Goal: Task Accomplishment & Management: Manage account settings

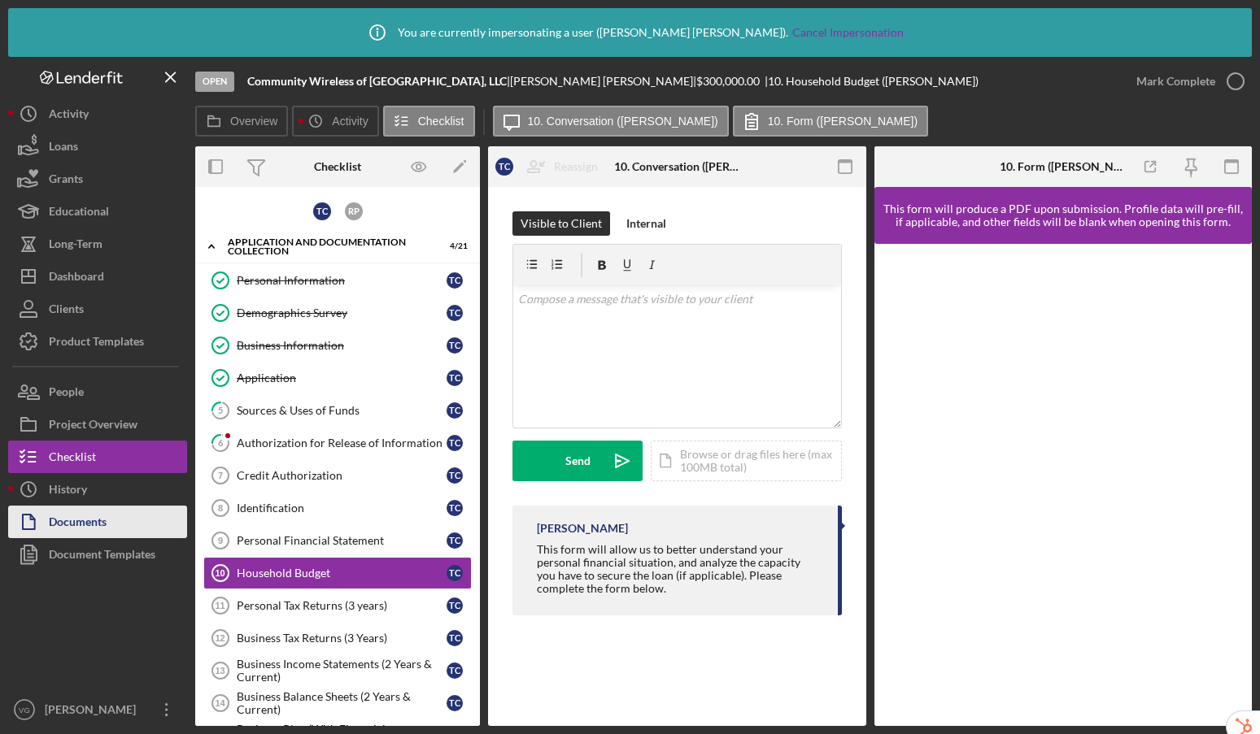
click at [75, 522] on div "Documents" at bounding box center [78, 524] width 58 height 37
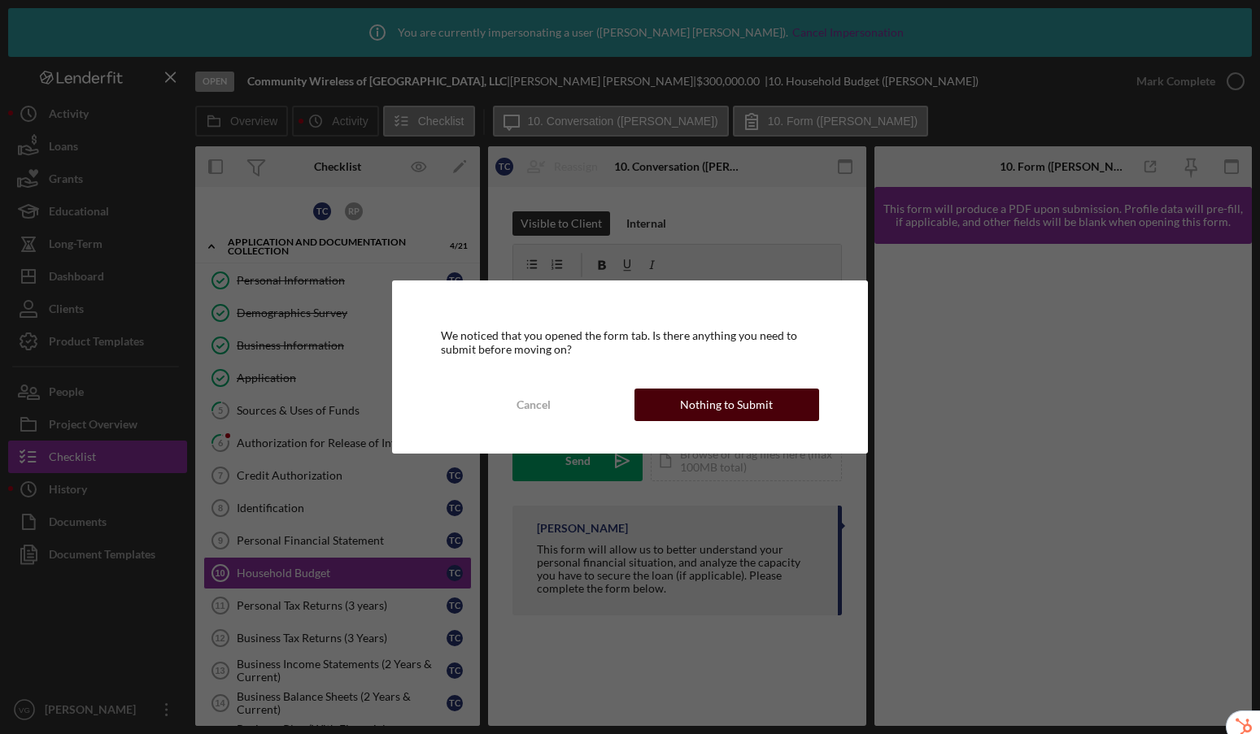
click at [695, 411] on div "Nothing to Submit" at bounding box center [726, 405] width 93 height 33
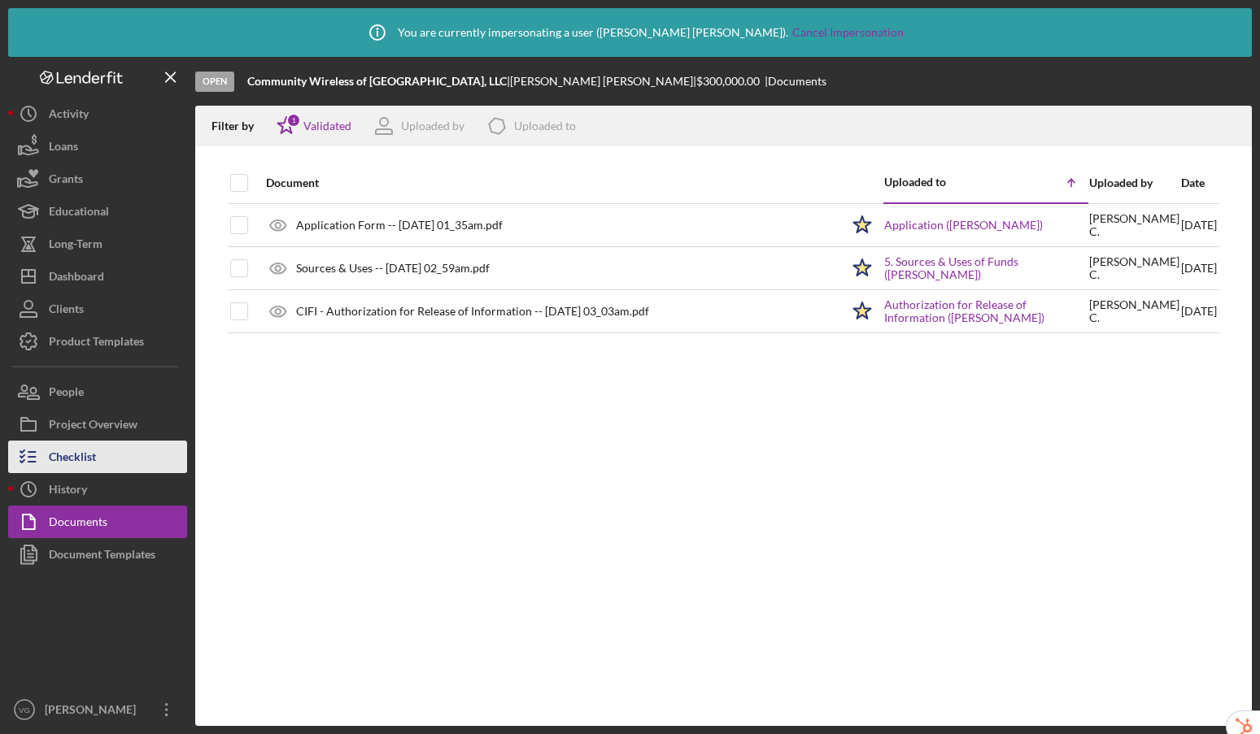
click at [84, 450] on div "Checklist" at bounding box center [72, 459] width 47 height 37
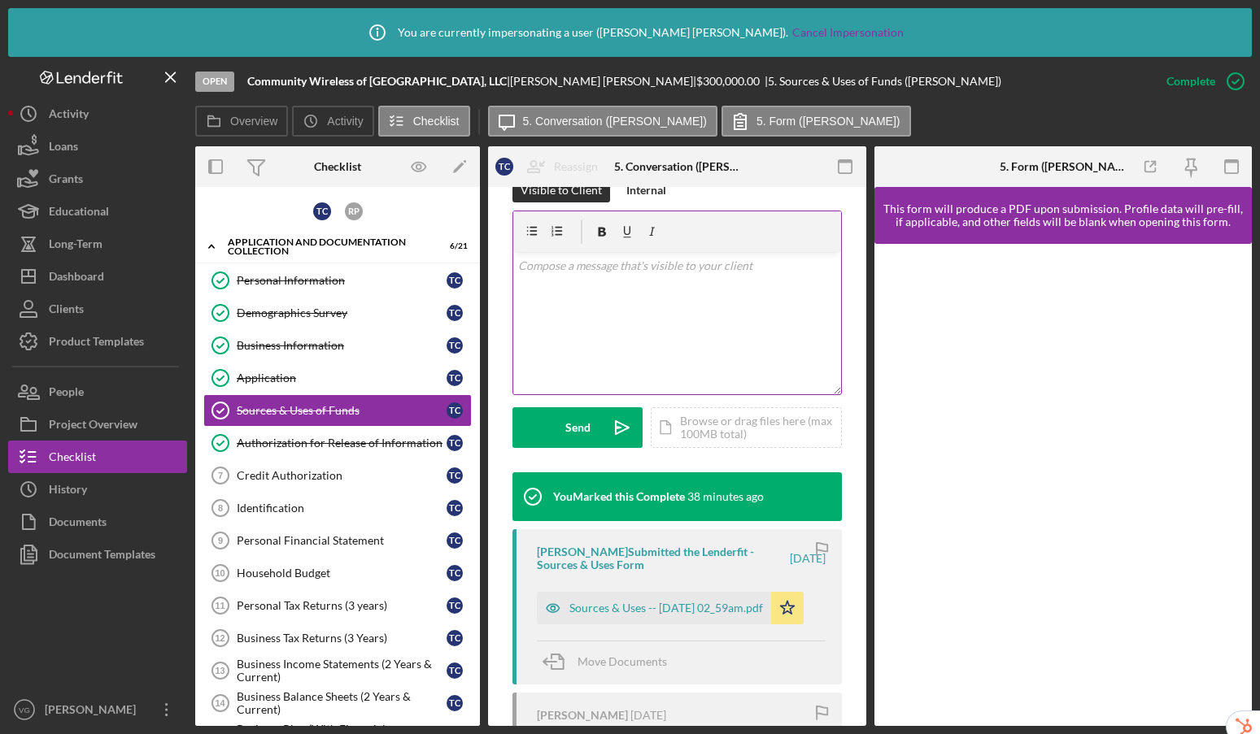
scroll to position [499, 0]
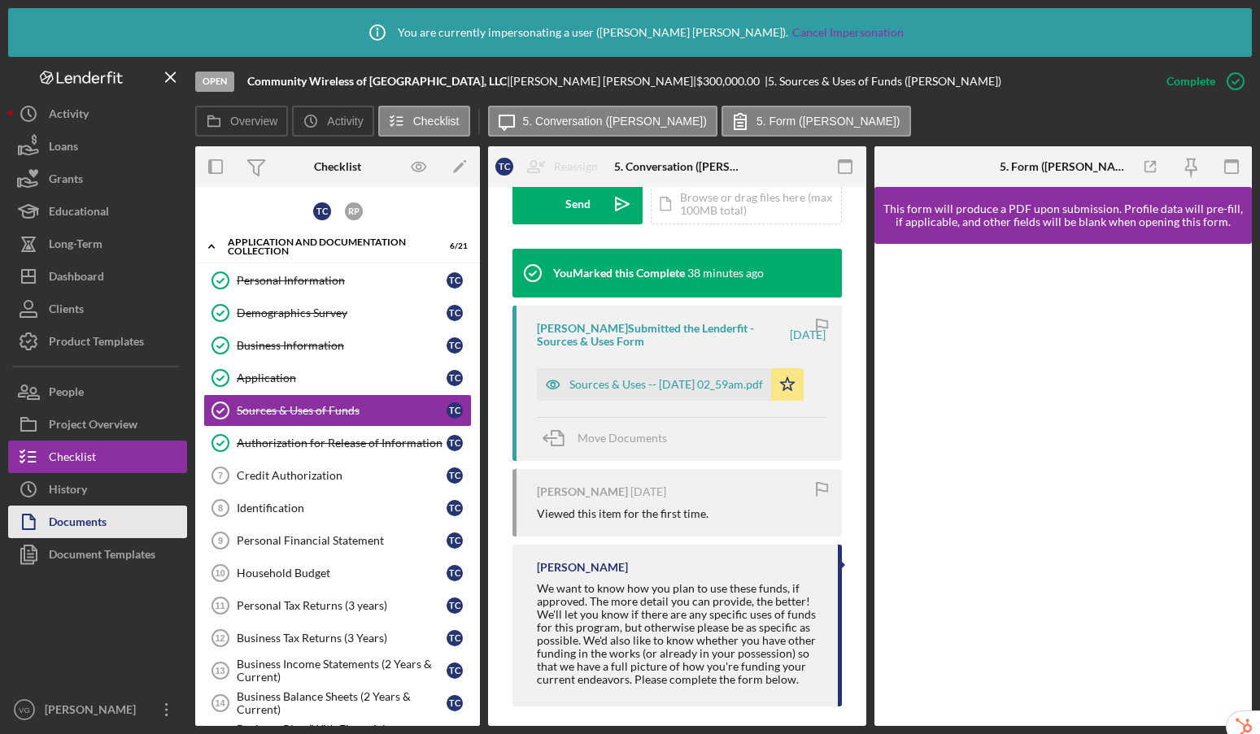
click at [138, 516] on button "Documents" at bounding box center [97, 522] width 179 height 33
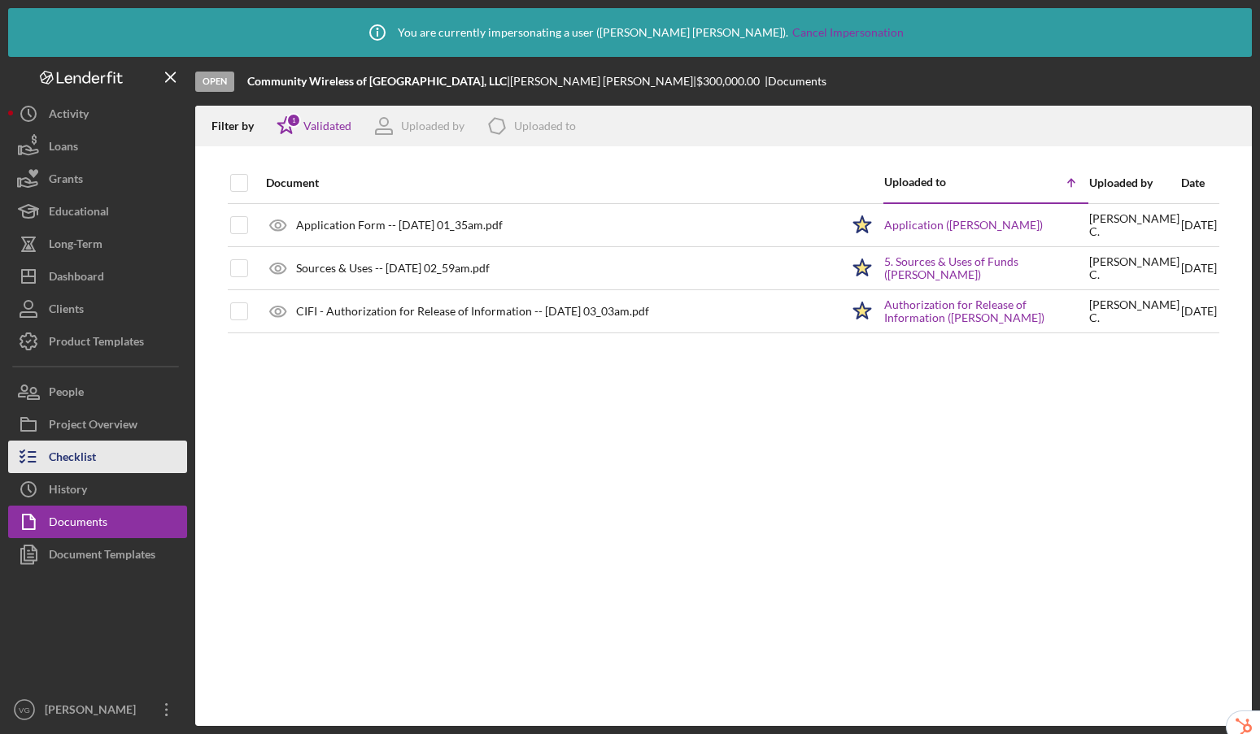
click at [85, 464] on div "Checklist" at bounding box center [72, 459] width 47 height 37
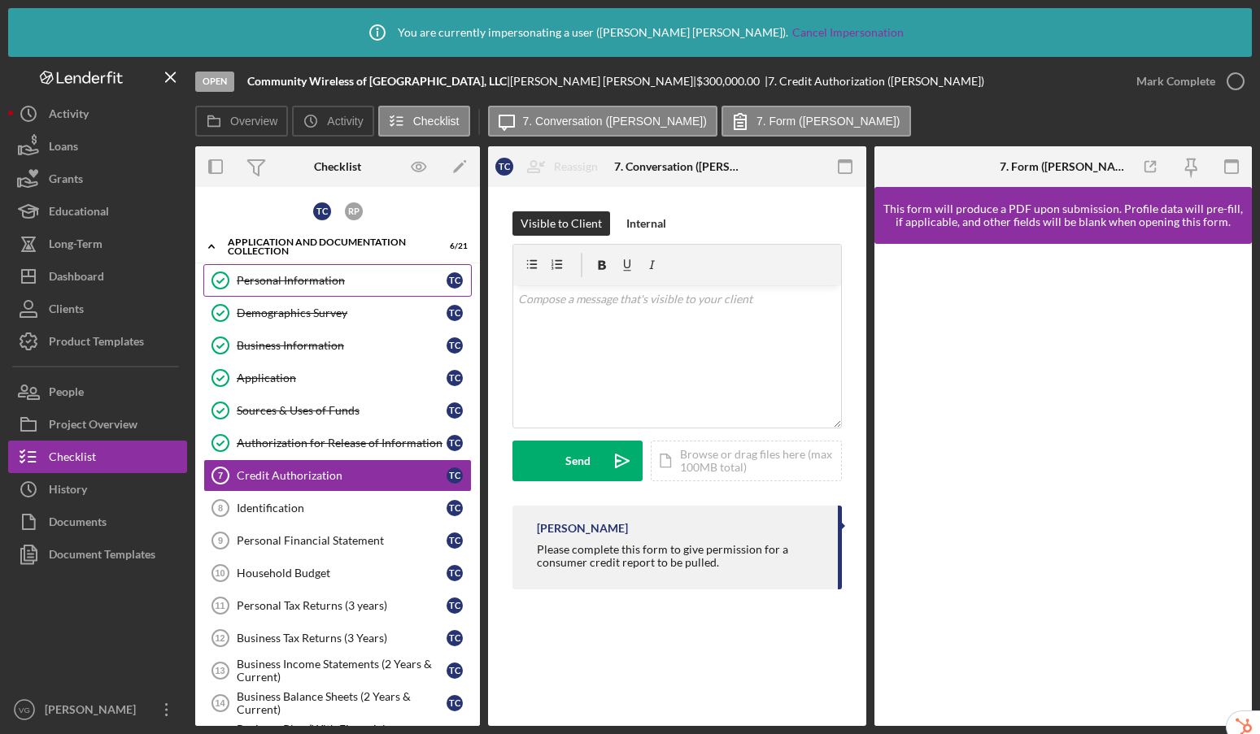
click at [307, 277] on div "Personal Information" at bounding box center [342, 280] width 210 height 13
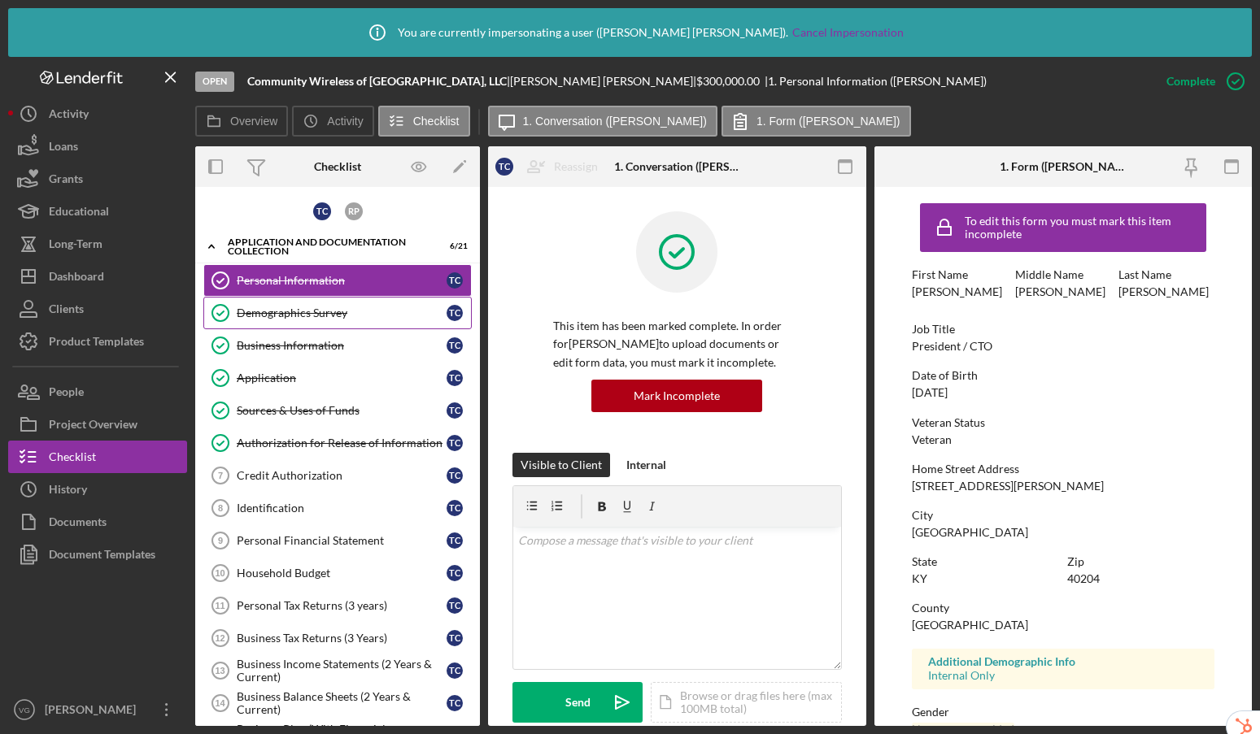
click at [313, 320] on link "Demographics Survey Demographics Survey T C" at bounding box center [337, 313] width 268 height 33
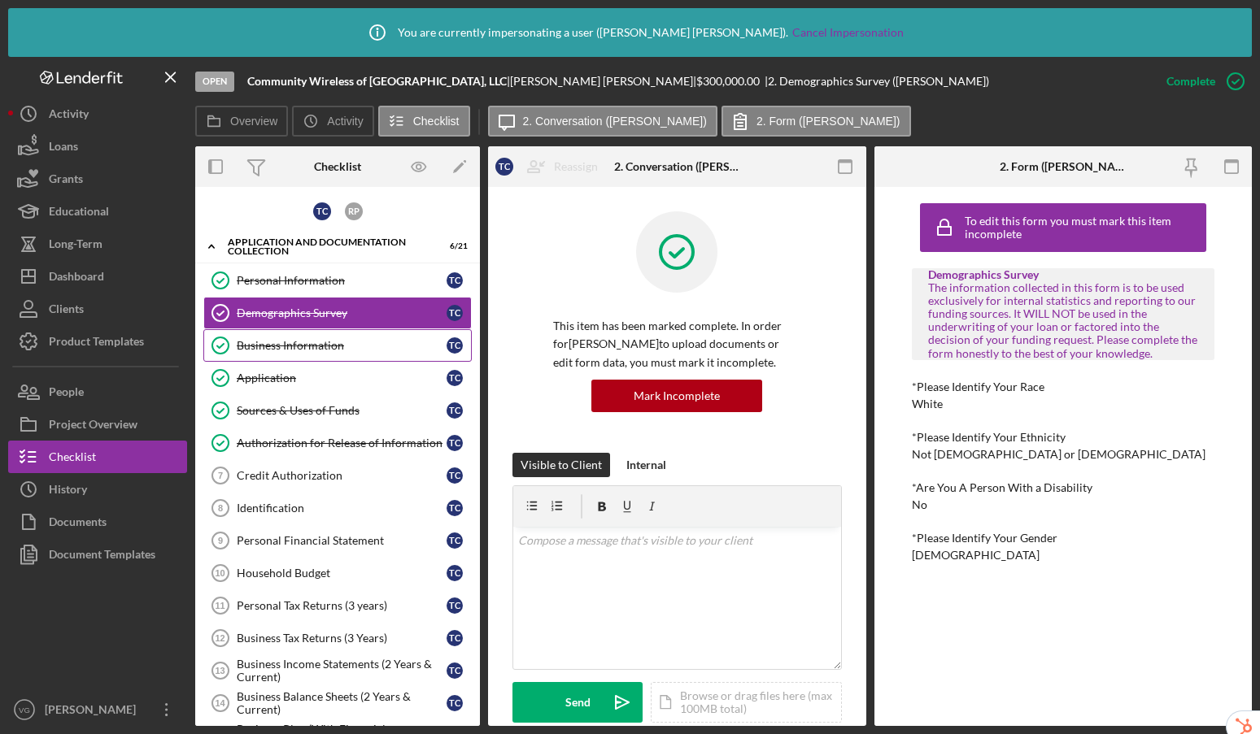
click at [311, 341] on div "Business Information" at bounding box center [342, 345] width 210 height 13
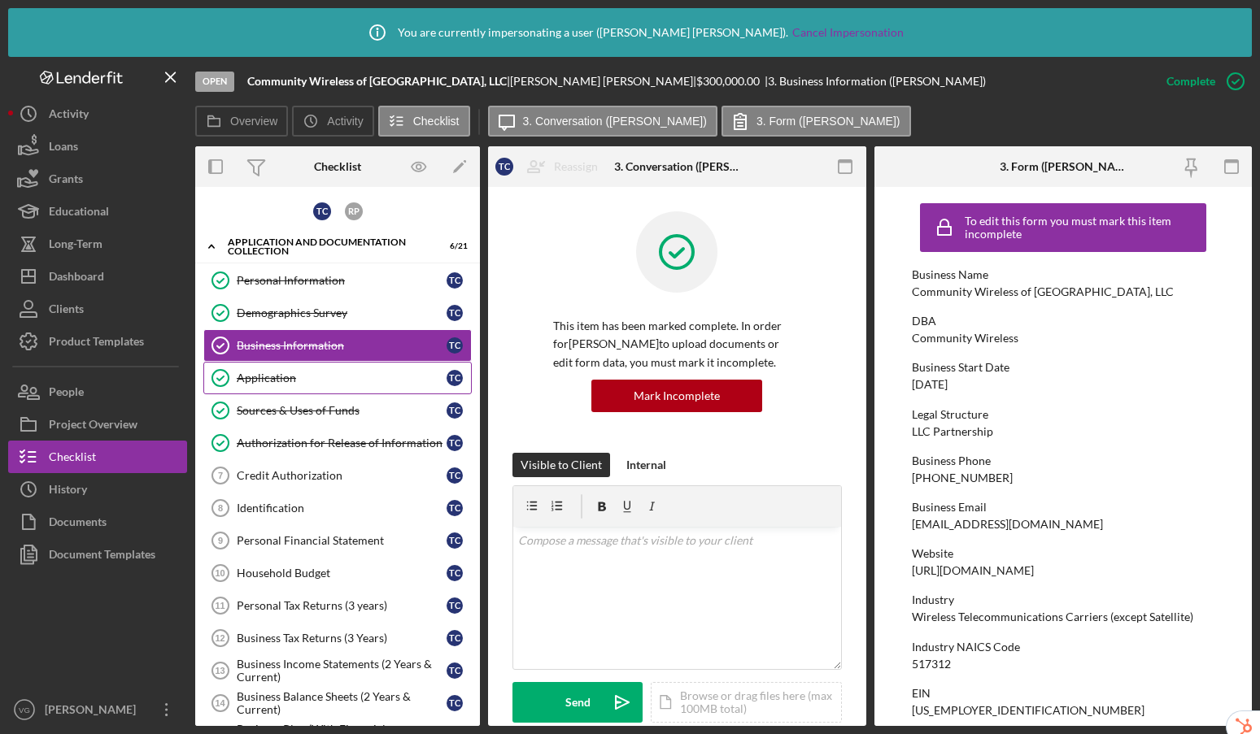
click at [305, 377] on div "Application" at bounding box center [342, 378] width 210 height 13
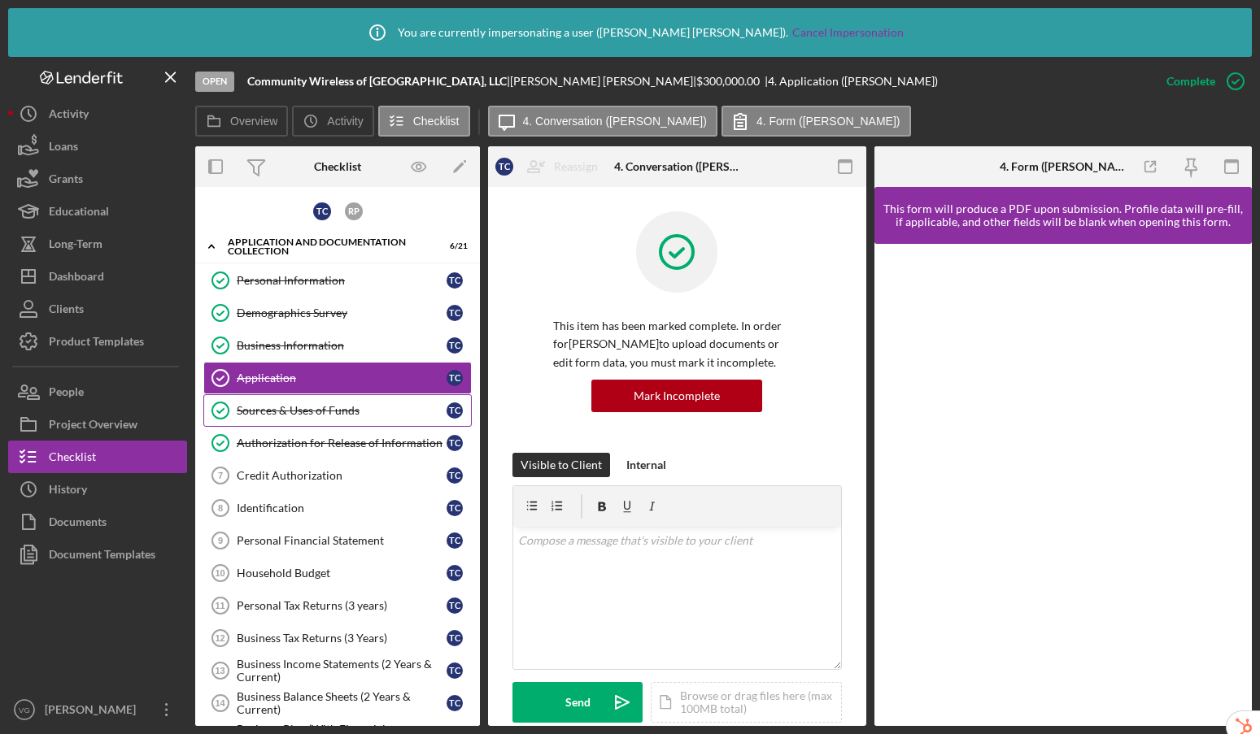
click at [307, 415] on div "Sources & Uses of Funds" at bounding box center [342, 410] width 210 height 13
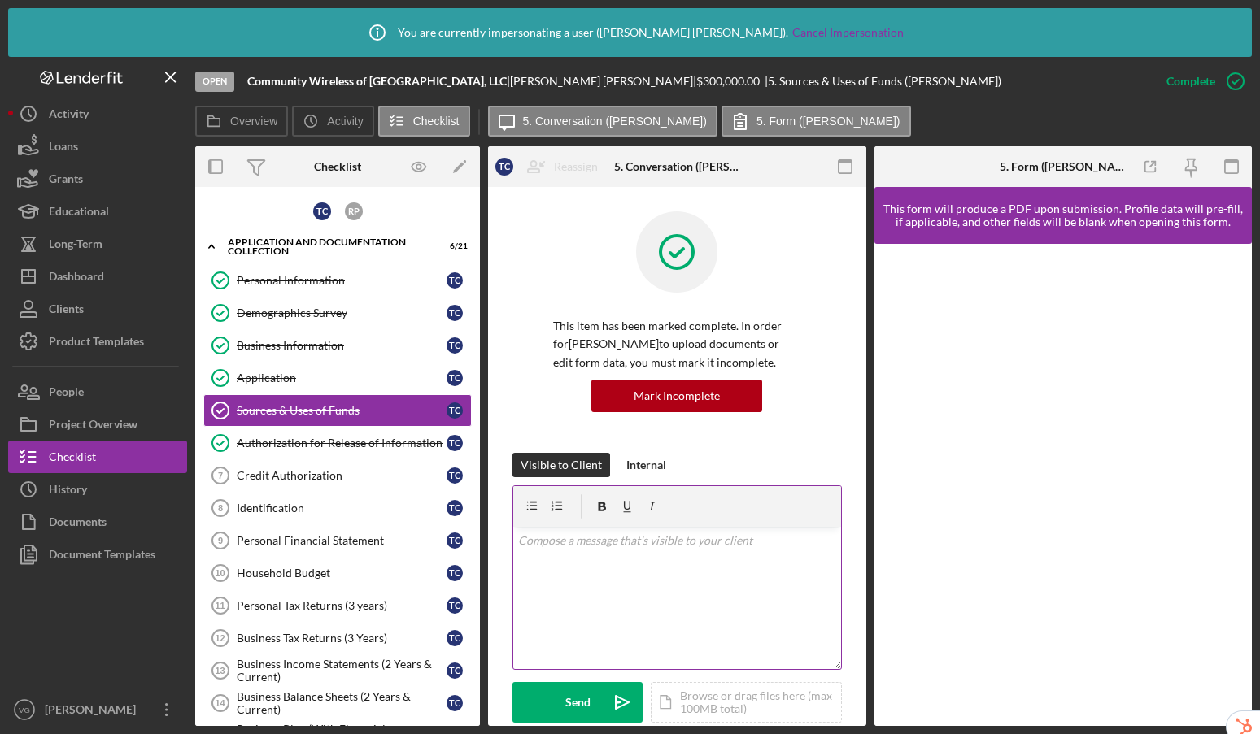
scroll to position [512, 0]
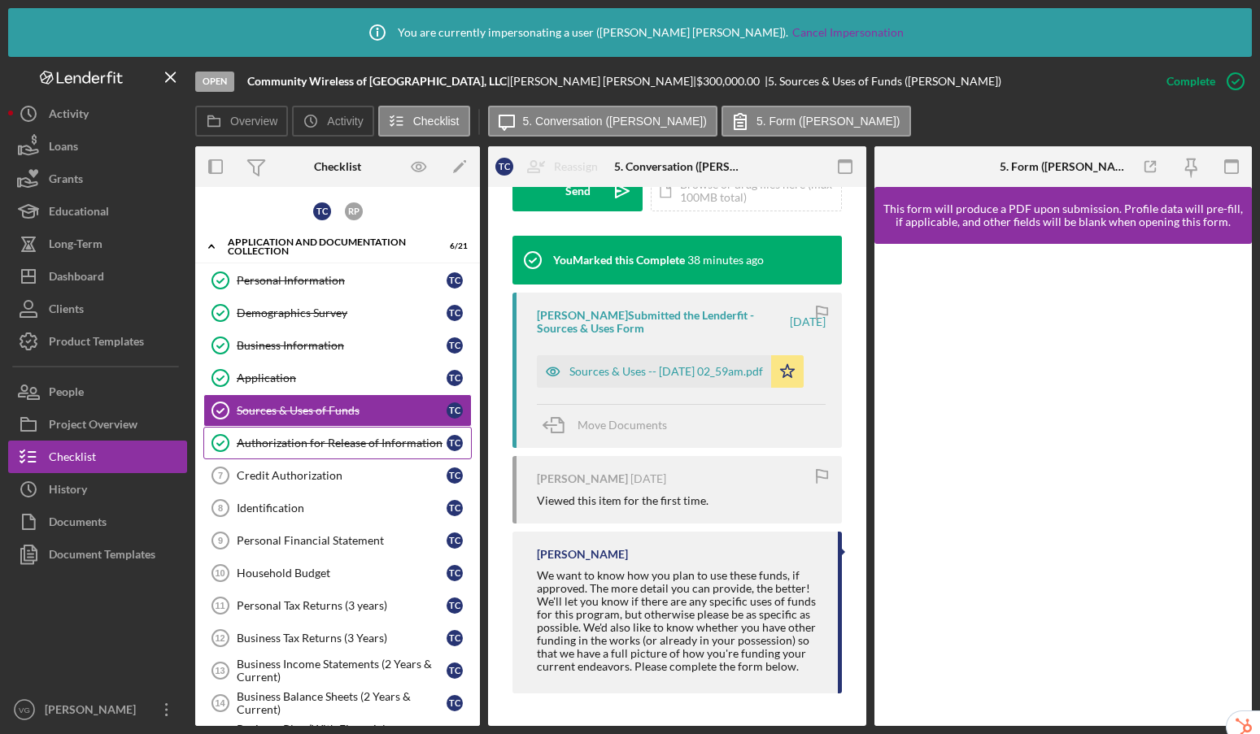
click at [355, 439] on div "Authorization for Release of Information" at bounding box center [342, 443] width 210 height 13
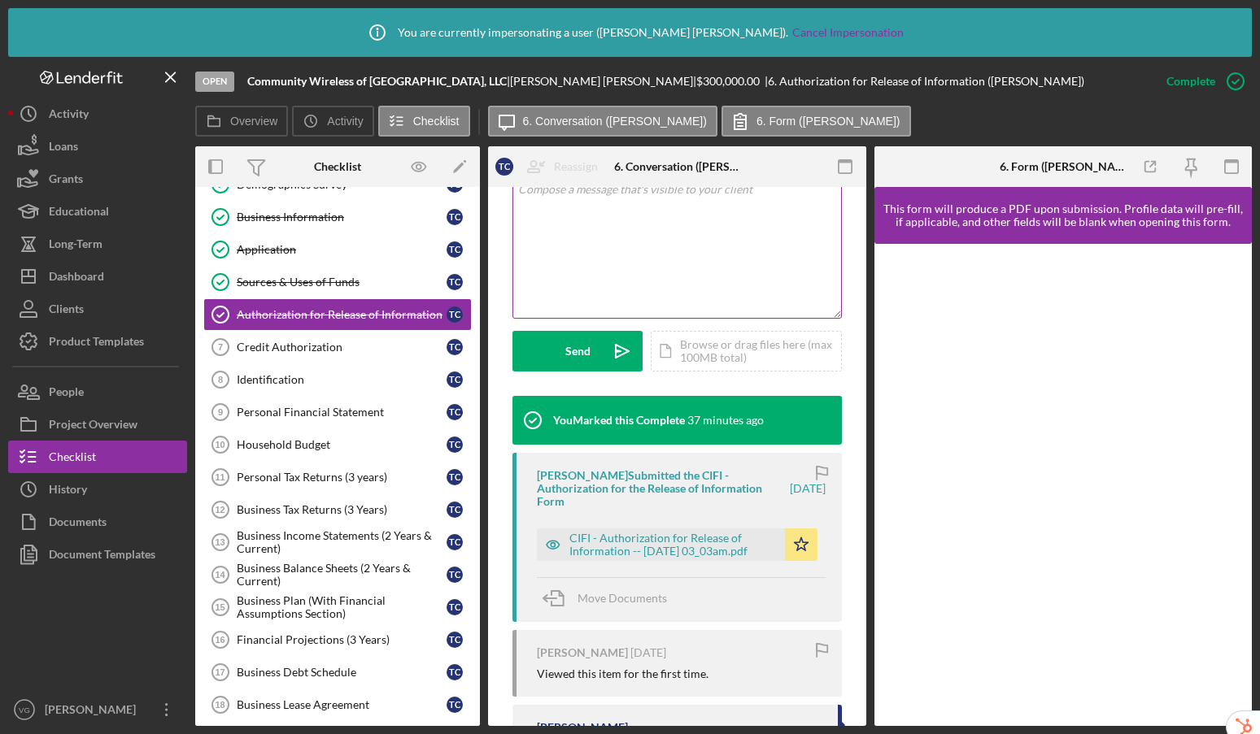
scroll to position [471, 0]
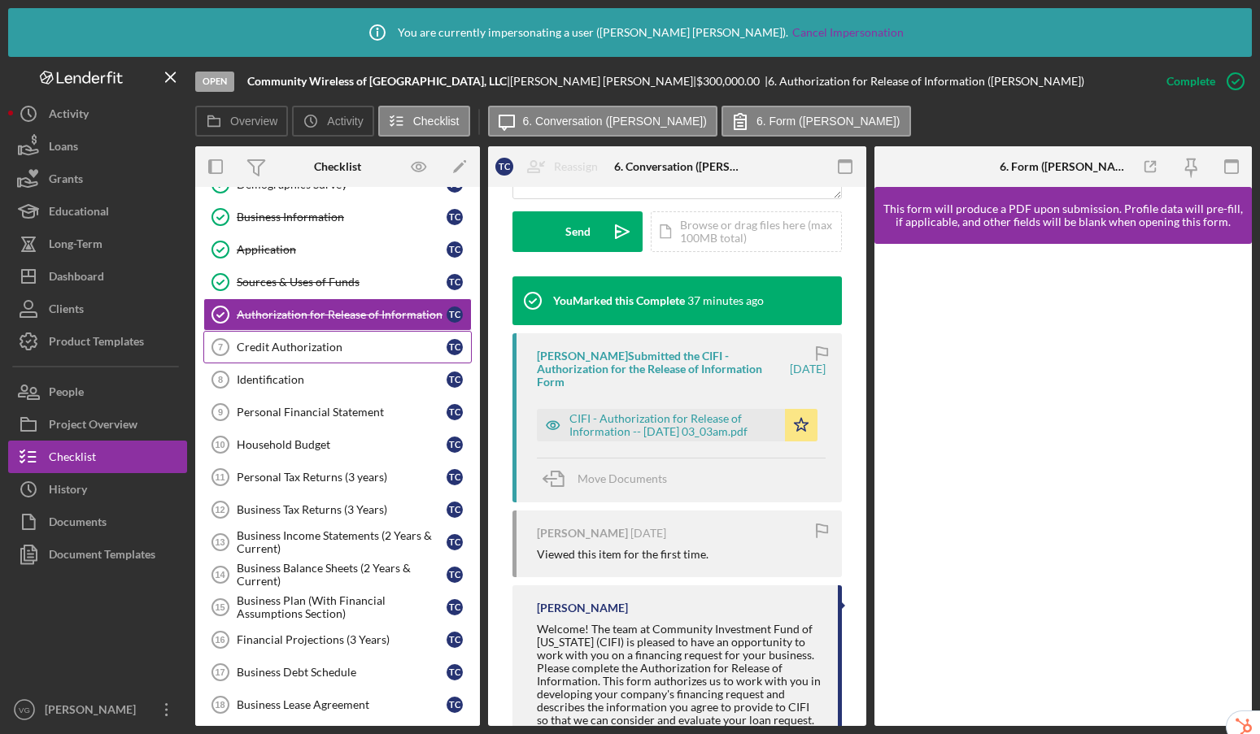
click at [363, 347] on div "Credit Authorization" at bounding box center [342, 347] width 210 height 13
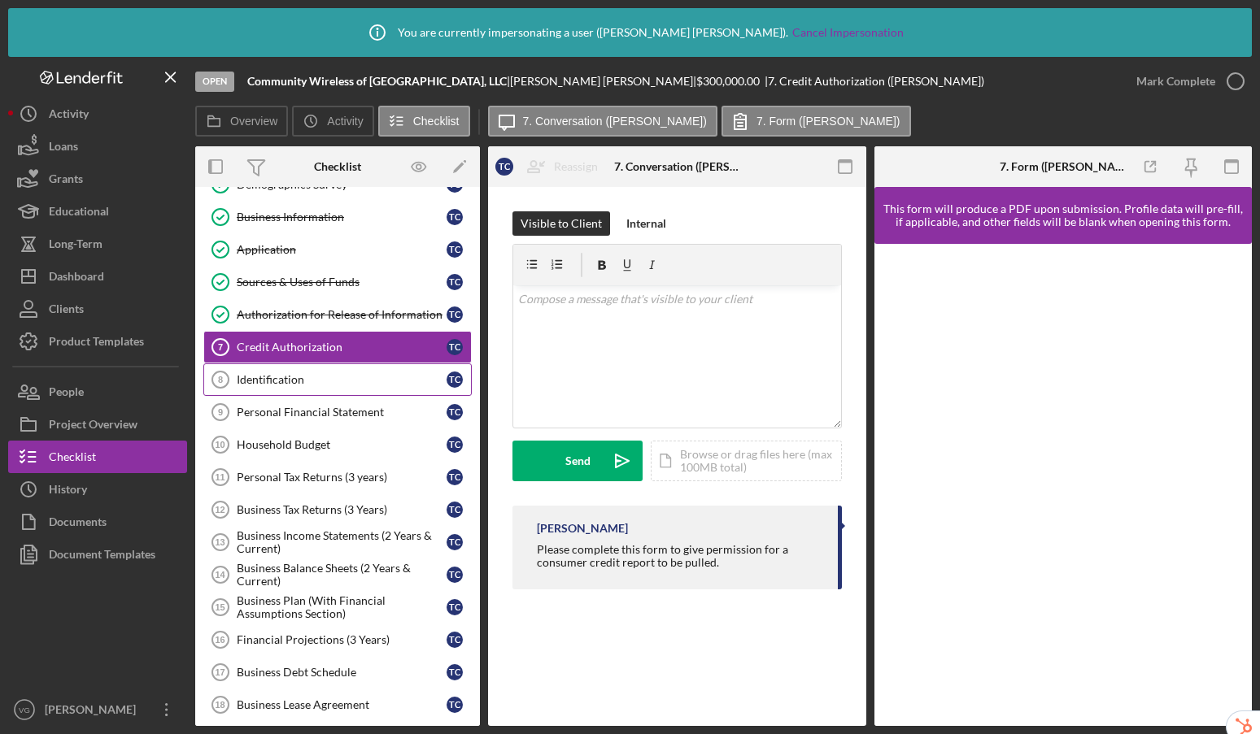
click at [337, 387] on link "Identification 8 Identification T C" at bounding box center [337, 380] width 268 height 33
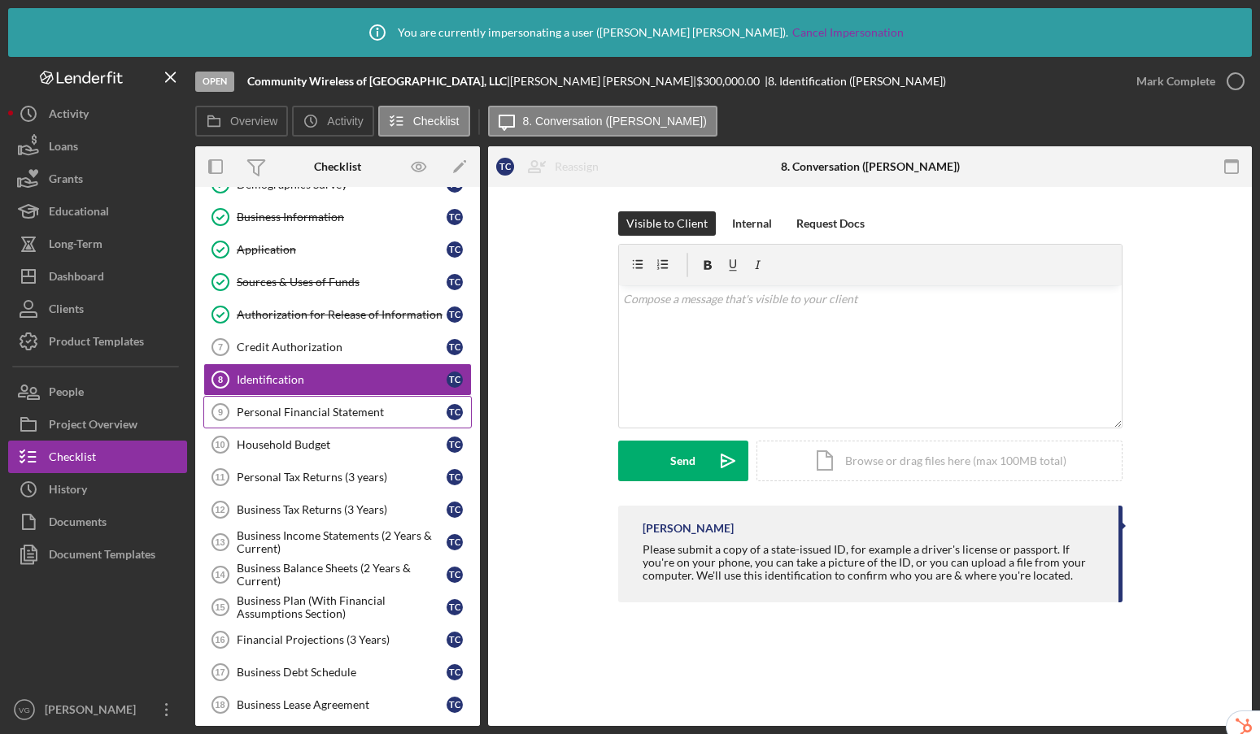
click at [337, 412] on div "Personal Financial Statement" at bounding box center [342, 412] width 210 height 13
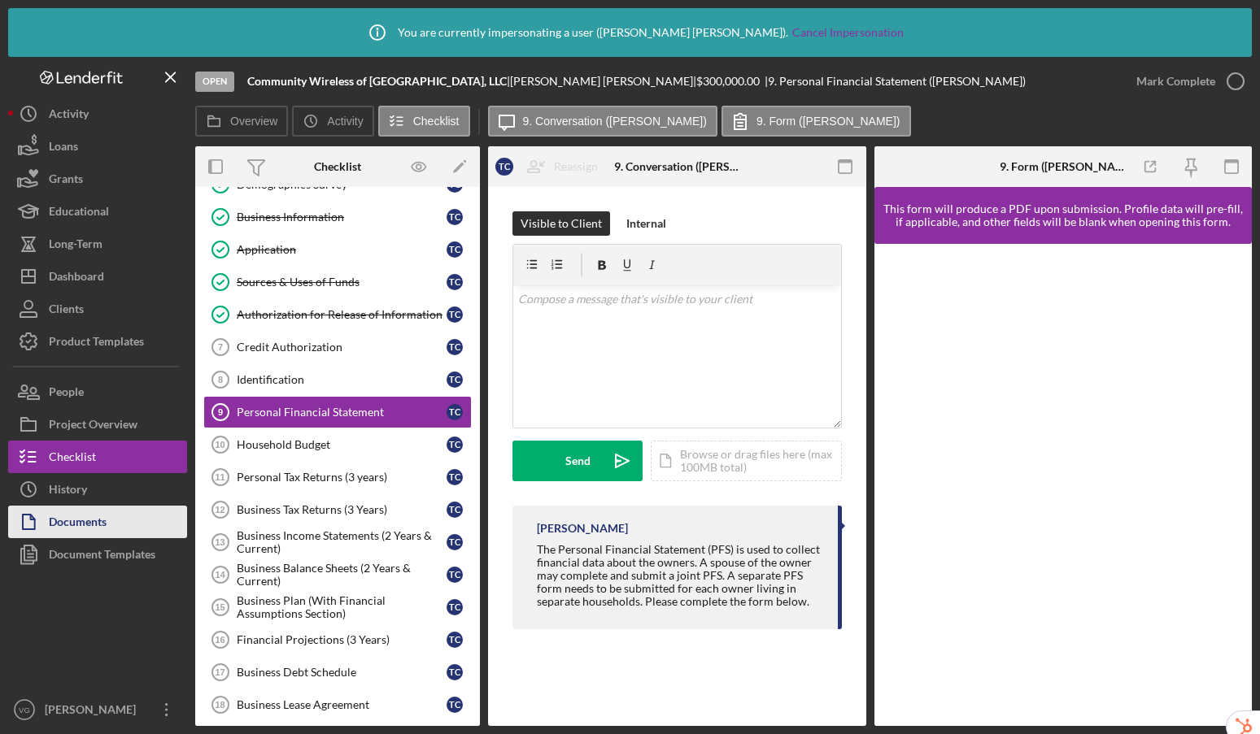
click at [68, 528] on div "Documents" at bounding box center [78, 524] width 58 height 37
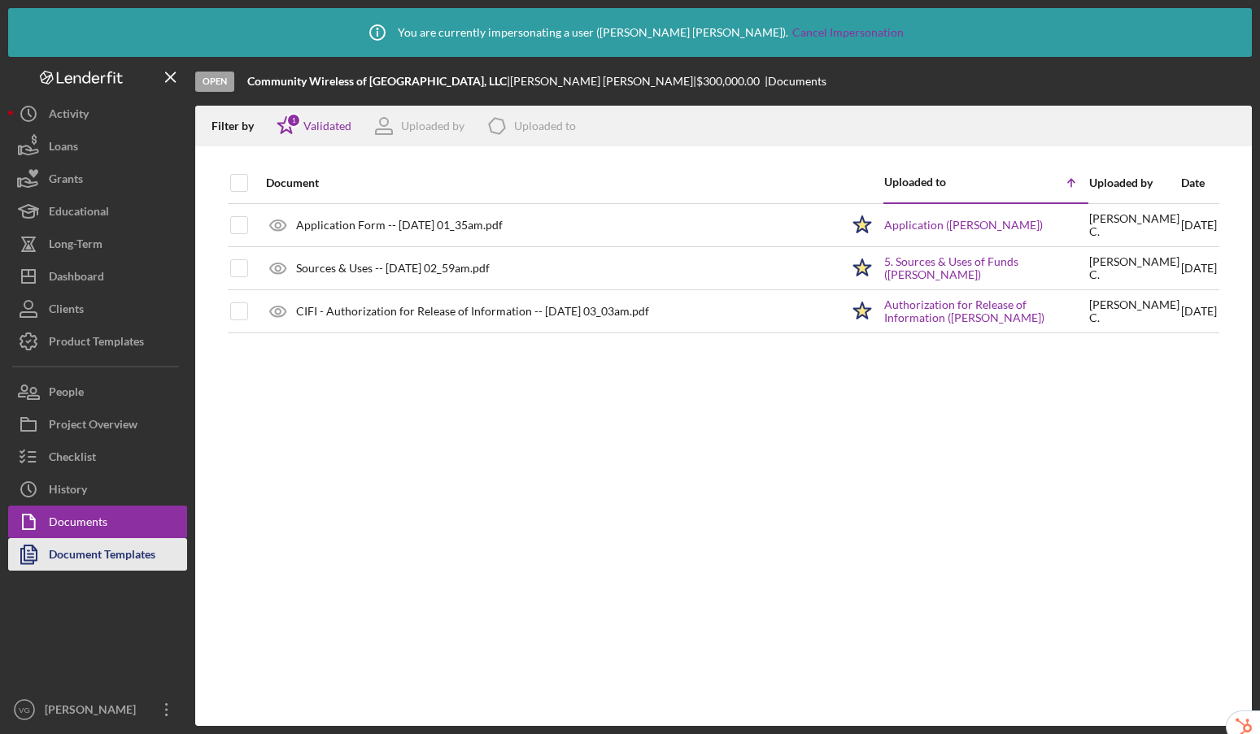
click at [75, 557] on div "Document Templates" at bounding box center [102, 556] width 107 height 37
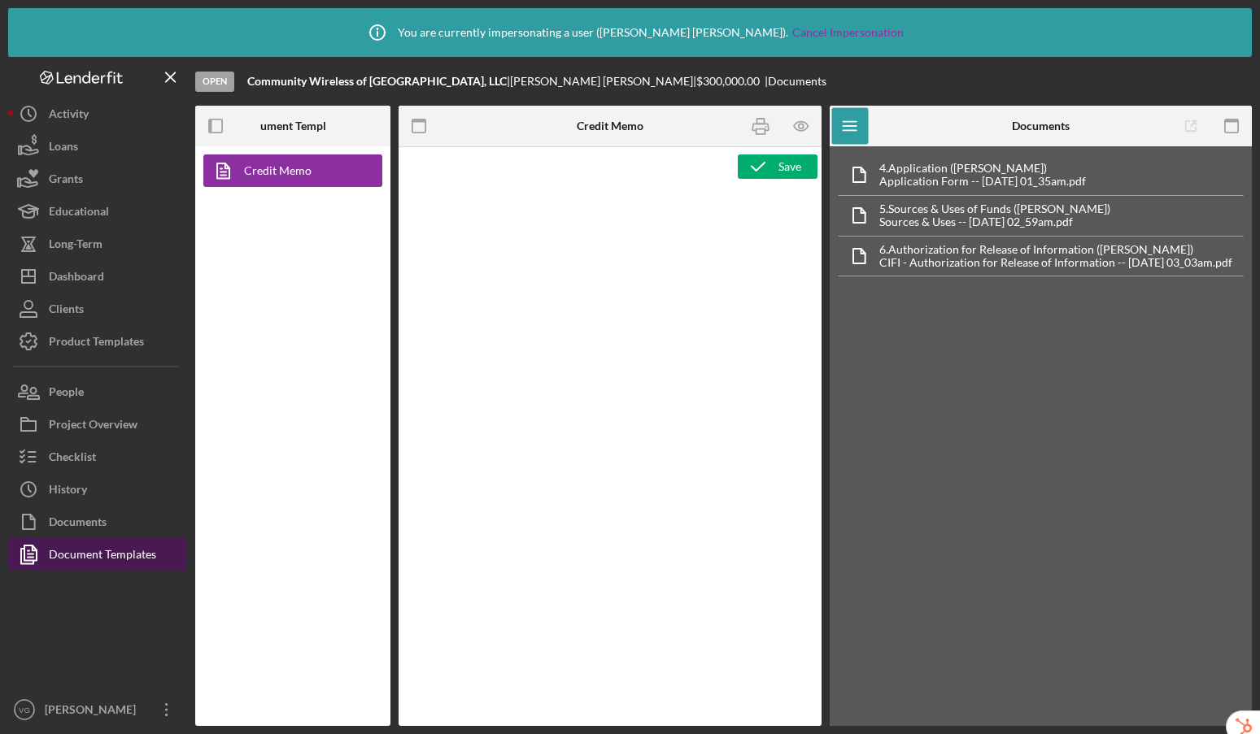
type textarea "<p>&nbsp;</p> <p style="text-align: center; margin: 0 0 8pt; line-height: 107%;…"
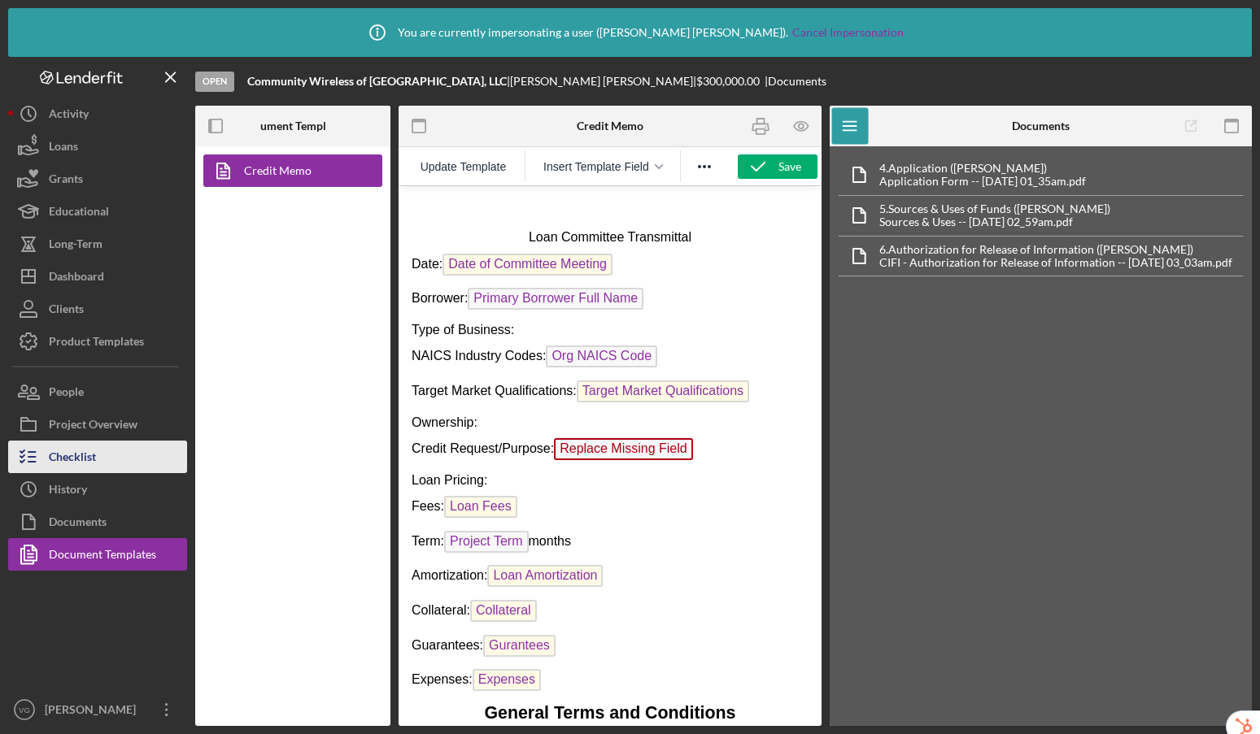
click at [85, 462] on div "Checklist" at bounding box center [72, 459] width 47 height 37
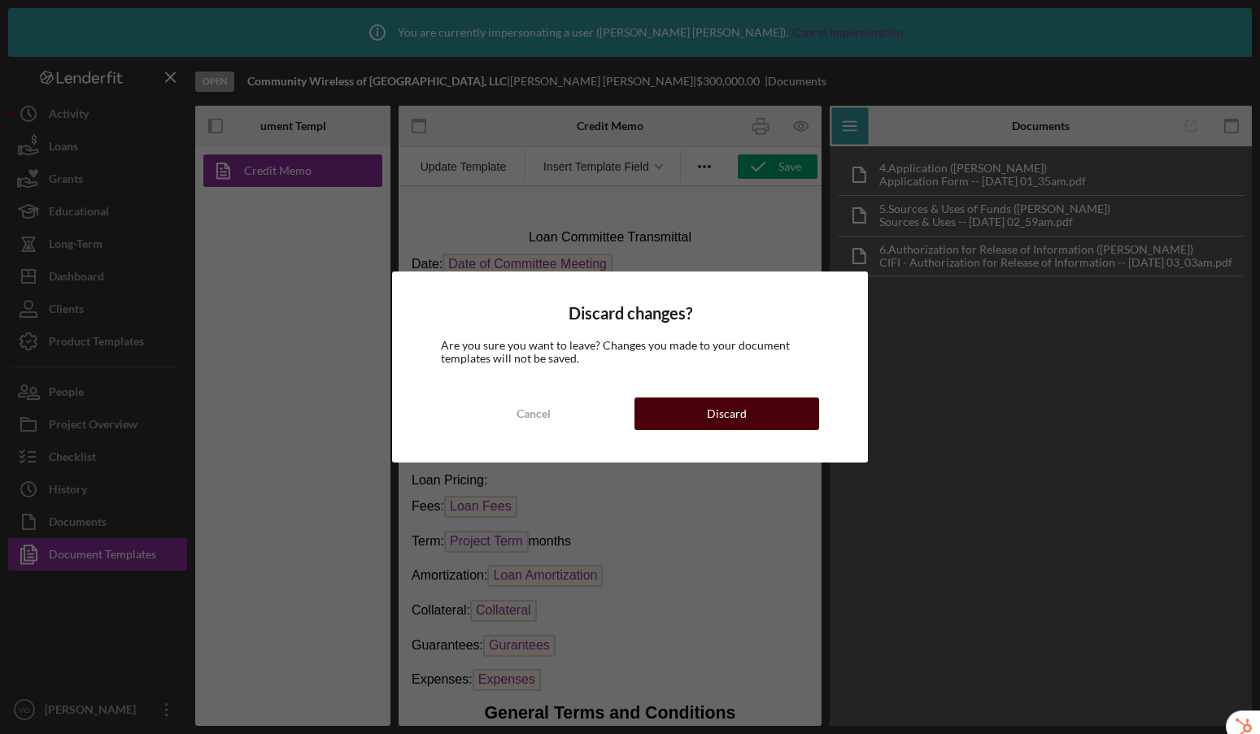
click at [767, 411] on button "Discard" at bounding box center [726, 414] width 185 height 33
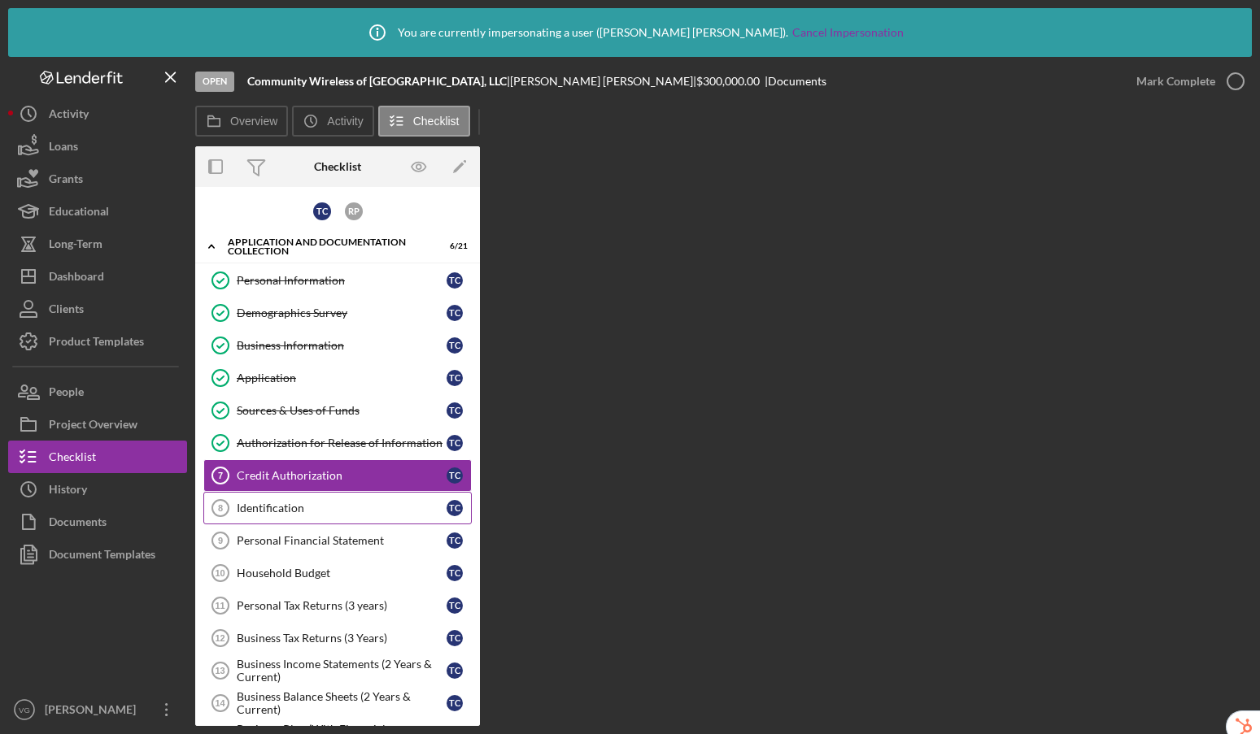
scroll to position [19, 0]
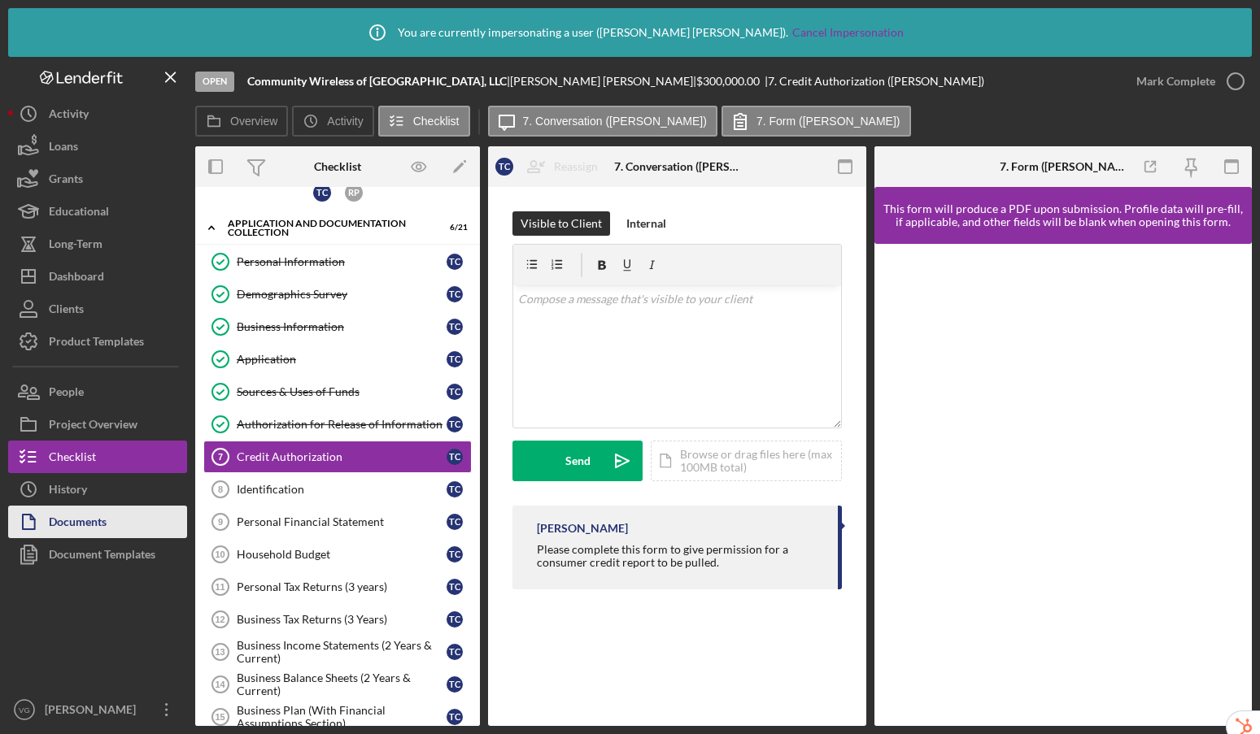
click at [67, 511] on div "Documents" at bounding box center [78, 524] width 58 height 37
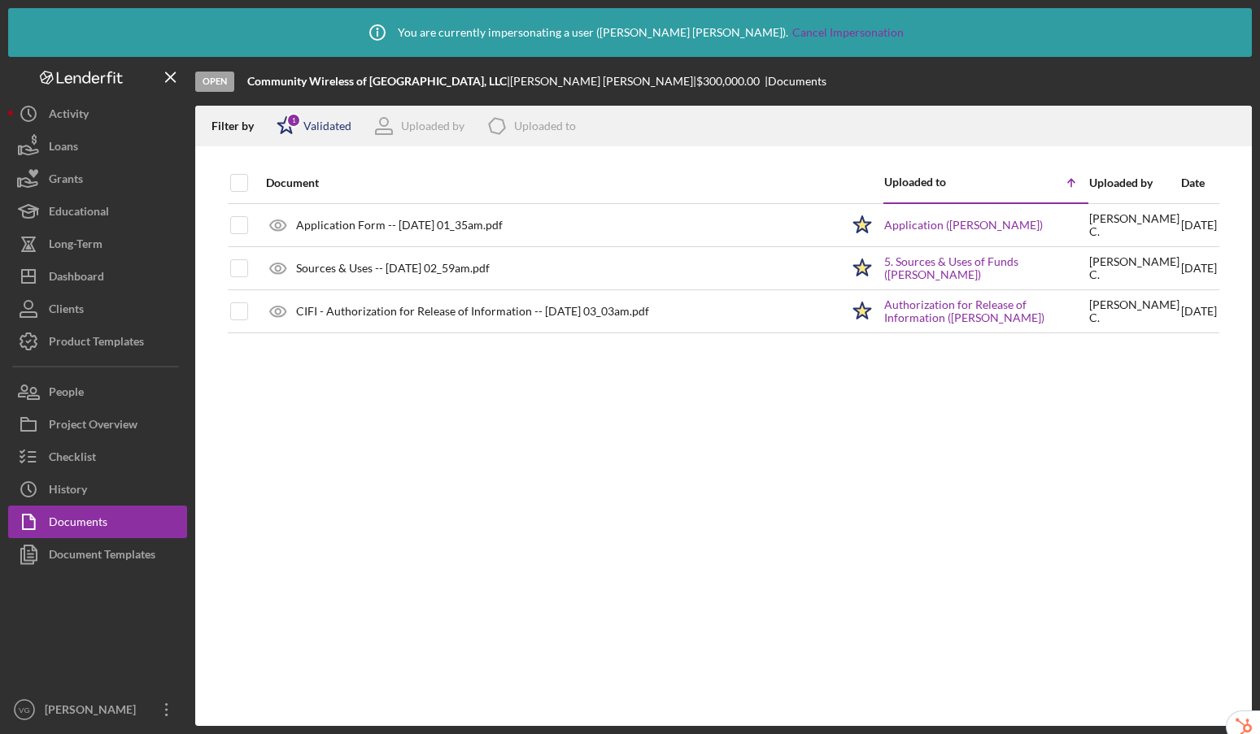
click at [294, 120] on div "1" at bounding box center [293, 120] width 15 height 15
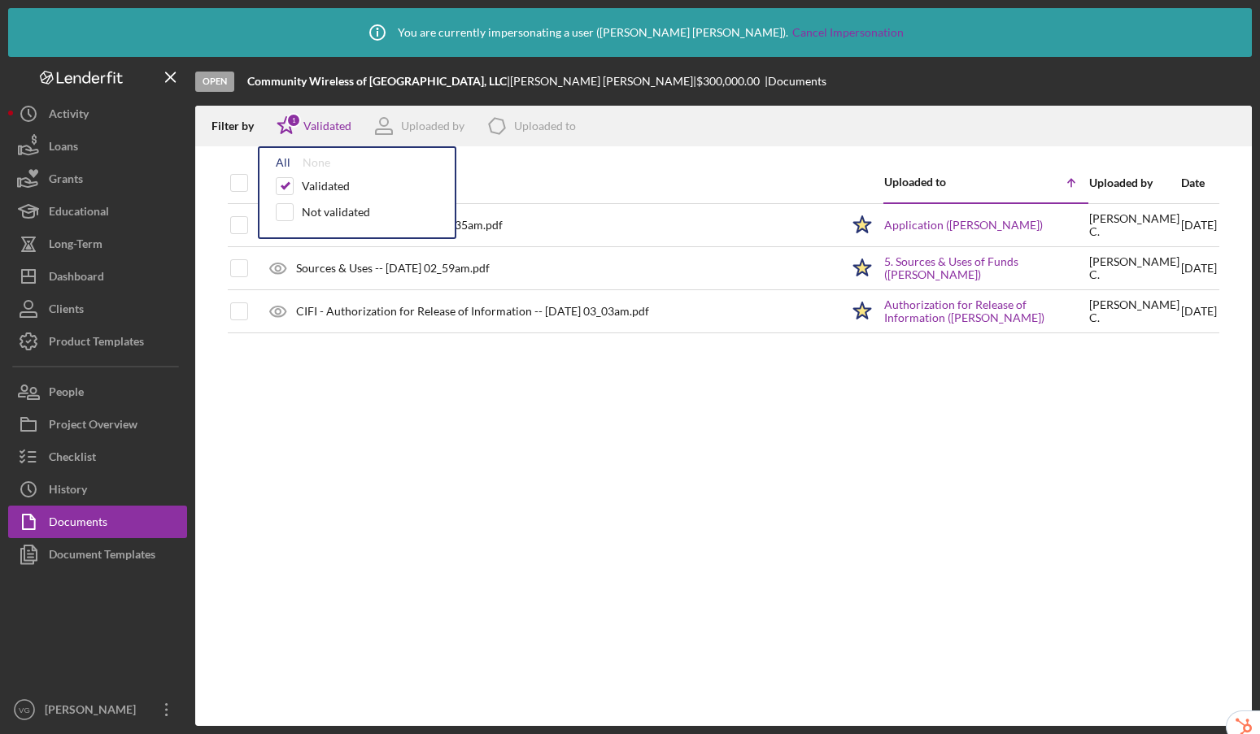
click at [285, 163] on div "All" at bounding box center [283, 162] width 15 height 13
checkbox input "true"
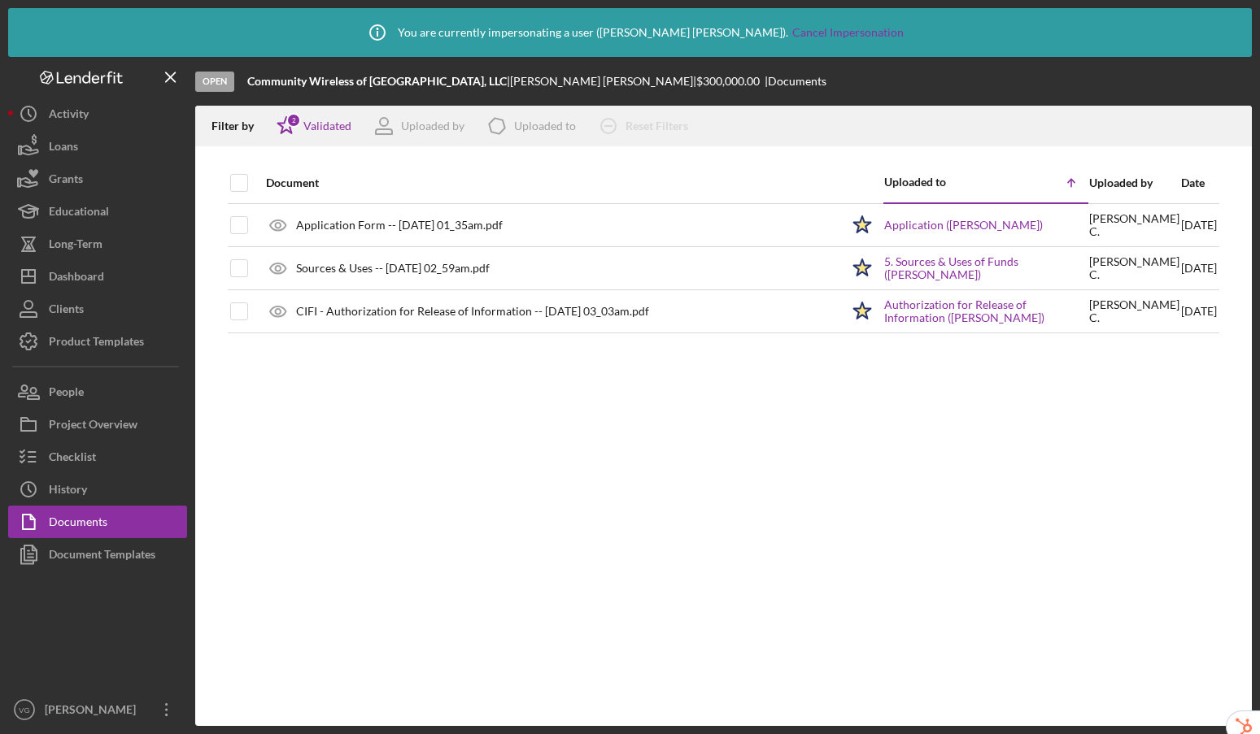
click at [551, 151] on div at bounding box center [723, 154] width 1057 height 16
click at [297, 118] on div "2" at bounding box center [293, 120] width 15 height 15
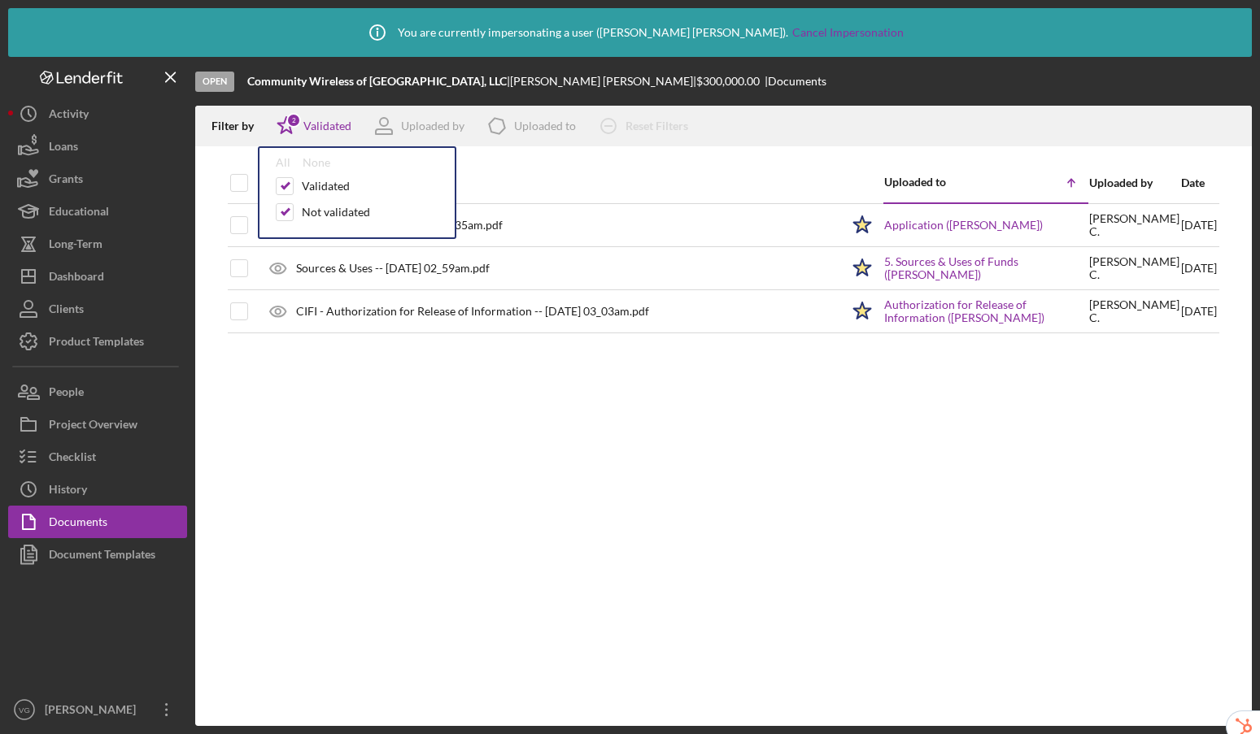
click at [599, 150] on div at bounding box center [723, 154] width 1057 height 16
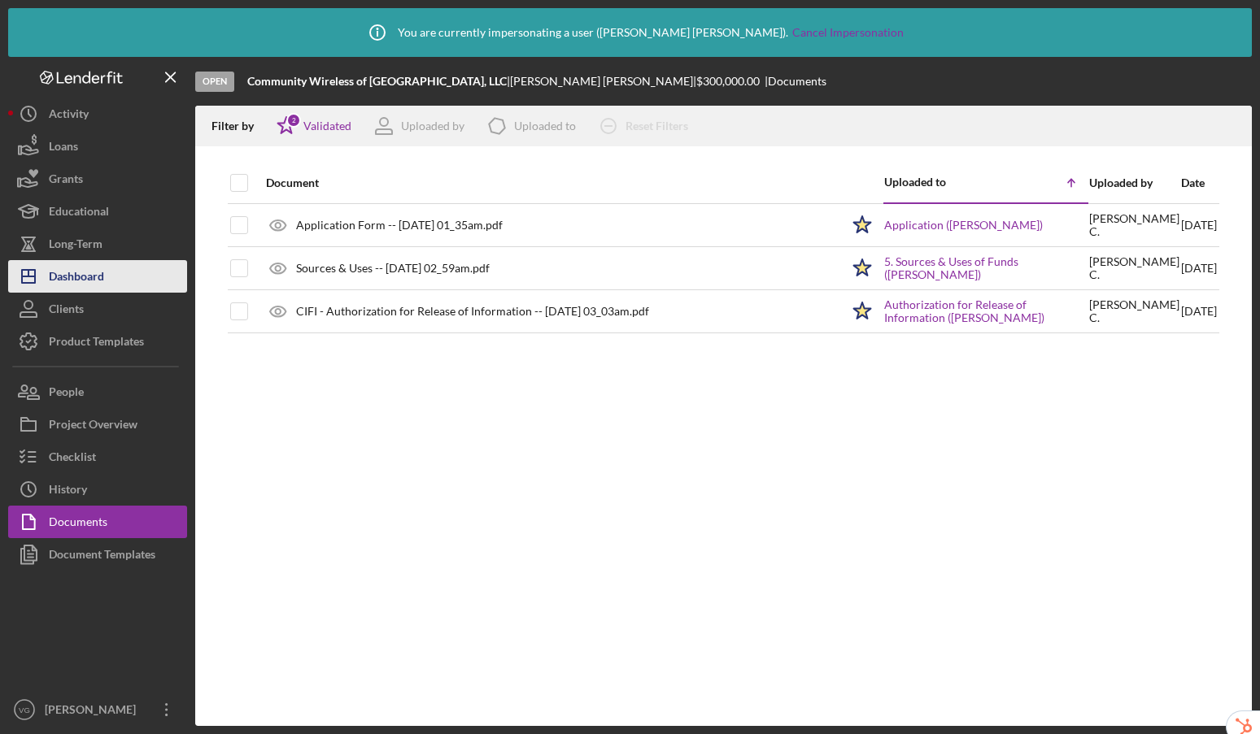
click at [124, 260] on button "Icon/Dashboard Dashboard" at bounding box center [97, 276] width 179 height 33
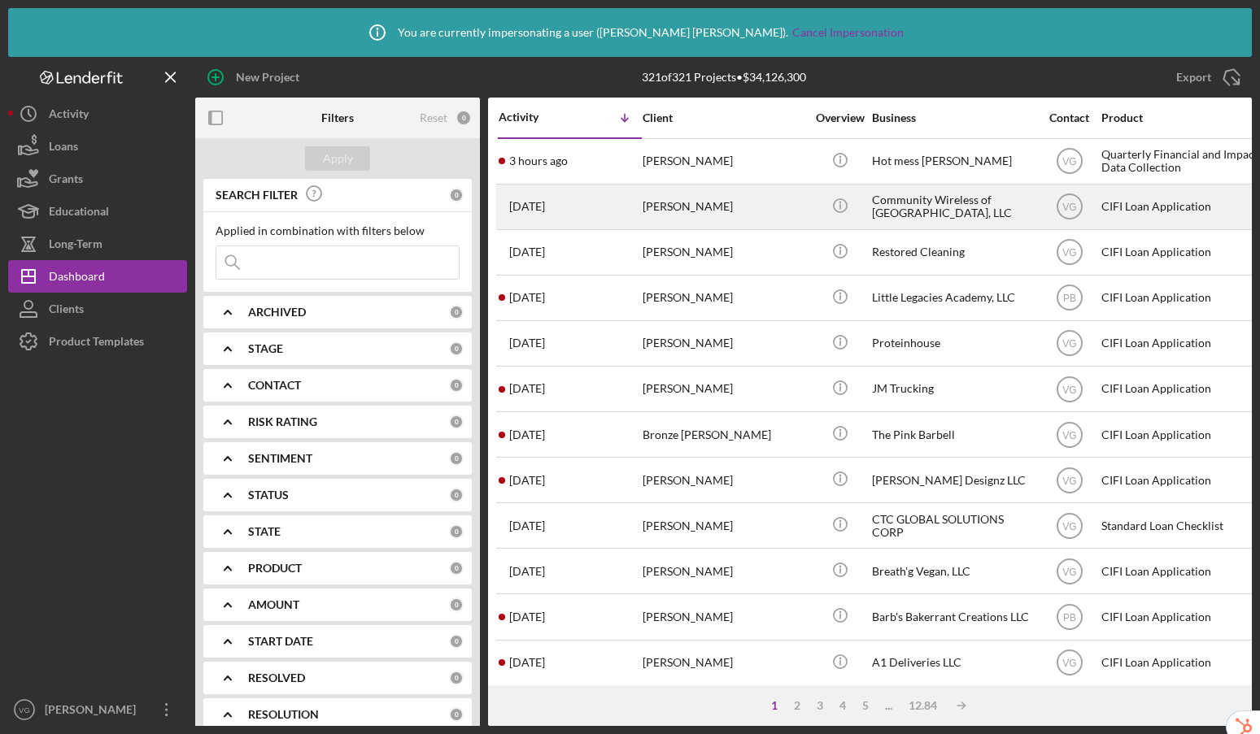
click at [769, 198] on div "Timothy Carpenter" at bounding box center [724, 206] width 163 height 43
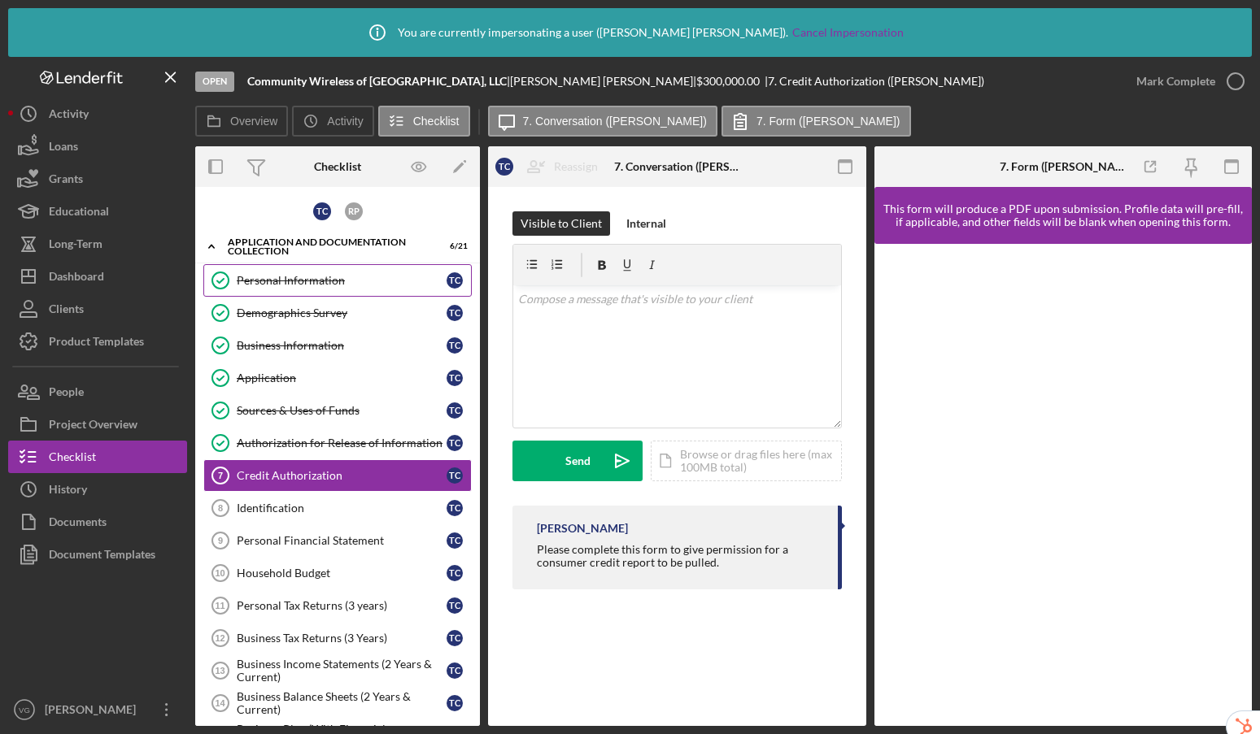
click at [310, 283] on div "Personal Information" at bounding box center [342, 280] width 210 height 13
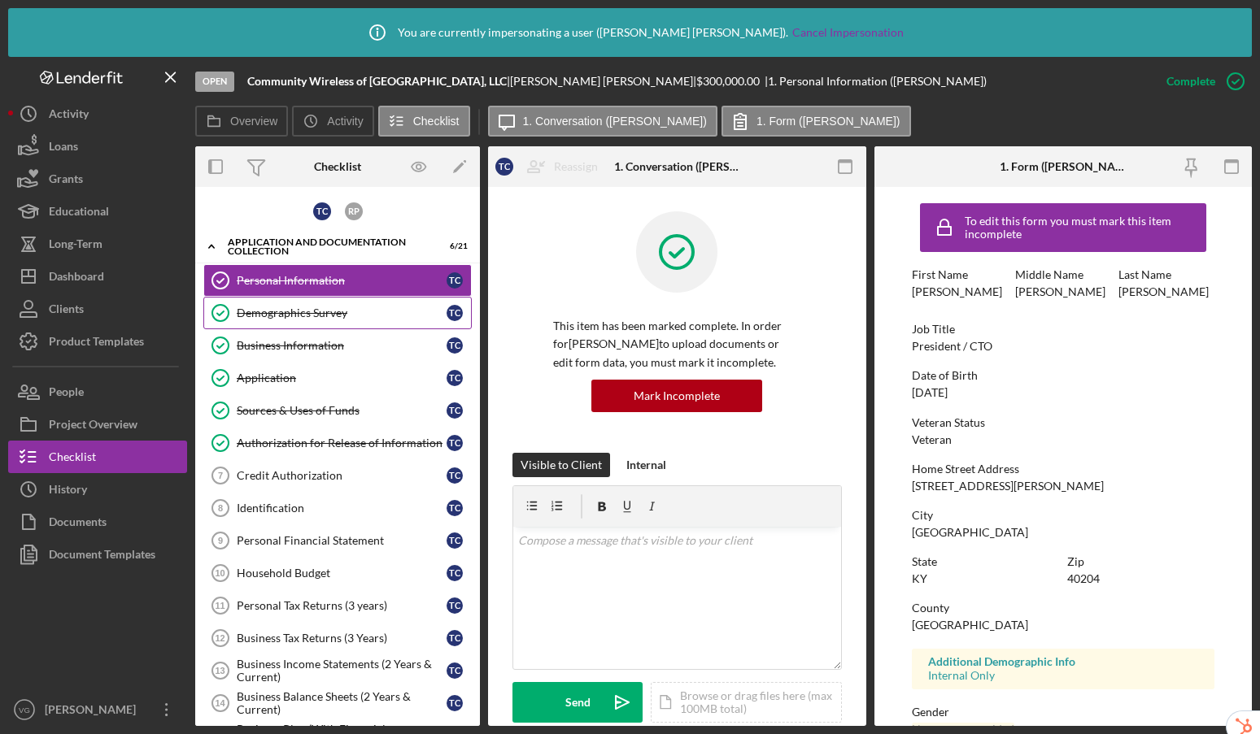
click at [320, 309] on div "Demographics Survey" at bounding box center [342, 313] width 210 height 13
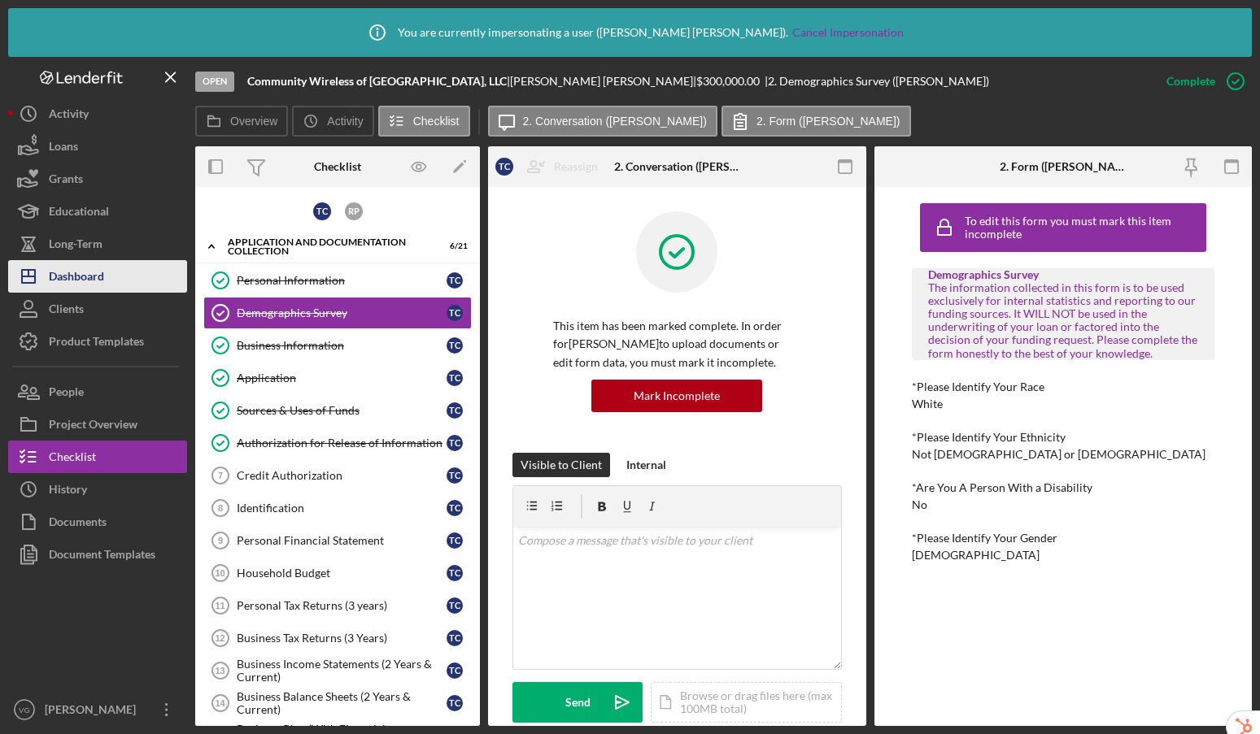
click at [107, 290] on button "Icon/Dashboard Dashboard" at bounding box center [97, 276] width 179 height 33
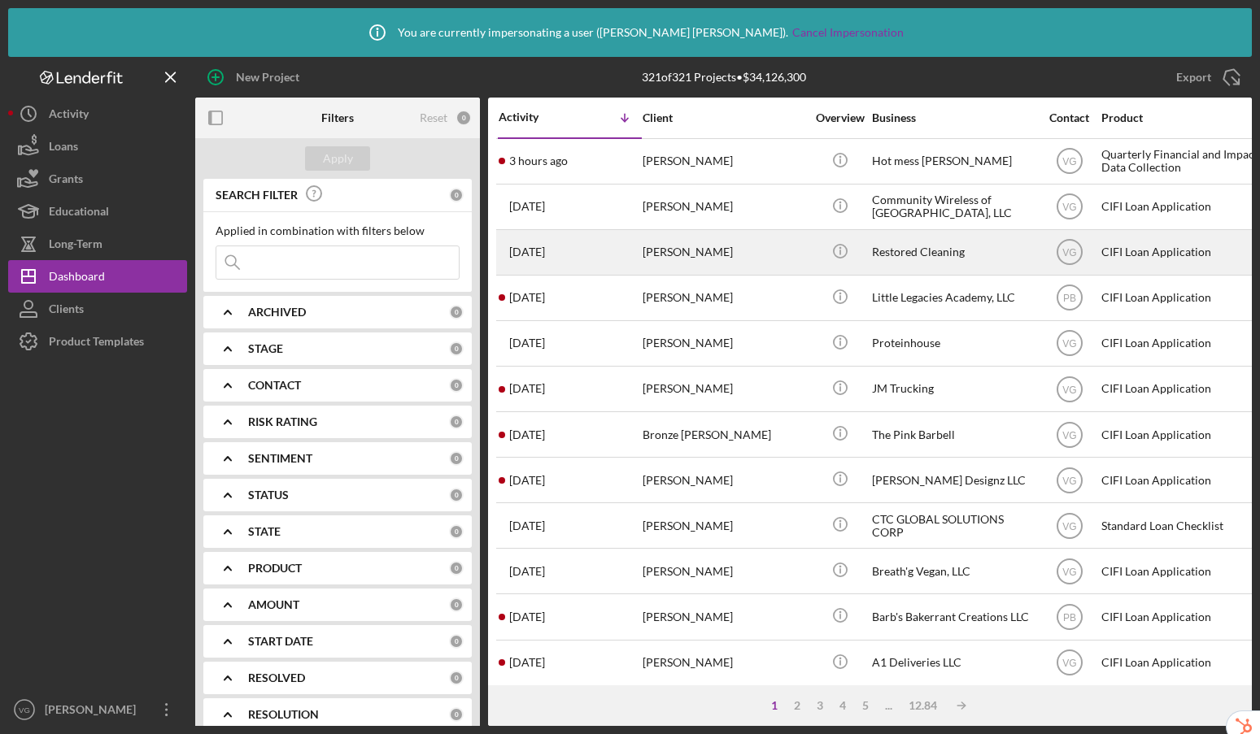
click at [724, 259] on div "Briana Lomax" at bounding box center [724, 252] width 163 height 43
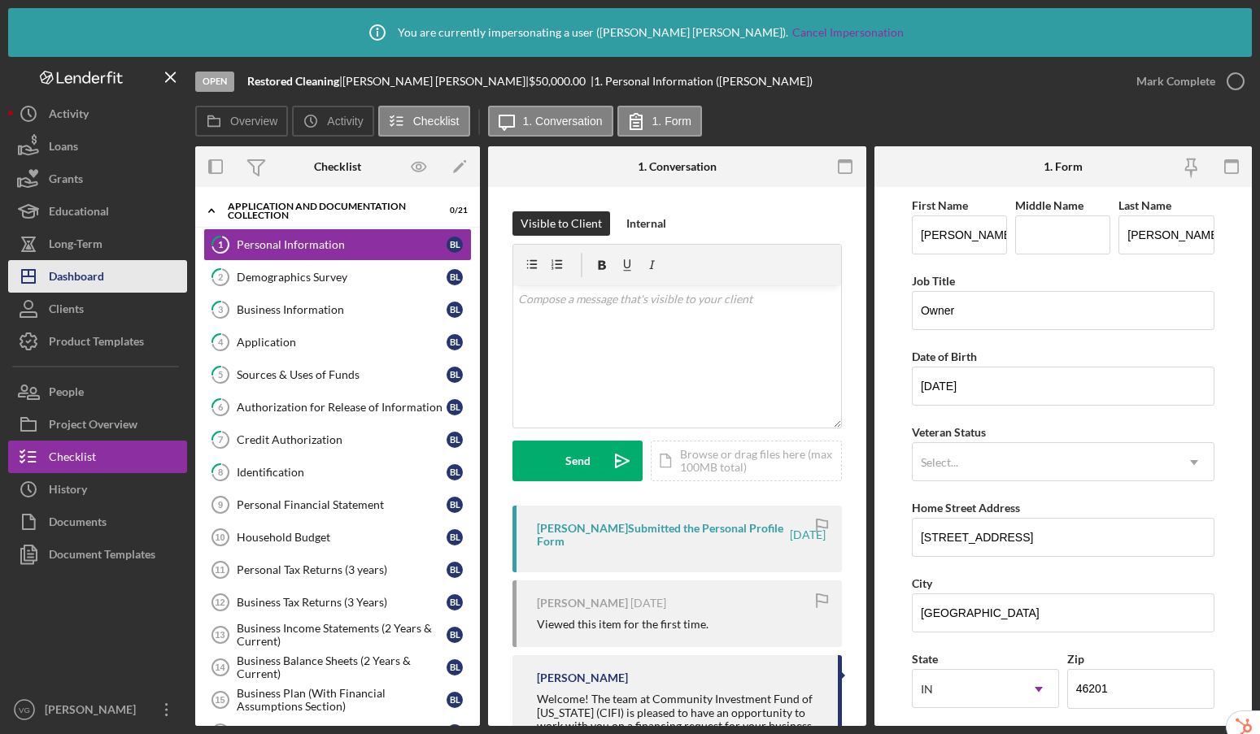
click at [116, 280] on button "Icon/Dashboard Dashboard" at bounding box center [97, 276] width 179 height 33
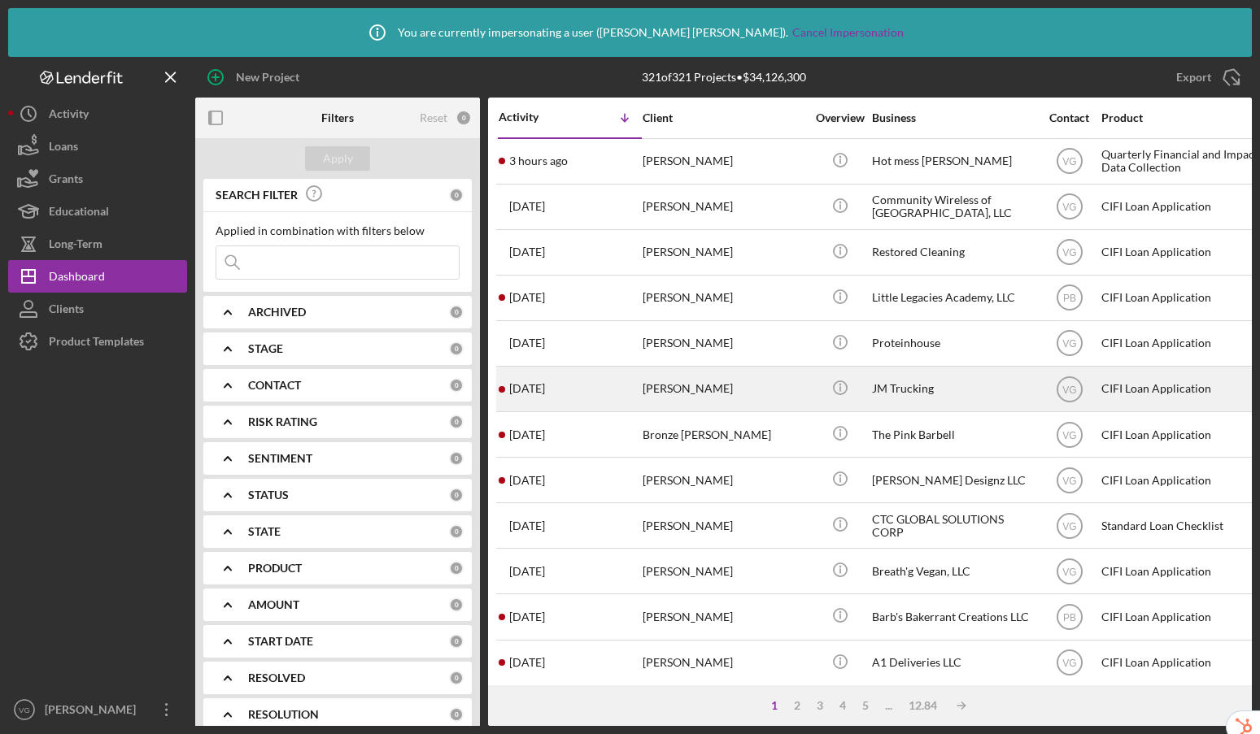
click at [736, 396] on div "Wesley Jordan" at bounding box center [724, 389] width 163 height 43
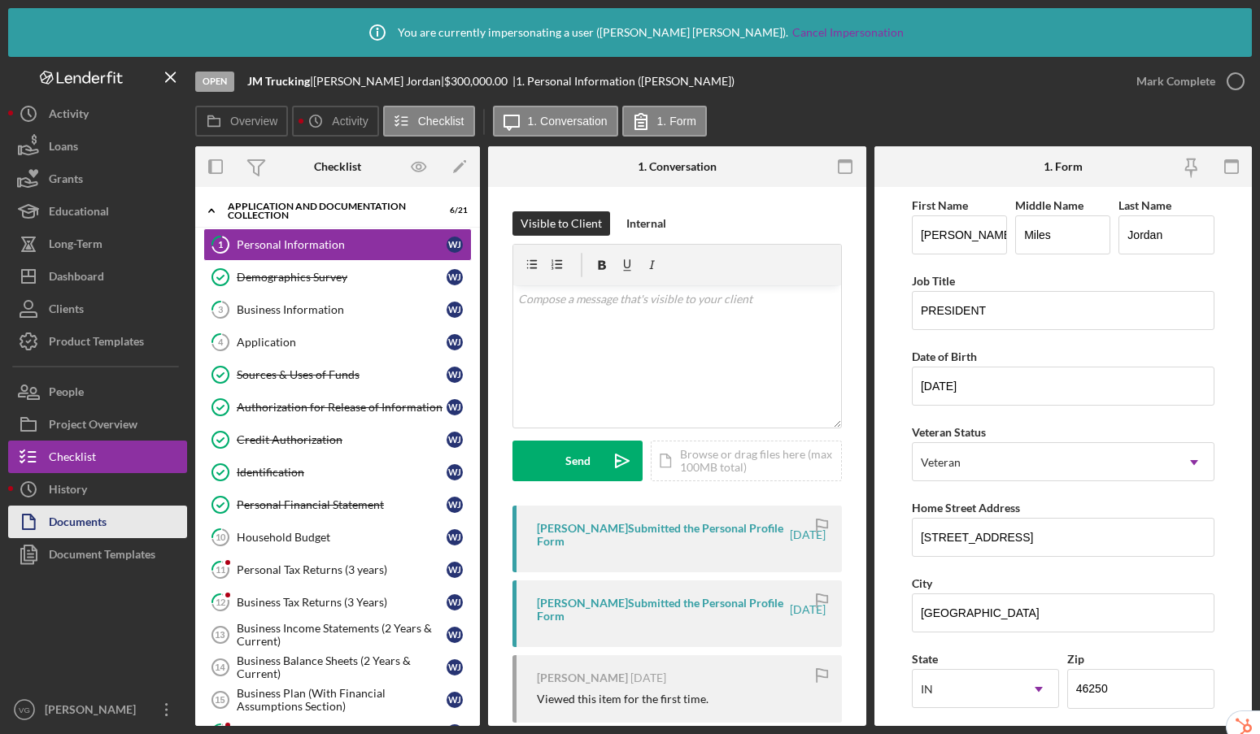
click at [72, 525] on div "Documents" at bounding box center [78, 524] width 58 height 37
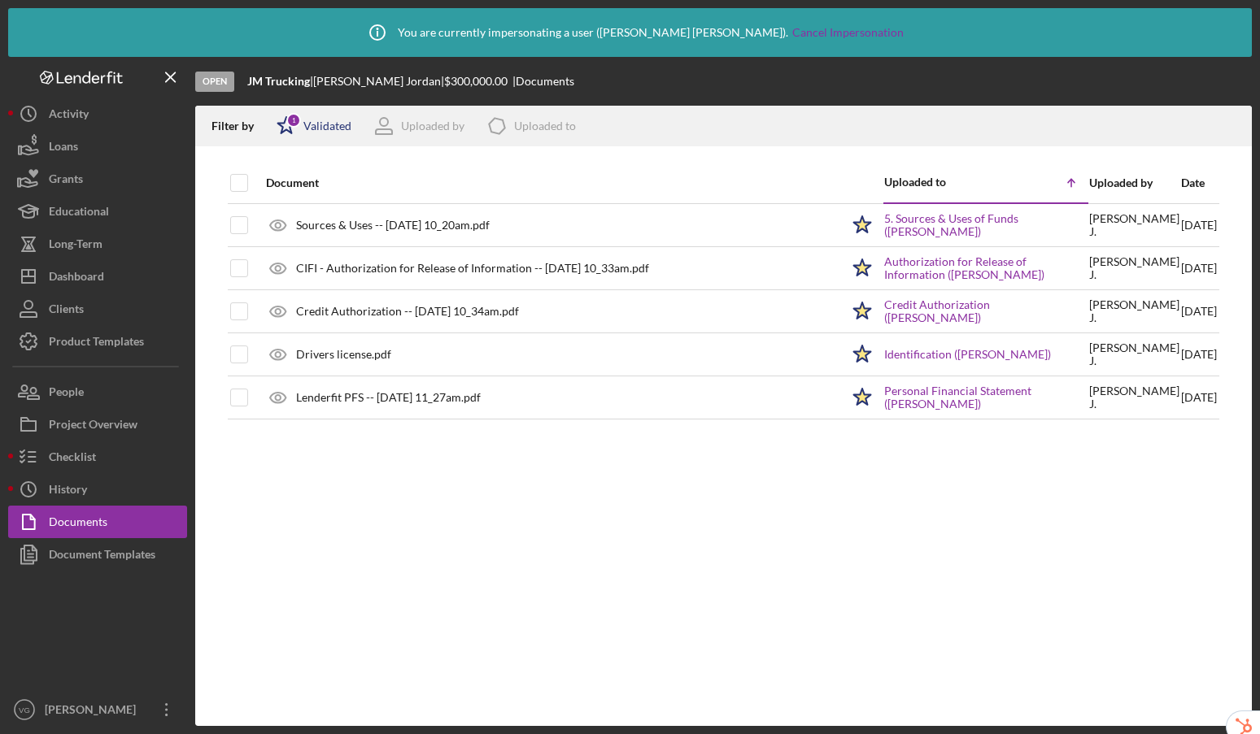
click at [305, 120] on icon "Icon/Star" at bounding box center [286, 126] width 41 height 41
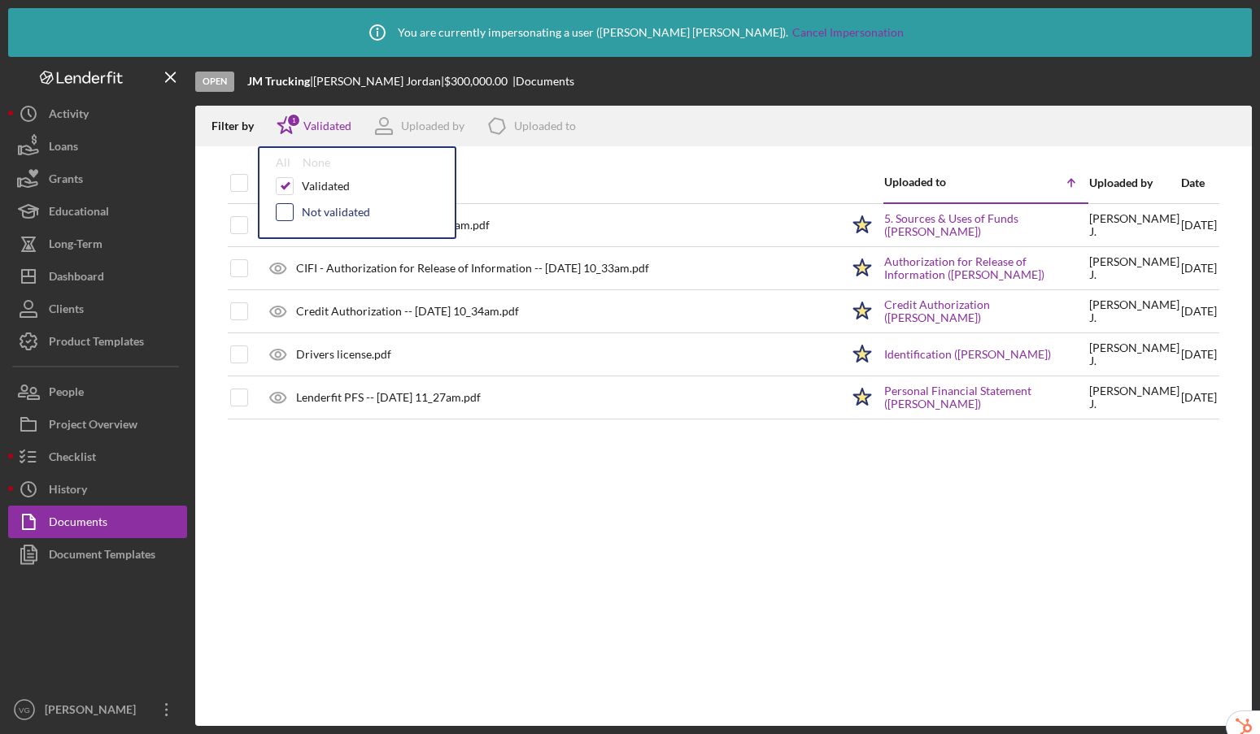
click at [289, 211] on input "checkbox" at bounding box center [285, 212] width 16 height 16
checkbox input "true"
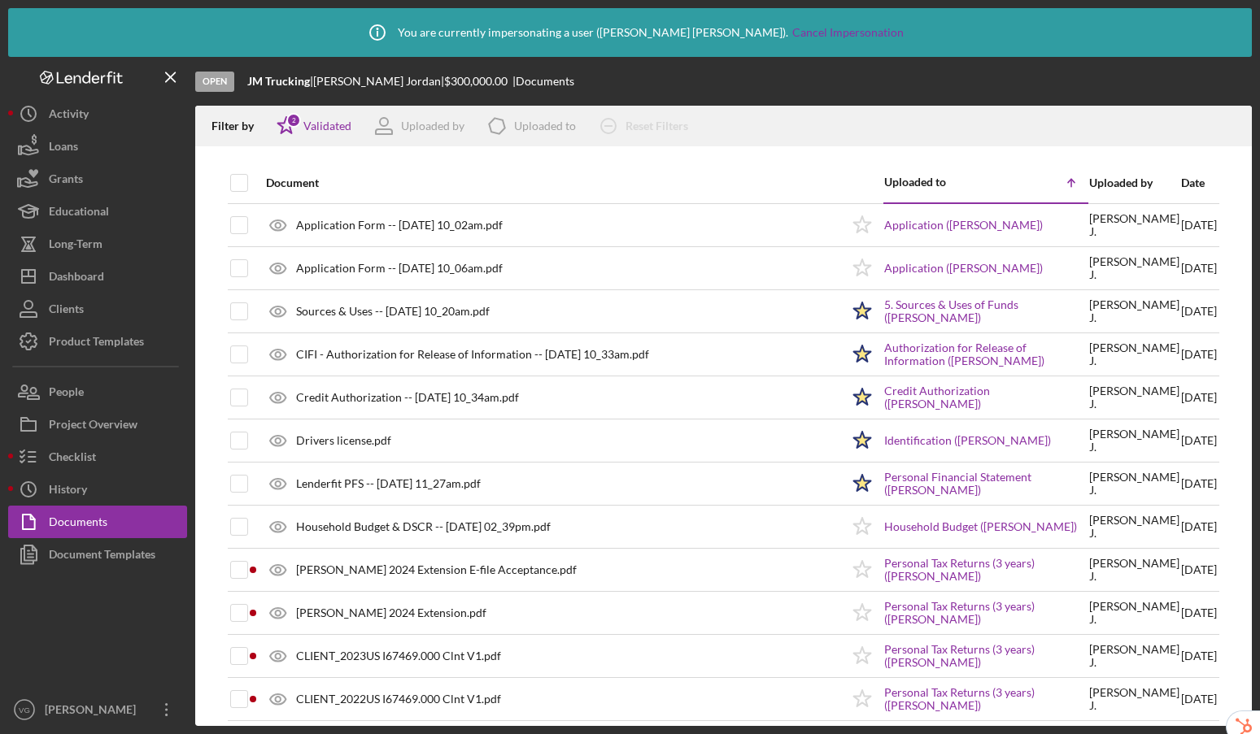
click at [643, 163] on th "Document" at bounding box center [549, 183] width 584 height 41
click at [107, 283] on button "Icon/Dashboard Dashboard" at bounding box center [97, 276] width 179 height 33
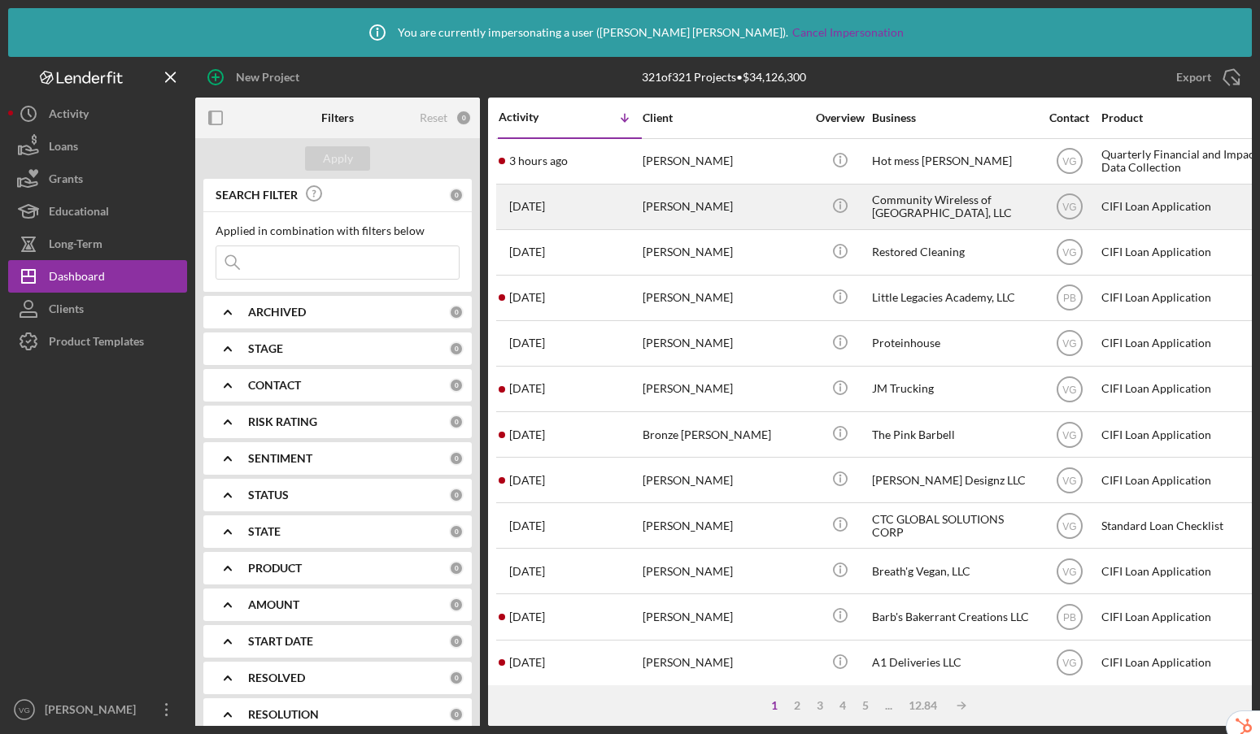
click at [776, 207] on div "Timothy Carpenter" at bounding box center [724, 206] width 163 height 43
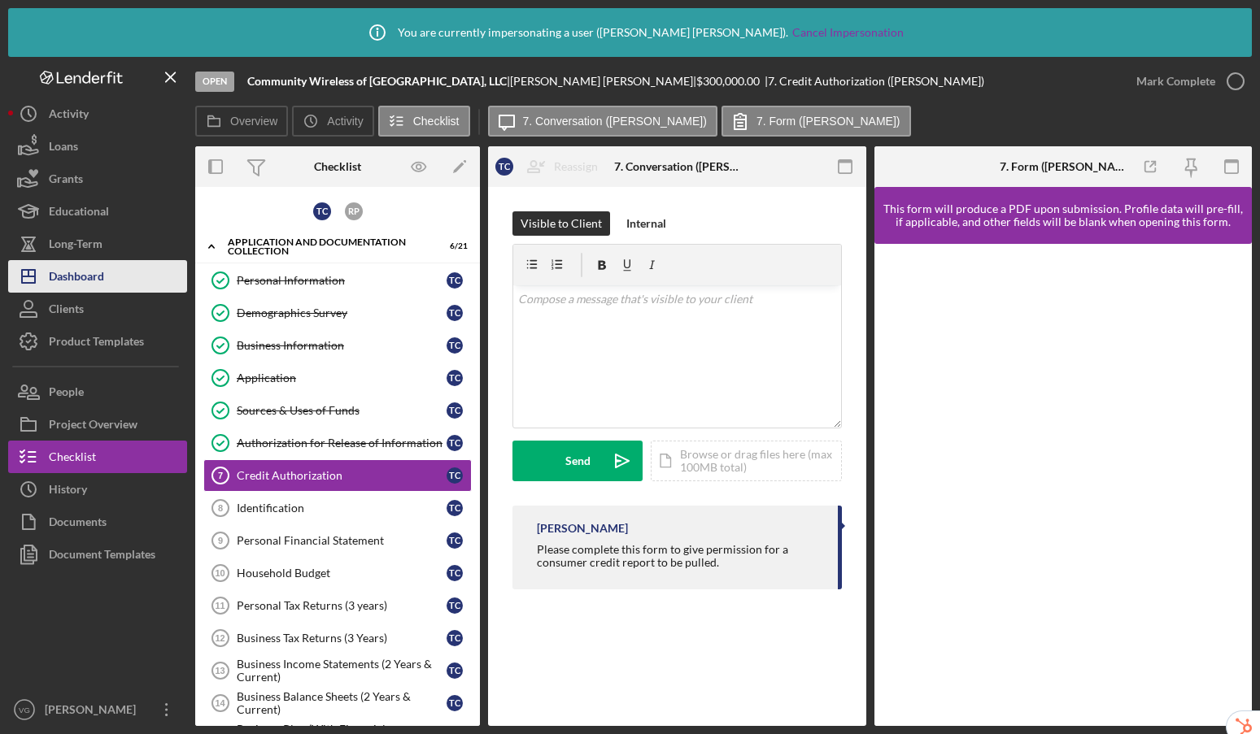
scroll to position [19, 0]
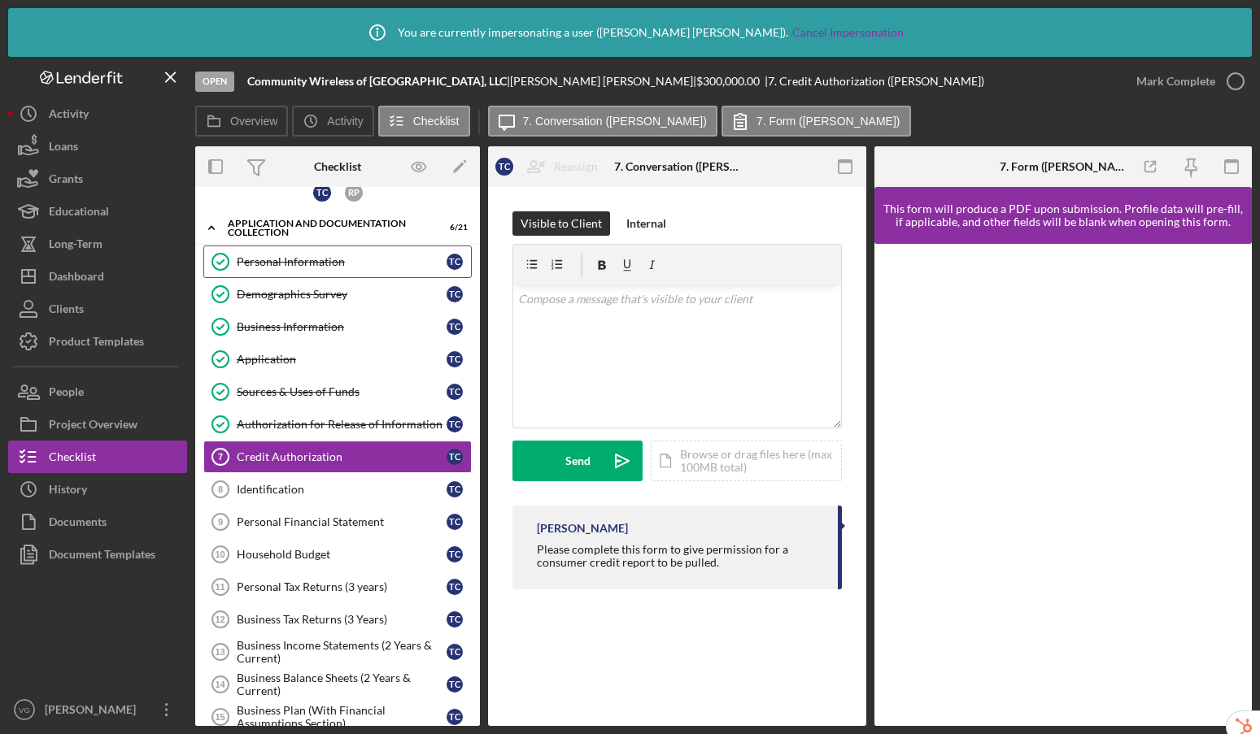
click at [333, 248] on link "Personal Information Personal Information T C" at bounding box center [337, 262] width 268 height 33
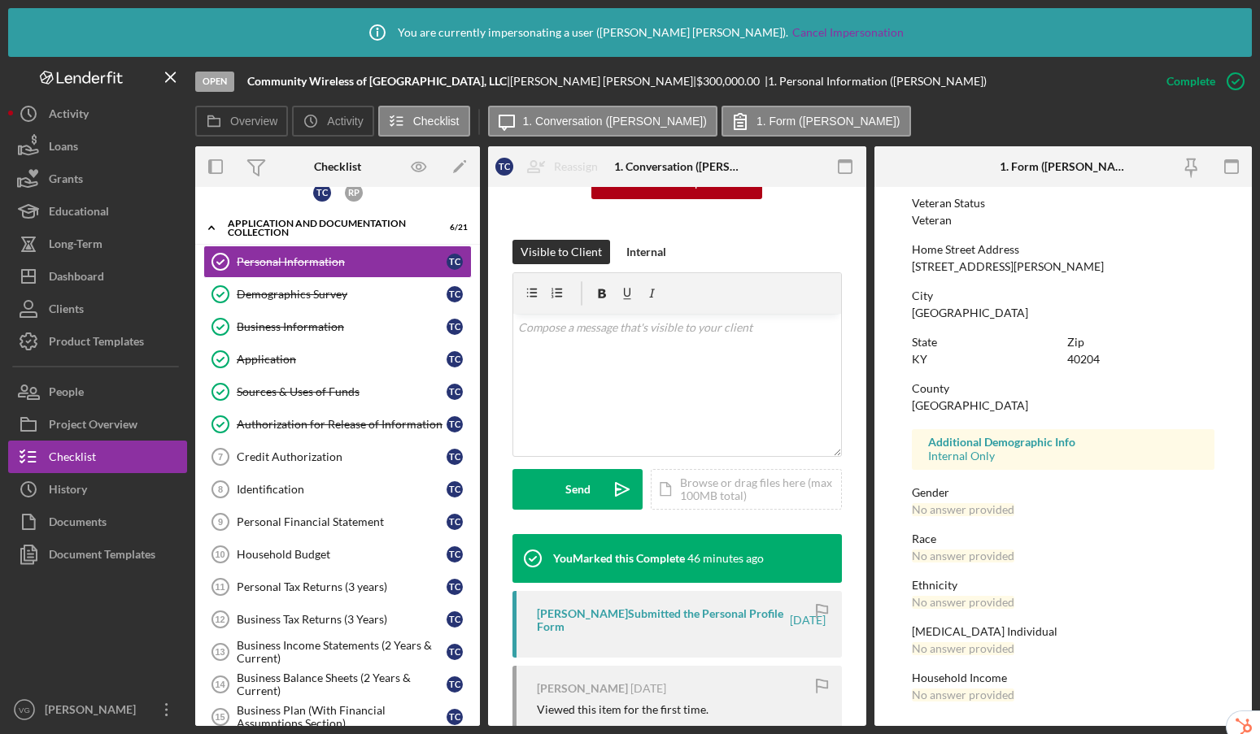
scroll to position [330, 0]
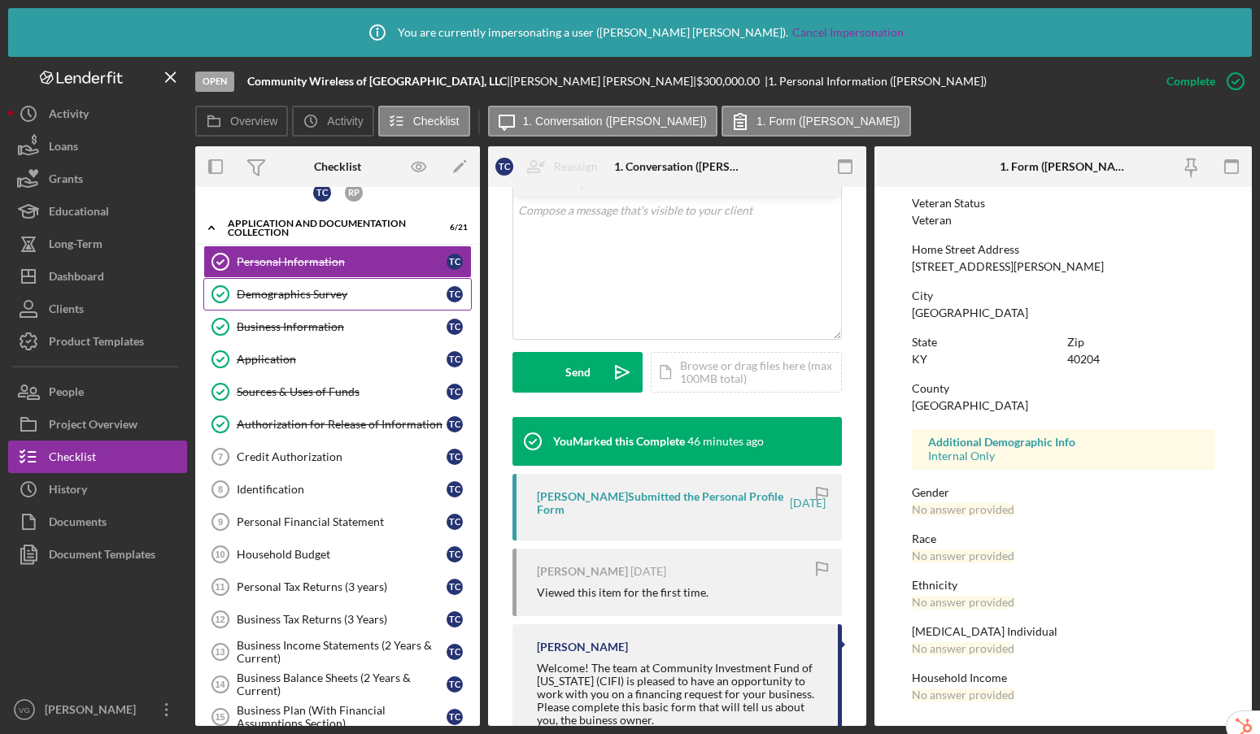
click at [321, 292] on div "Demographics Survey" at bounding box center [342, 294] width 210 height 13
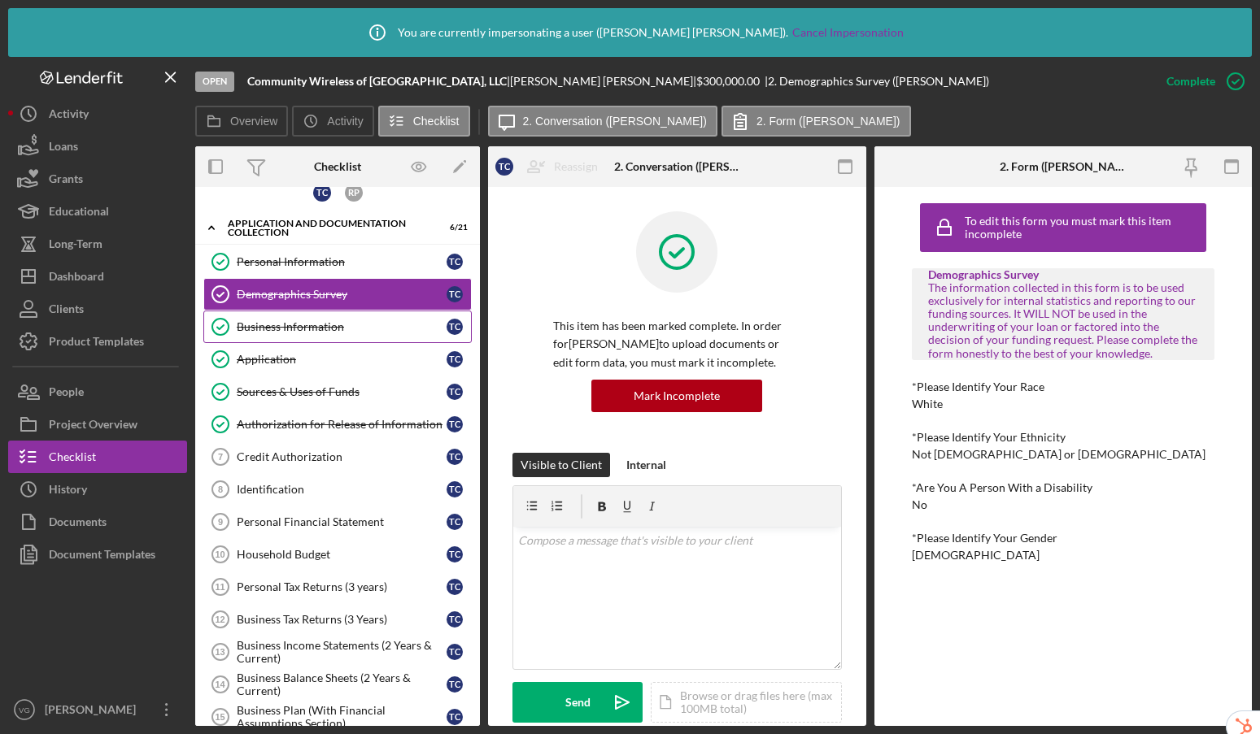
click at [298, 325] on div "Business Information" at bounding box center [342, 326] width 210 height 13
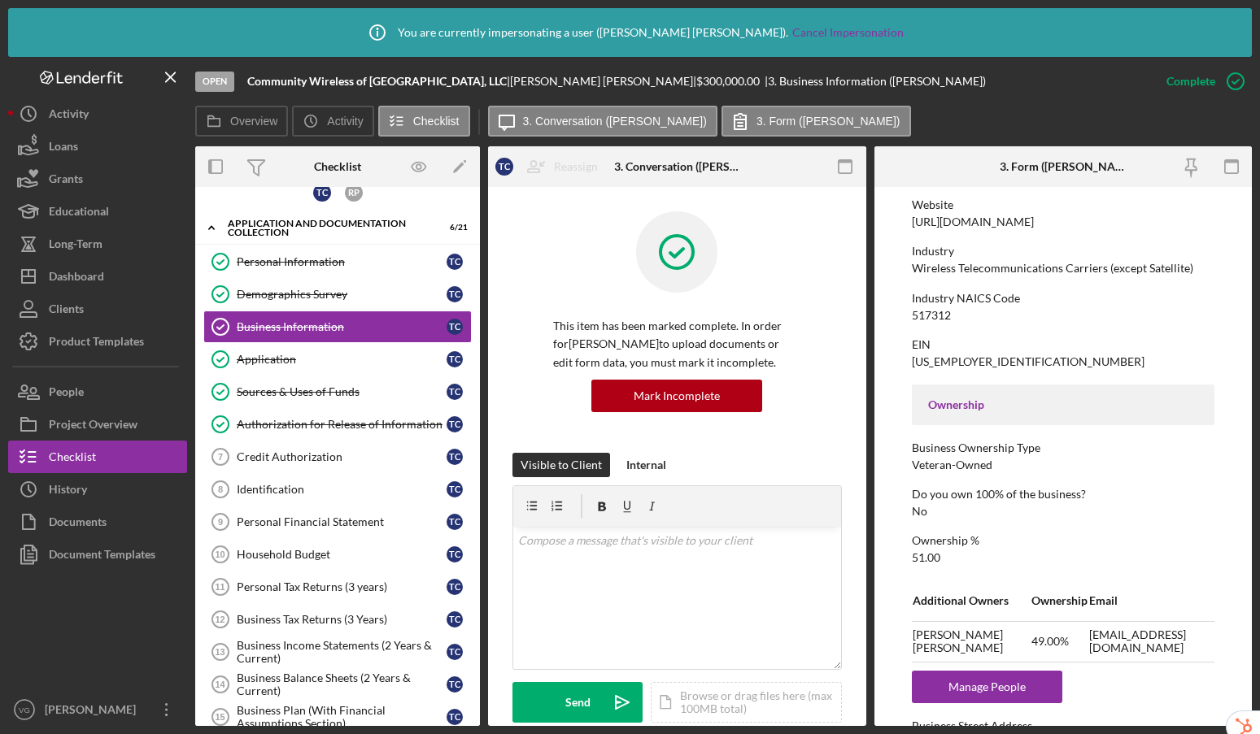
scroll to position [873, 0]
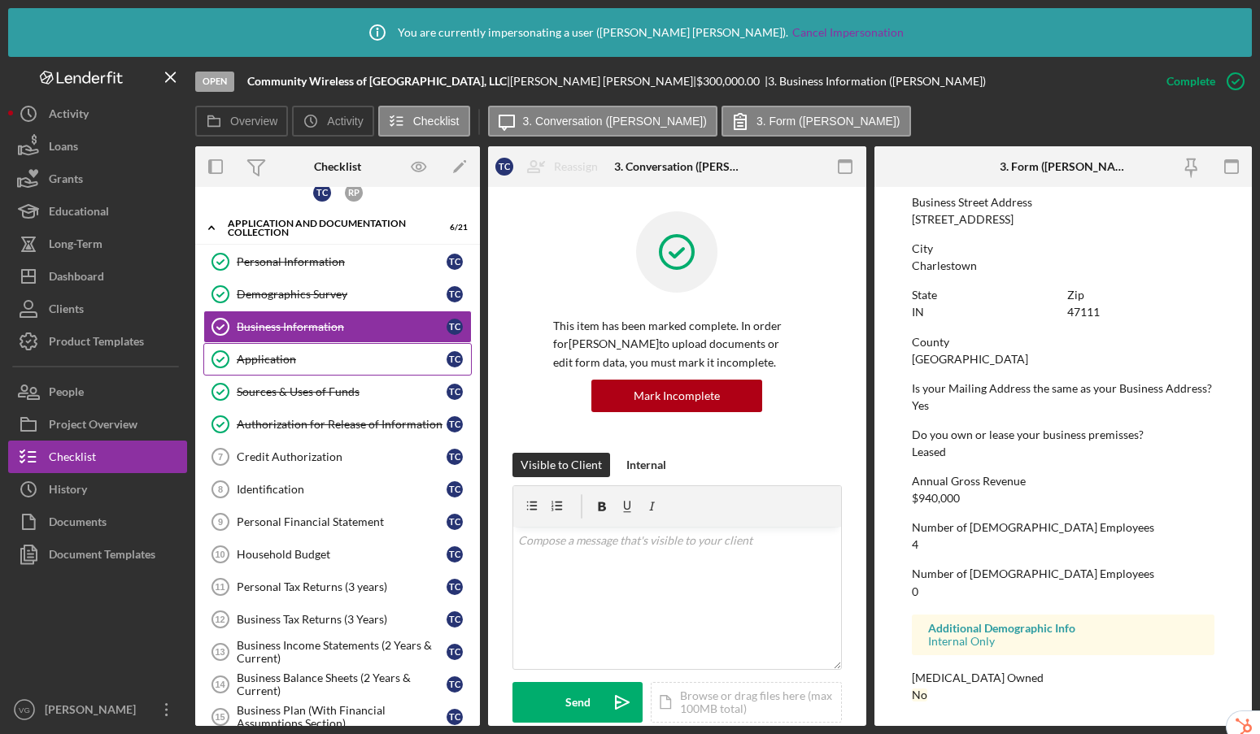
click at [329, 365] on div "Application" at bounding box center [342, 359] width 210 height 13
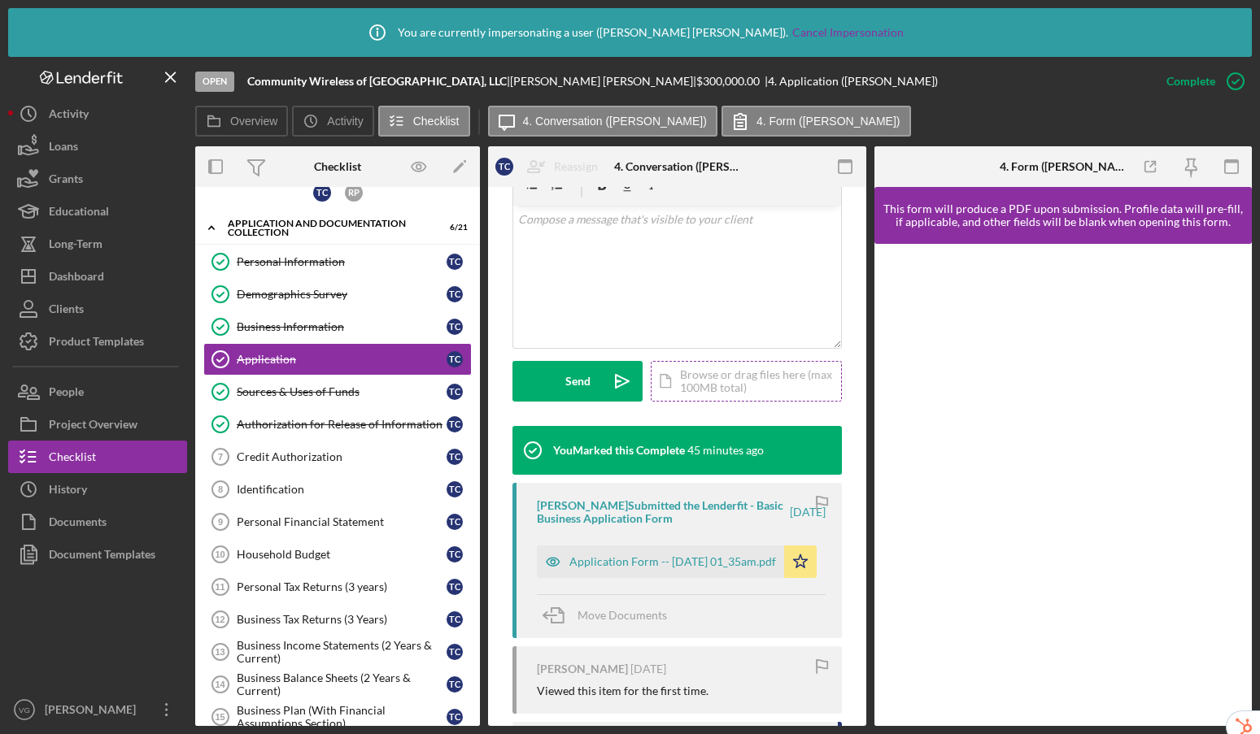
scroll to position [472, 0]
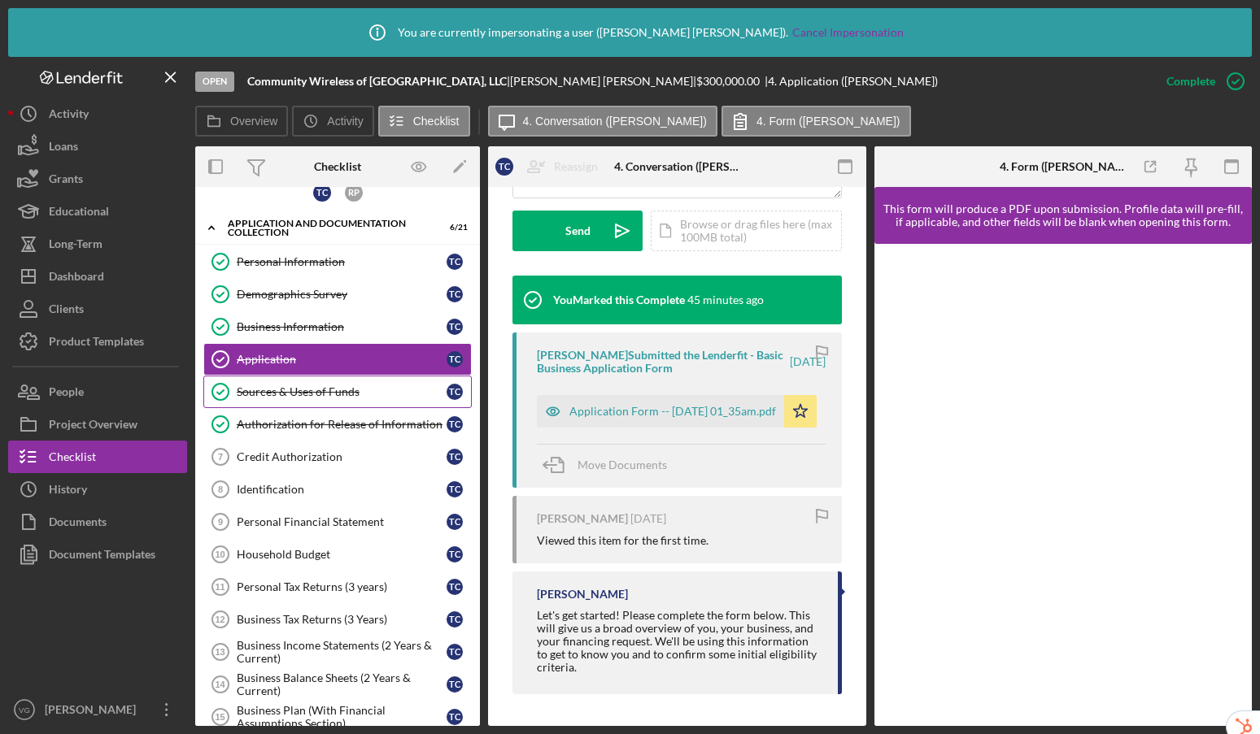
click at [307, 387] on div "Sources & Uses of Funds" at bounding box center [342, 392] width 210 height 13
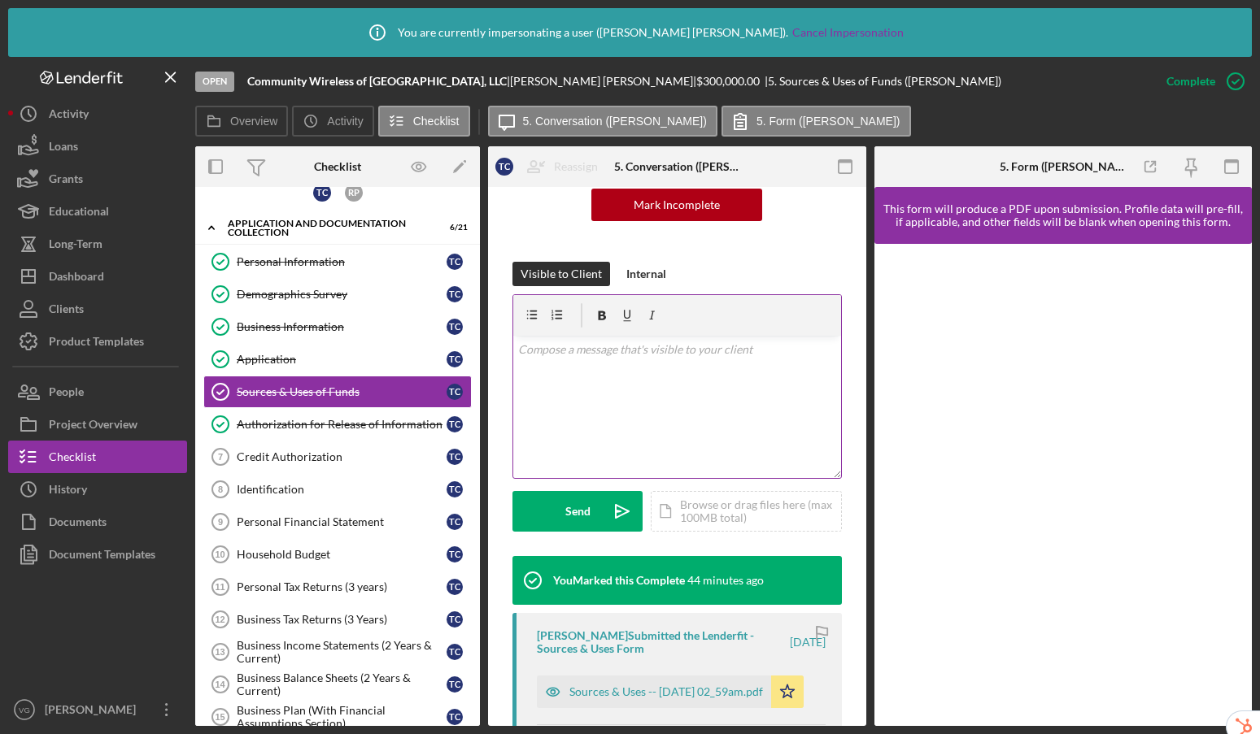
scroll to position [512, 0]
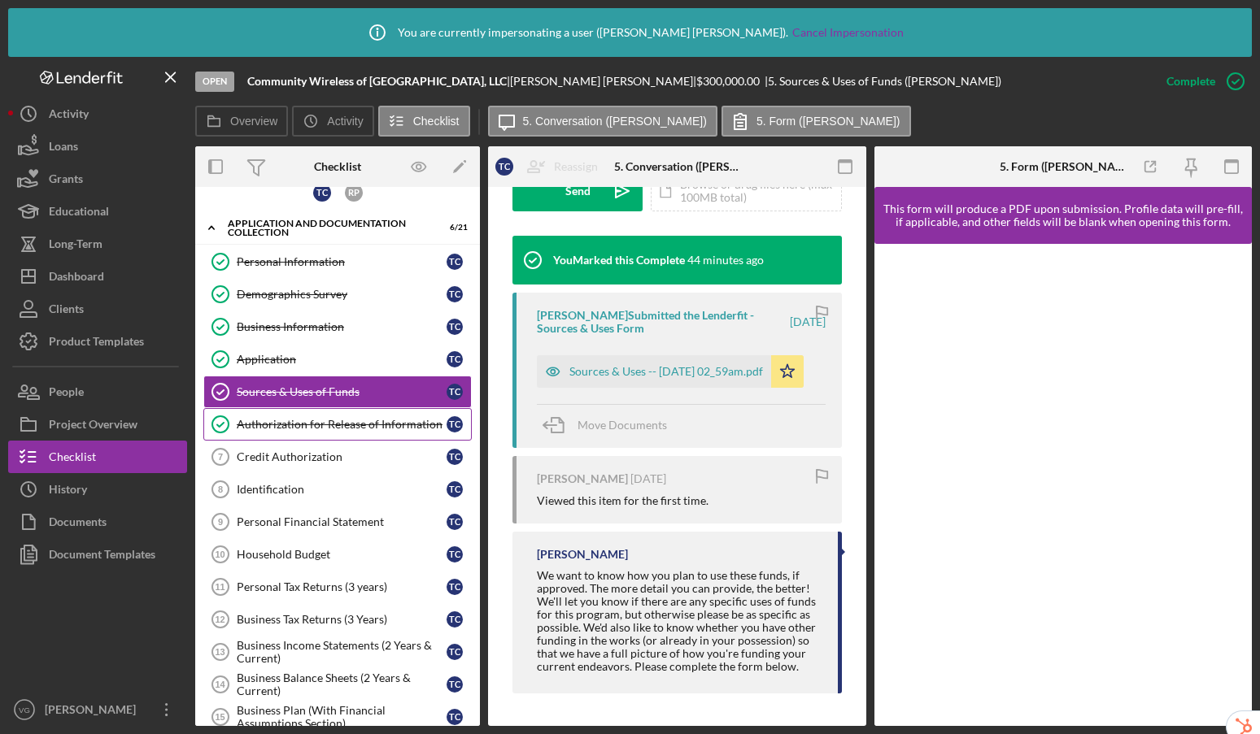
click at [295, 428] on div "Authorization for Release of Information" at bounding box center [342, 424] width 210 height 13
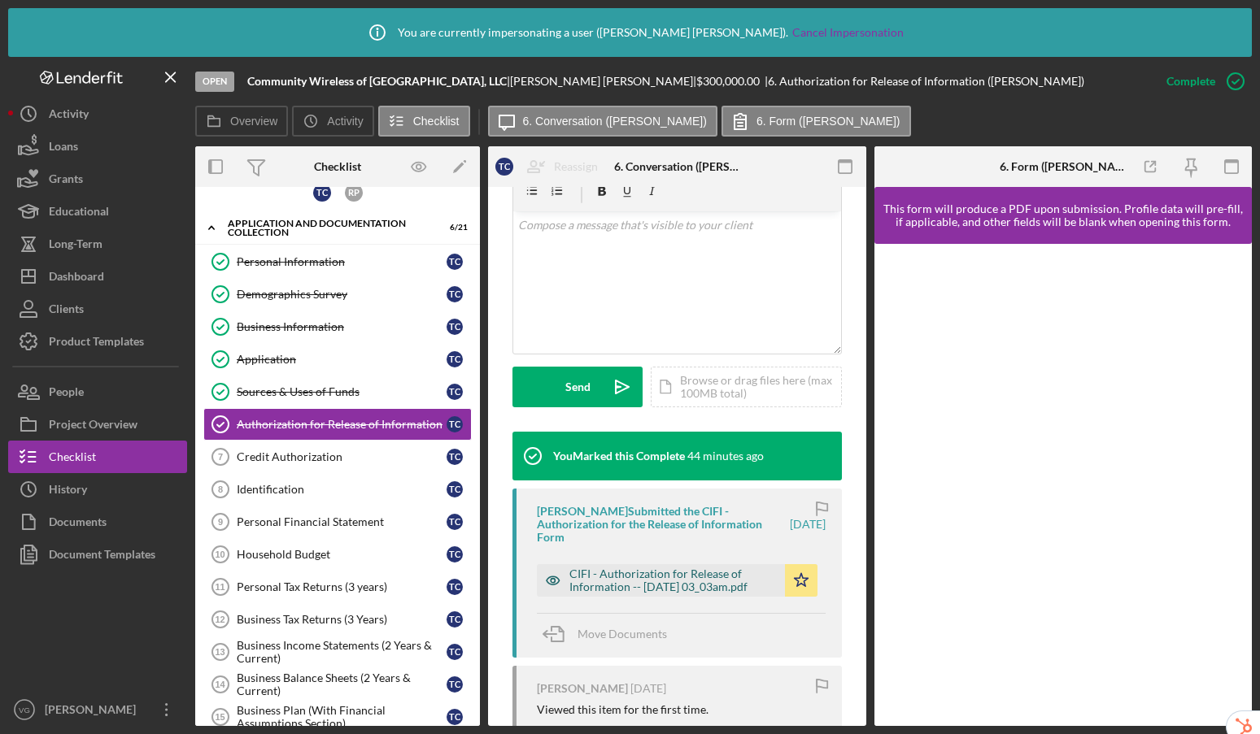
scroll to position [473, 0]
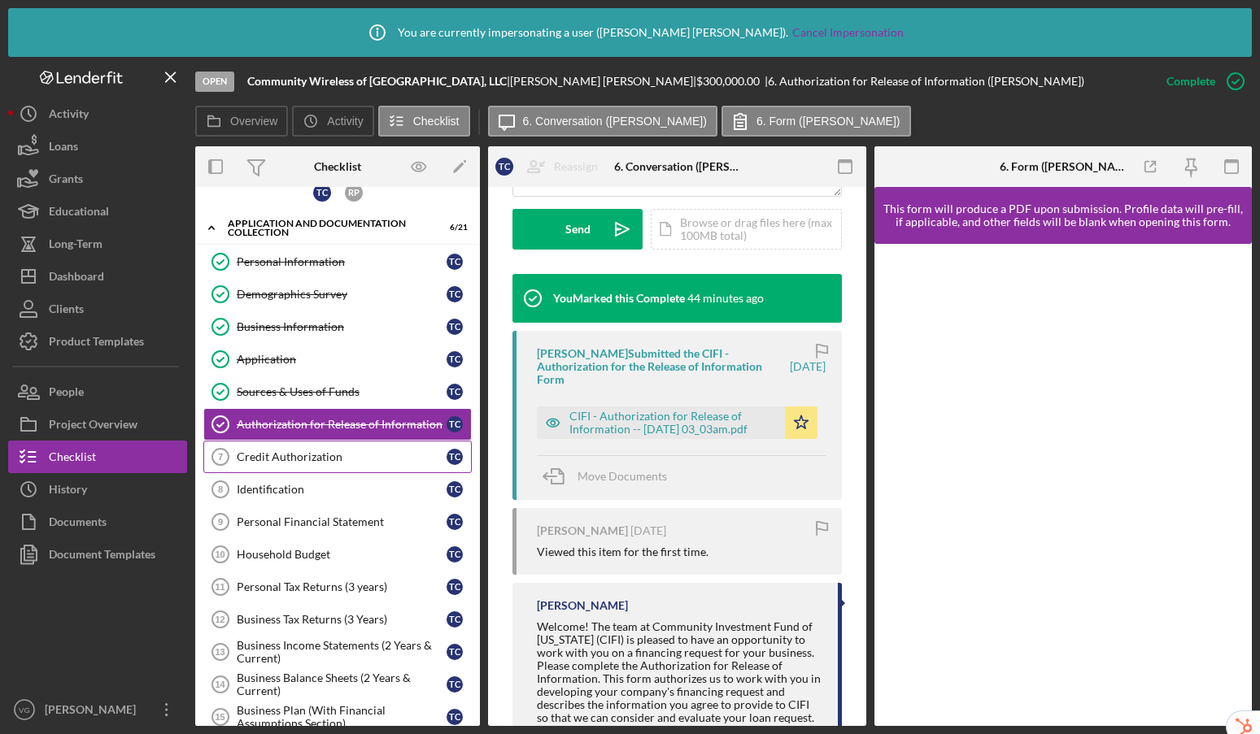
click at [290, 456] on div "Credit Authorization" at bounding box center [342, 457] width 210 height 13
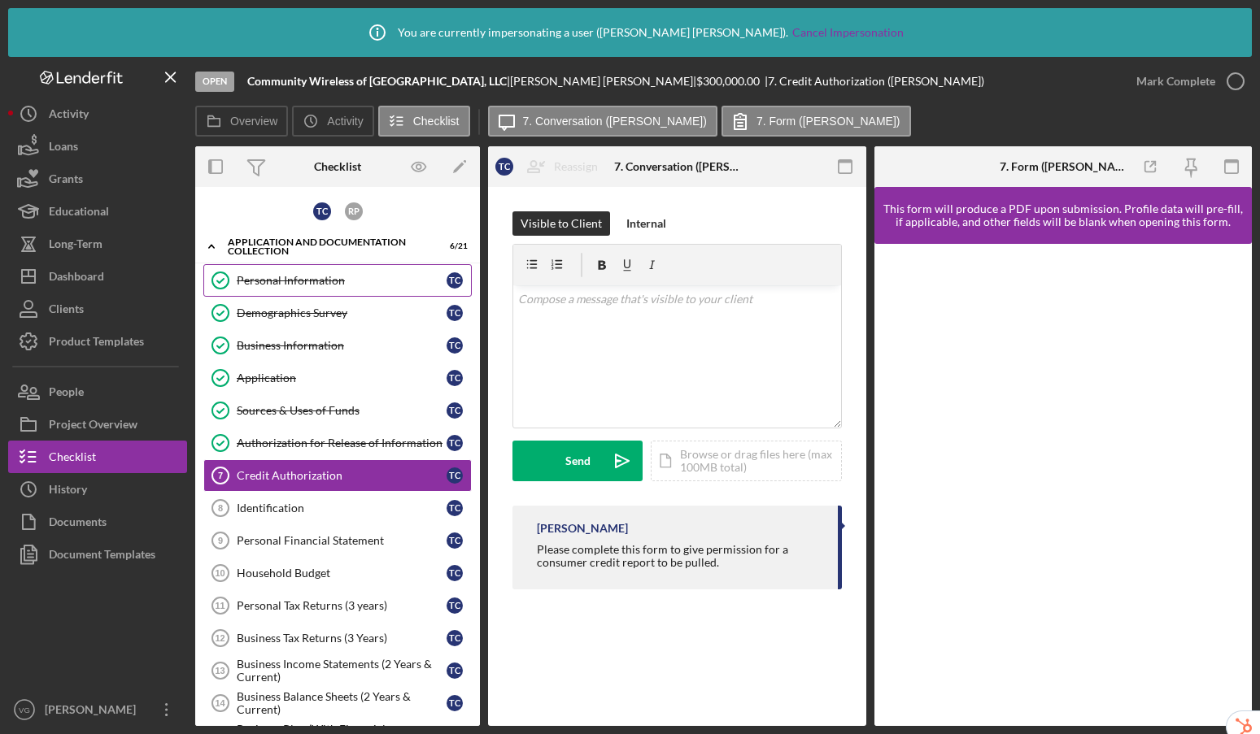
click at [314, 275] on div "Personal Information" at bounding box center [342, 280] width 210 height 13
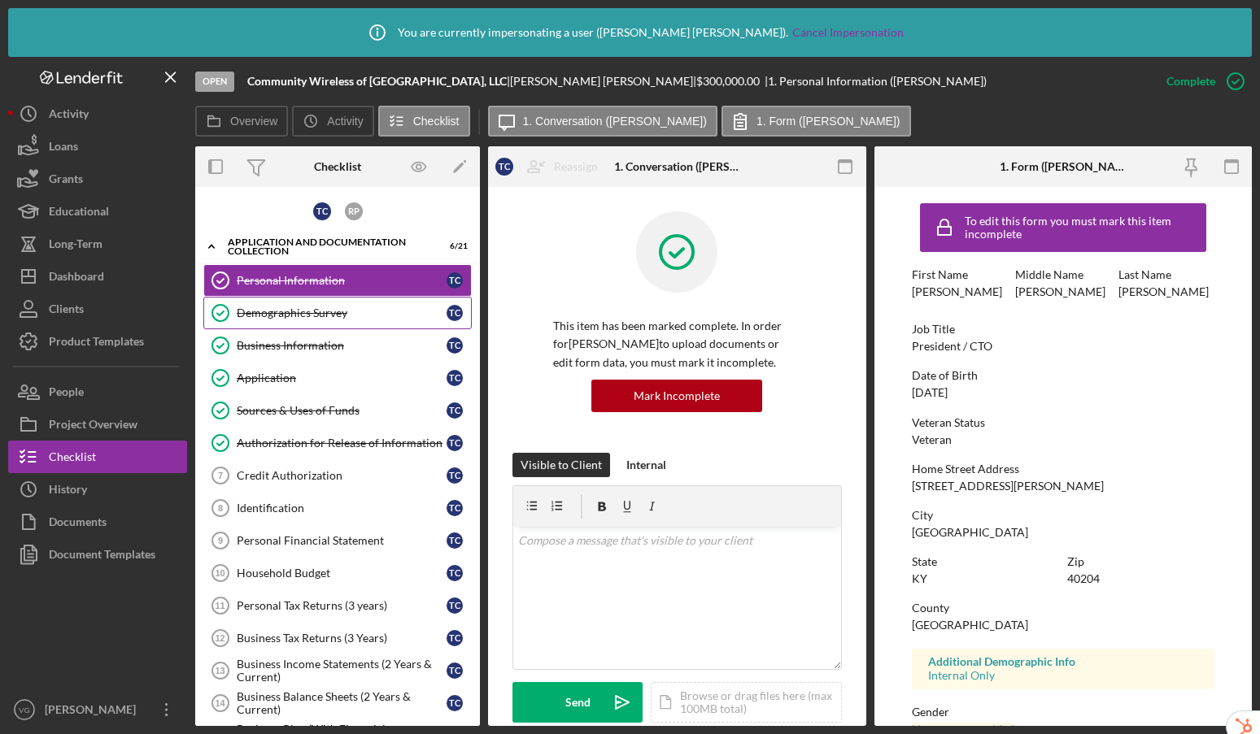
click at [335, 313] on div "Demographics Survey" at bounding box center [342, 313] width 210 height 13
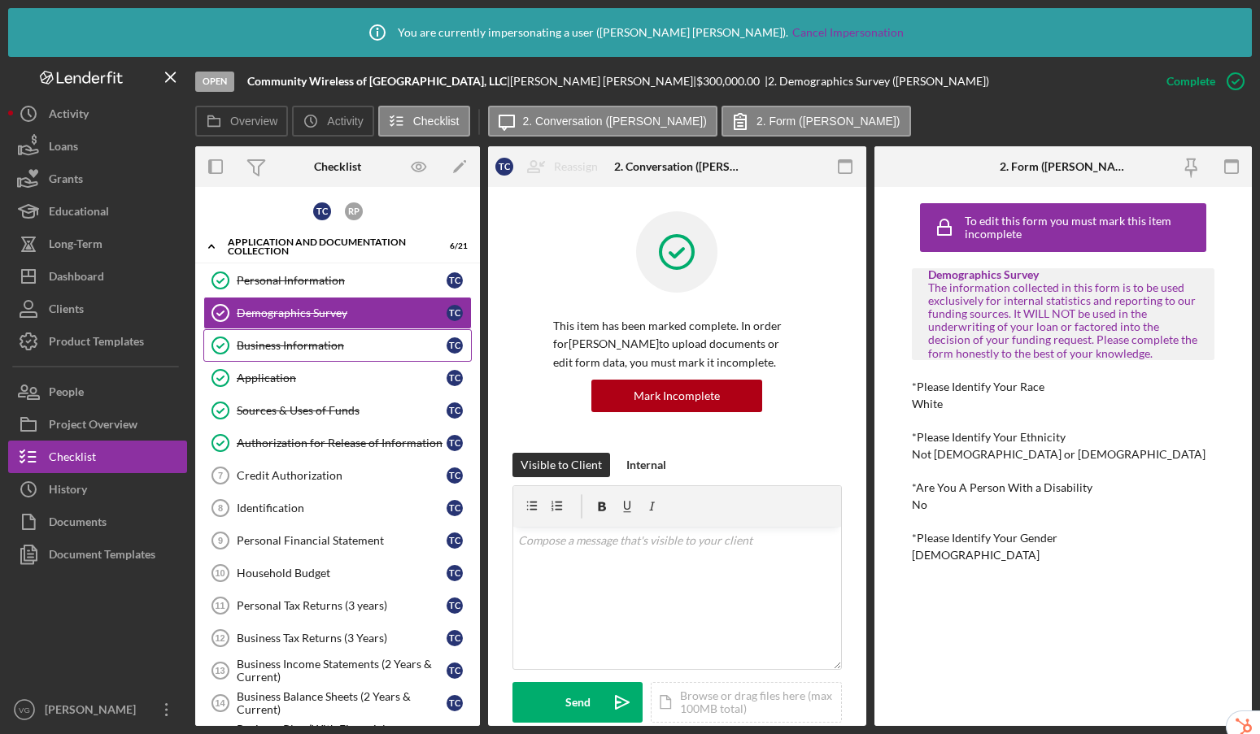
click at [325, 353] on link "Business Information Business Information T C" at bounding box center [337, 345] width 268 height 33
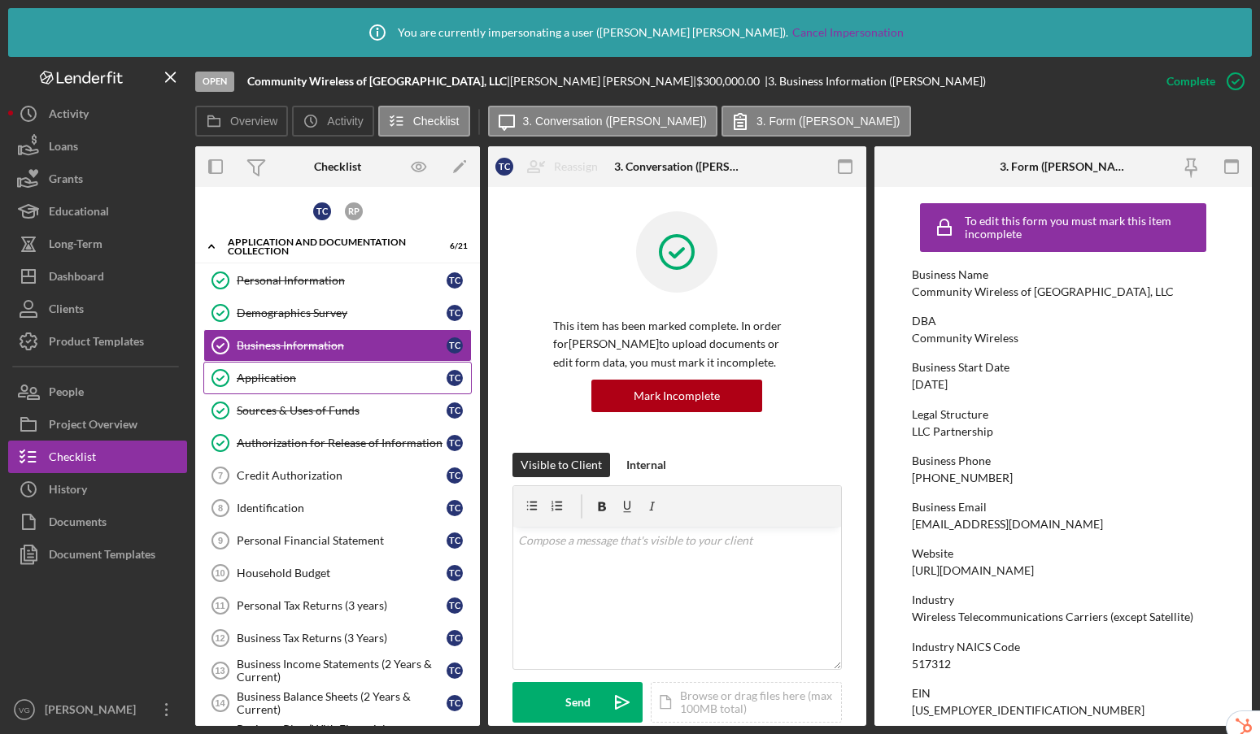
click at [317, 383] on div "Application" at bounding box center [342, 378] width 210 height 13
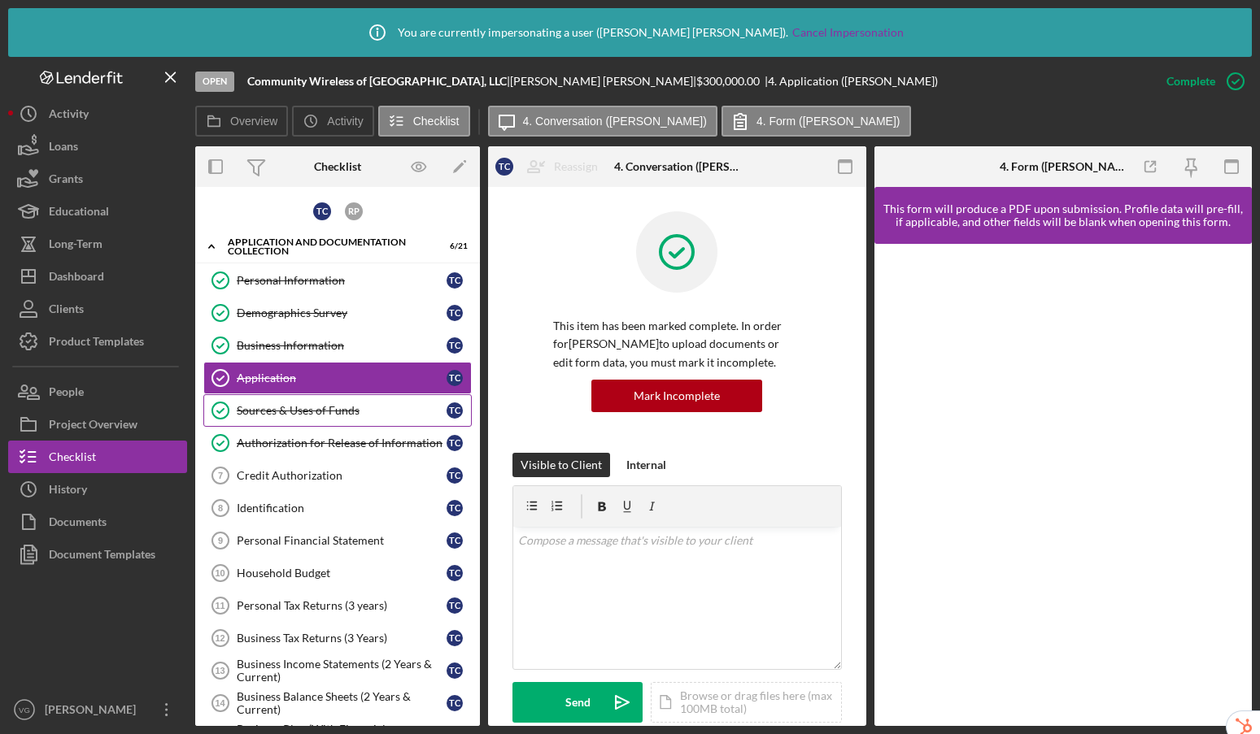
click at [316, 412] on div "Sources & Uses of Funds" at bounding box center [342, 410] width 210 height 13
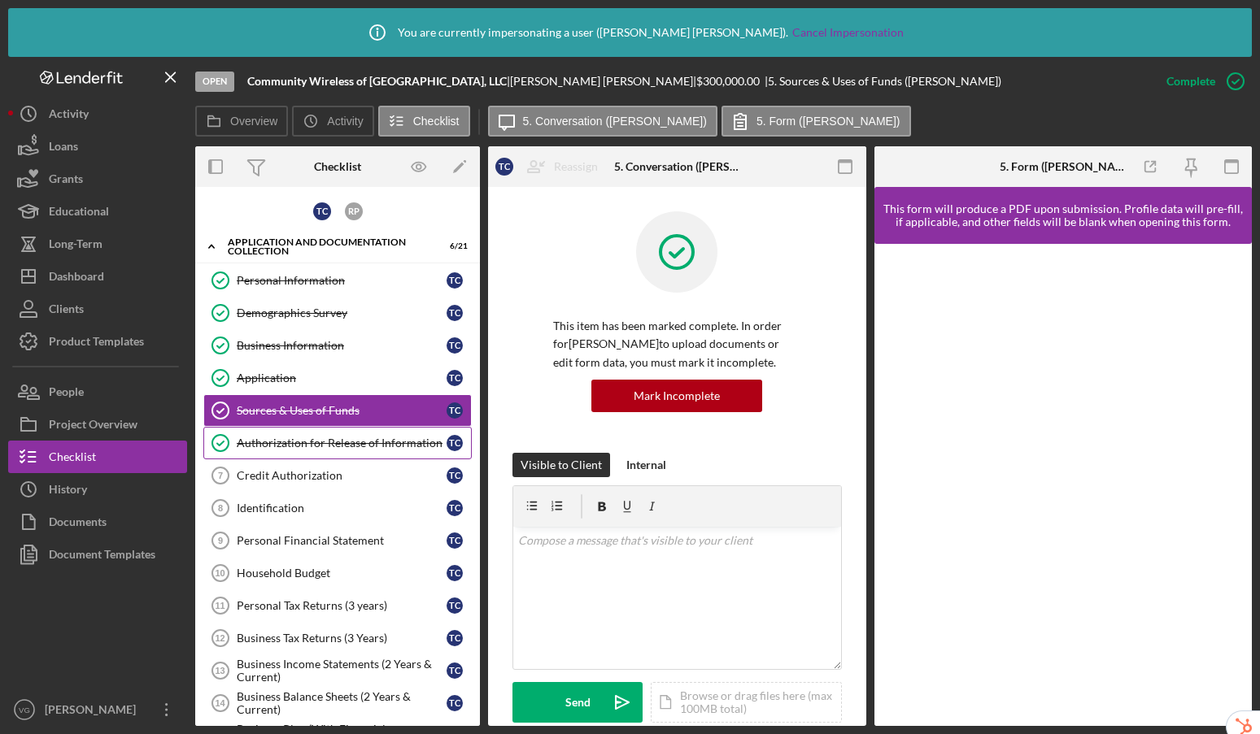
click at [281, 445] on div "Authorization for Release of Information" at bounding box center [342, 443] width 210 height 13
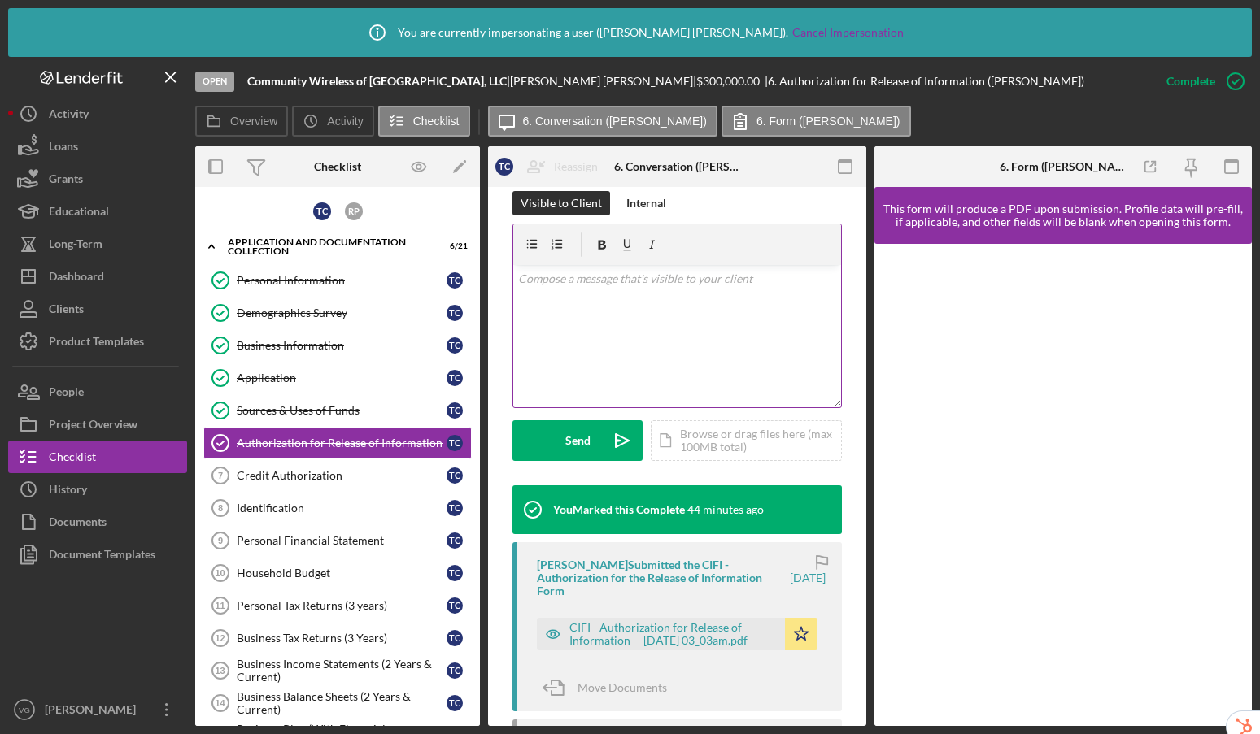
scroll to position [525, 0]
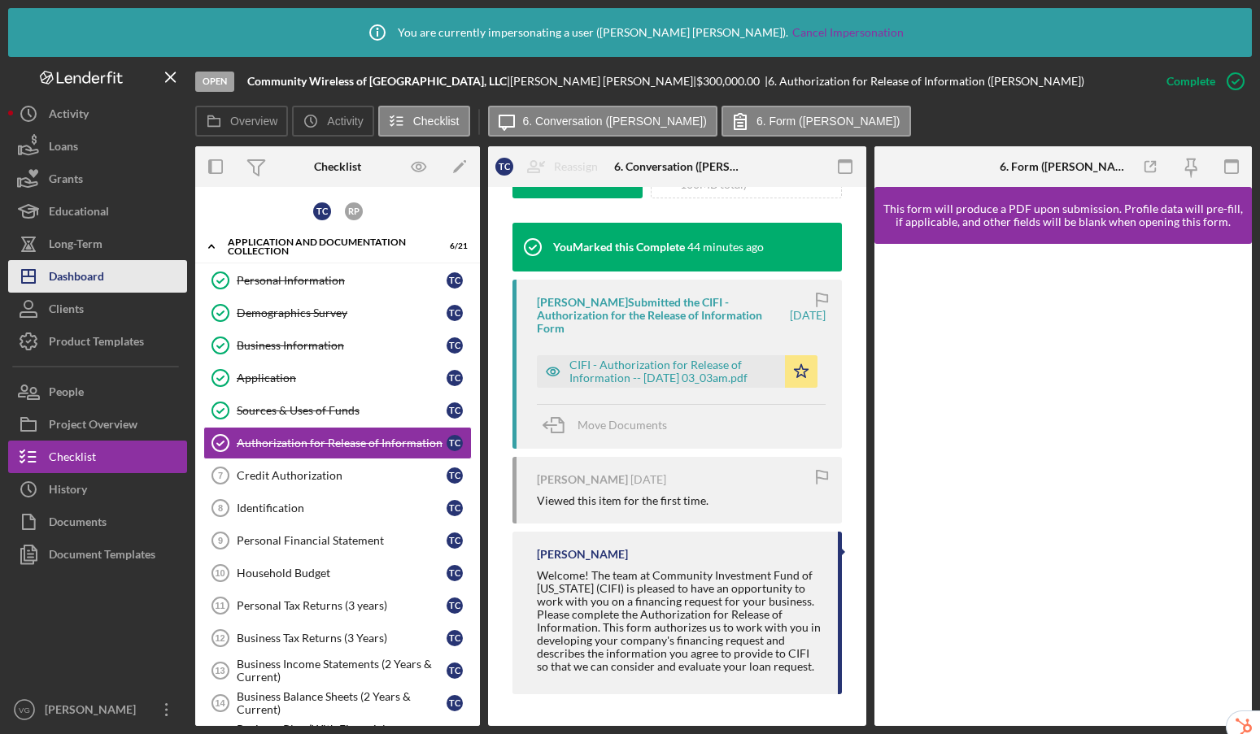
click at [67, 272] on div "Dashboard" at bounding box center [76, 278] width 55 height 37
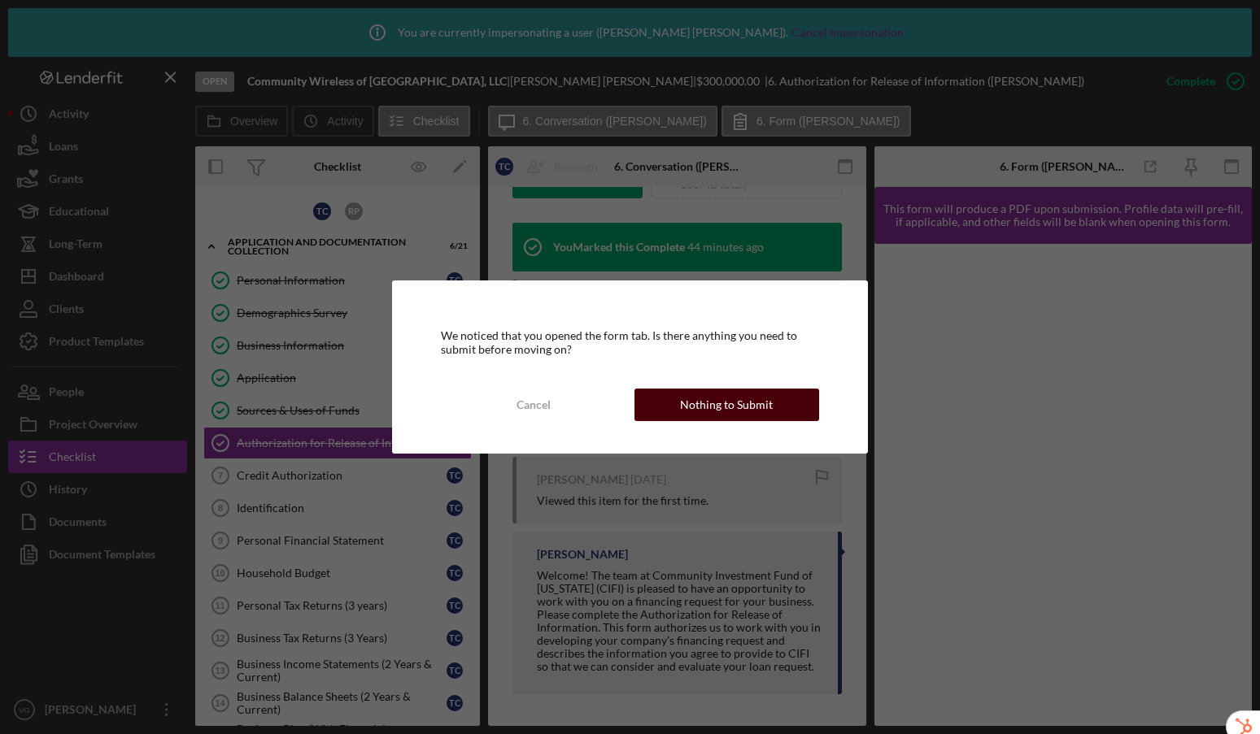
click at [748, 405] on div "Nothing to Submit" at bounding box center [726, 405] width 93 height 33
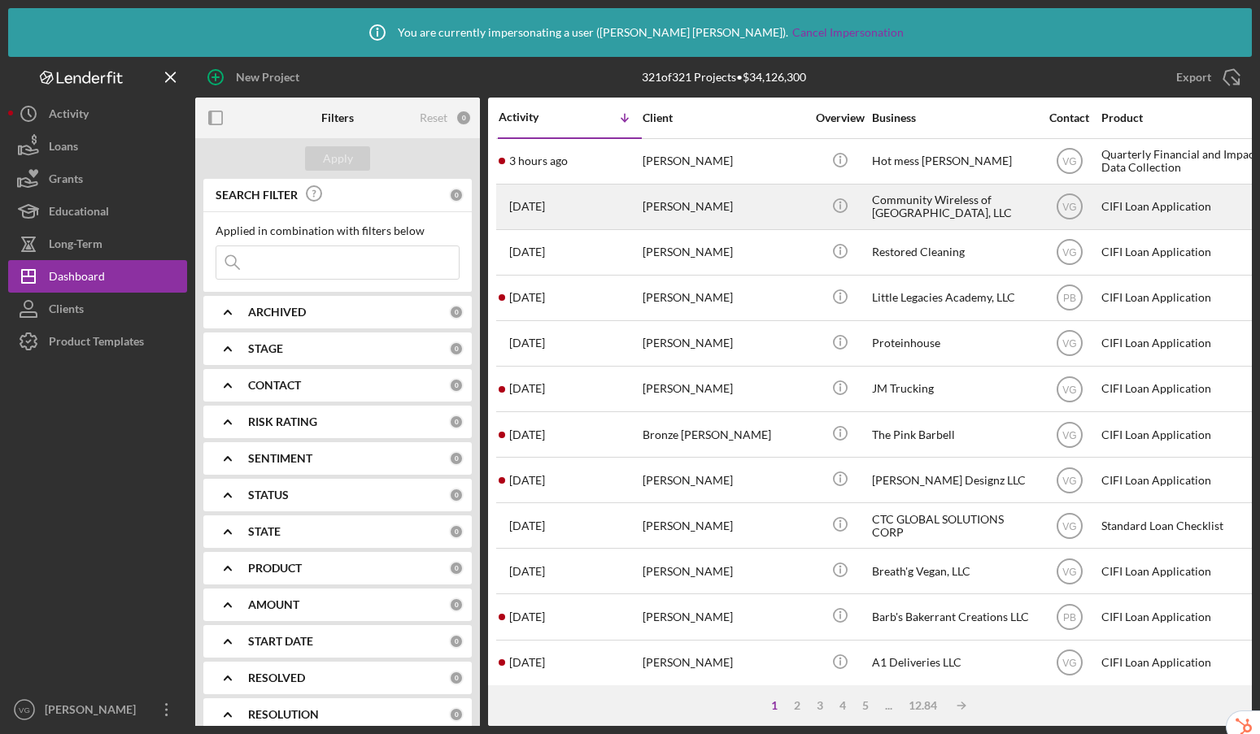
click at [733, 212] on div "Timothy Carpenter" at bounding box center [724, 206] width 163 height 43
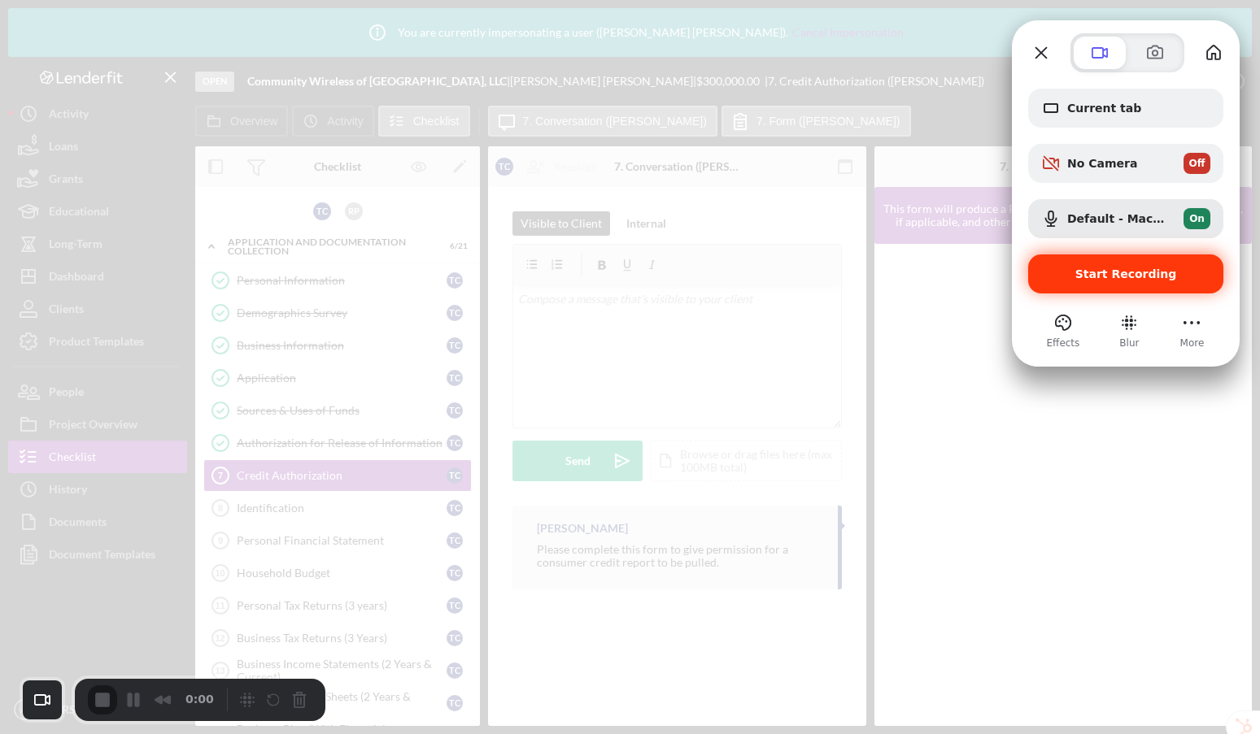
click at [1136, 272] on span "Start Recording" at bounding box center [1126, 274] width 102 height 13
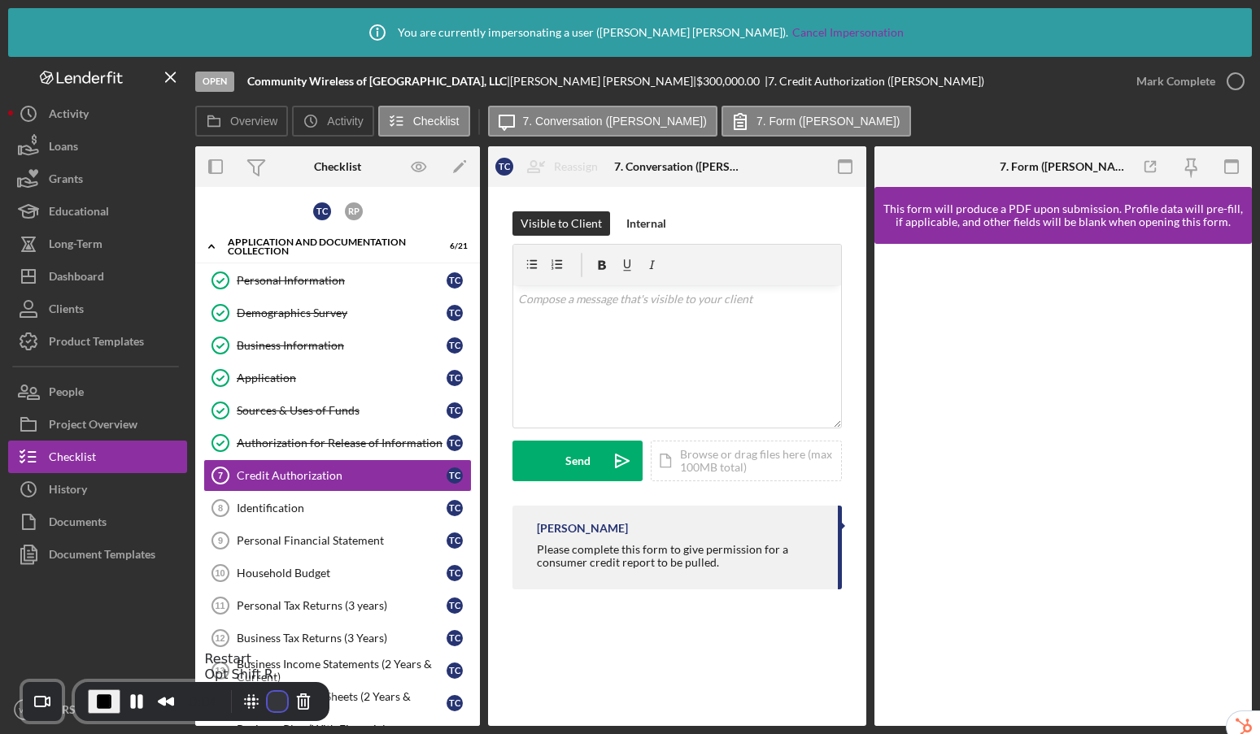
click at [268, 699] on button "Restart Recording" at bounding box center [278, 702] width 20 height 20
click at [311, 277] on div "Personal Information" at bounding box center [342, 280] width 210 height 13
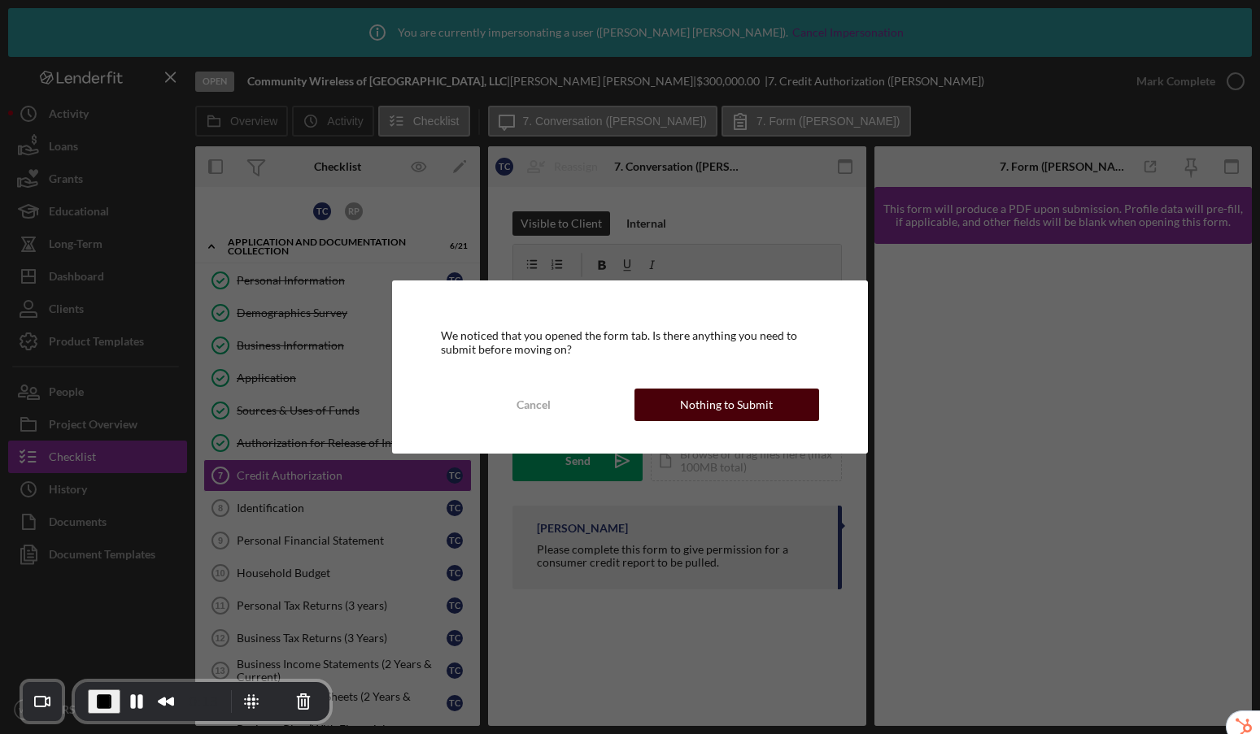
click at [671, 406] on button "Nothing to Submit" at bounding box center [726, 405] width 185 height 33
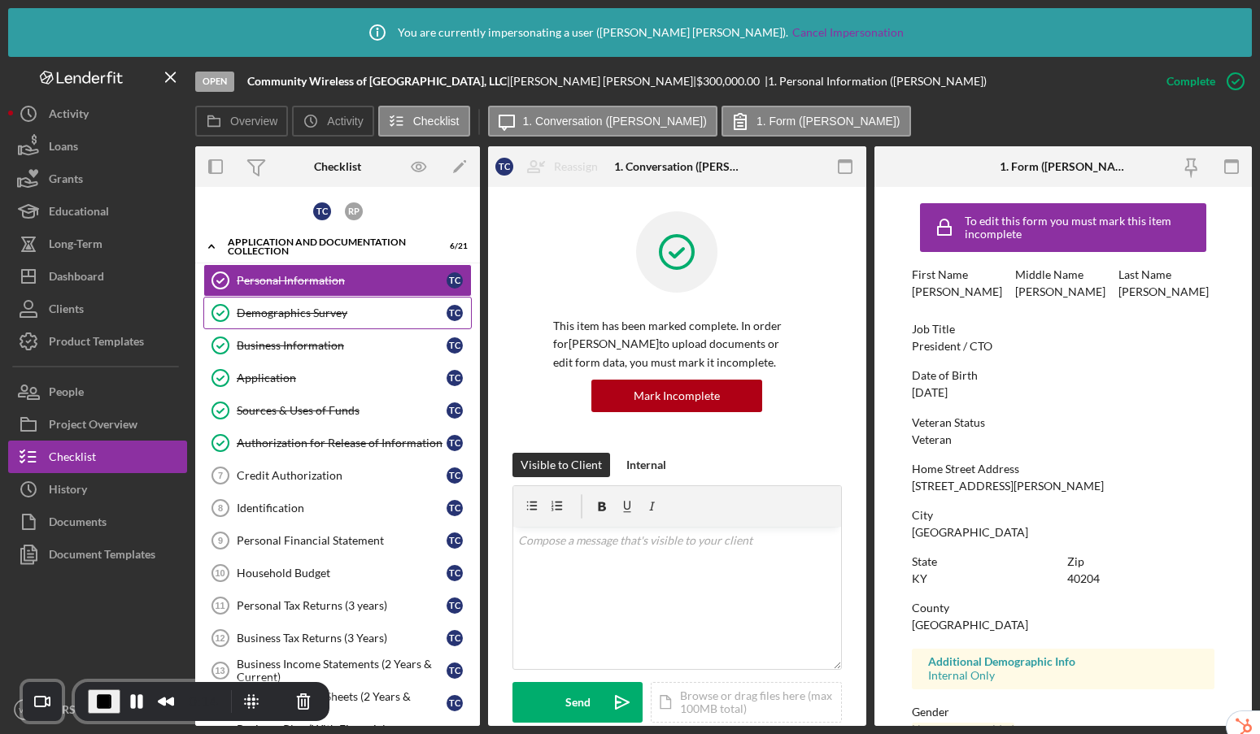
click at [335, 309] on div "Demographics Survey" at bounding box center [342, 313] width 210 height 13
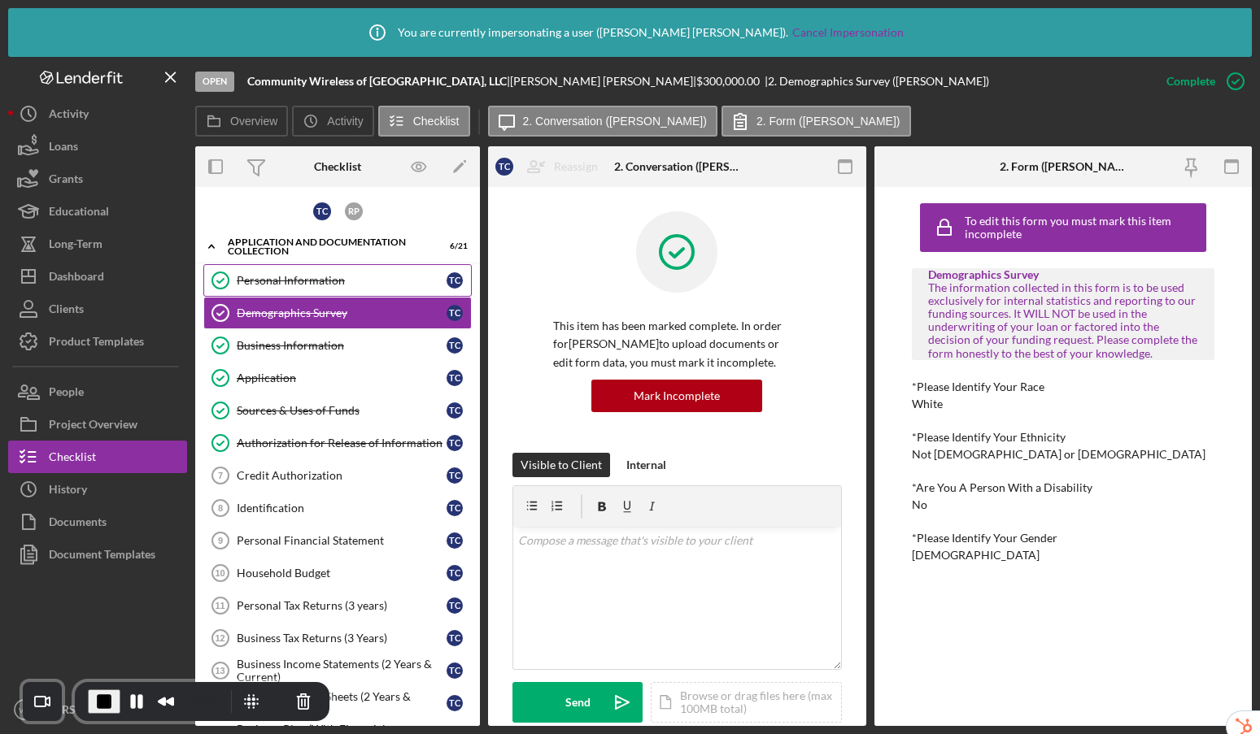
click at [325, 284] on div "Personal Information" at bounding box center [342, 280] width 210 height 13
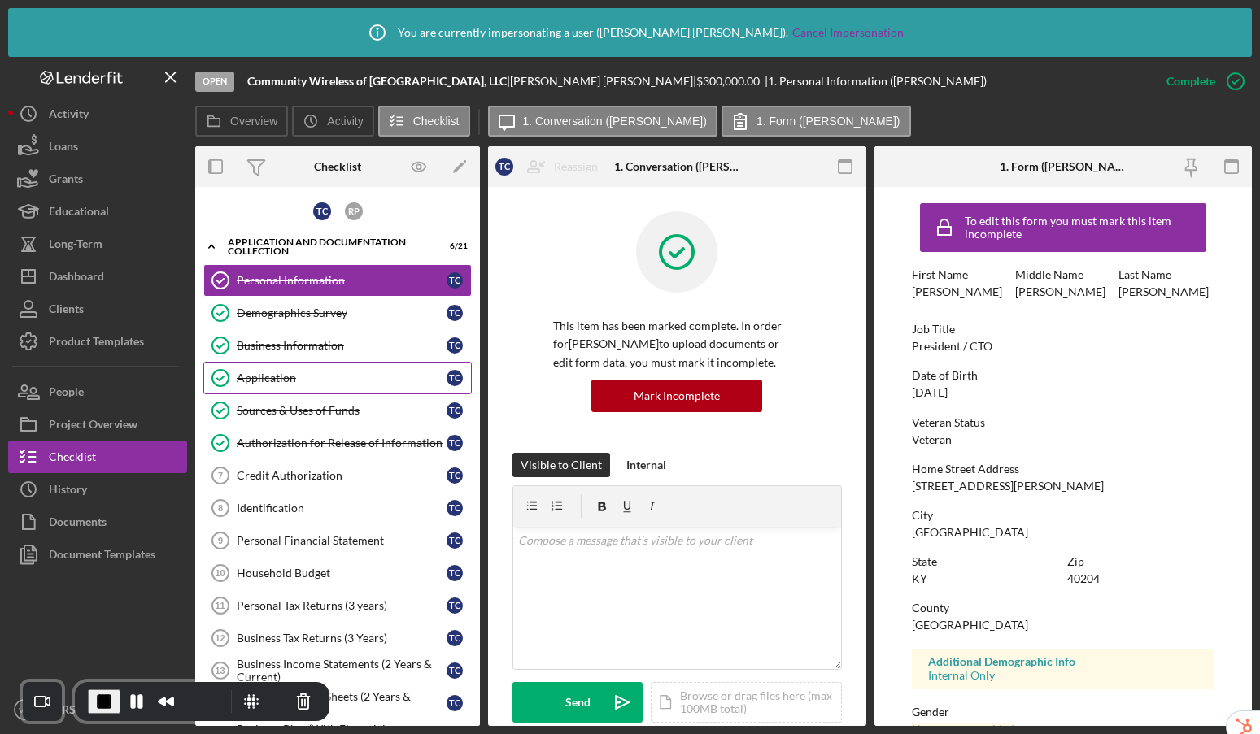
click at [338, 379] on div "Application" at bounding box center [342, 378] width 210 height 13
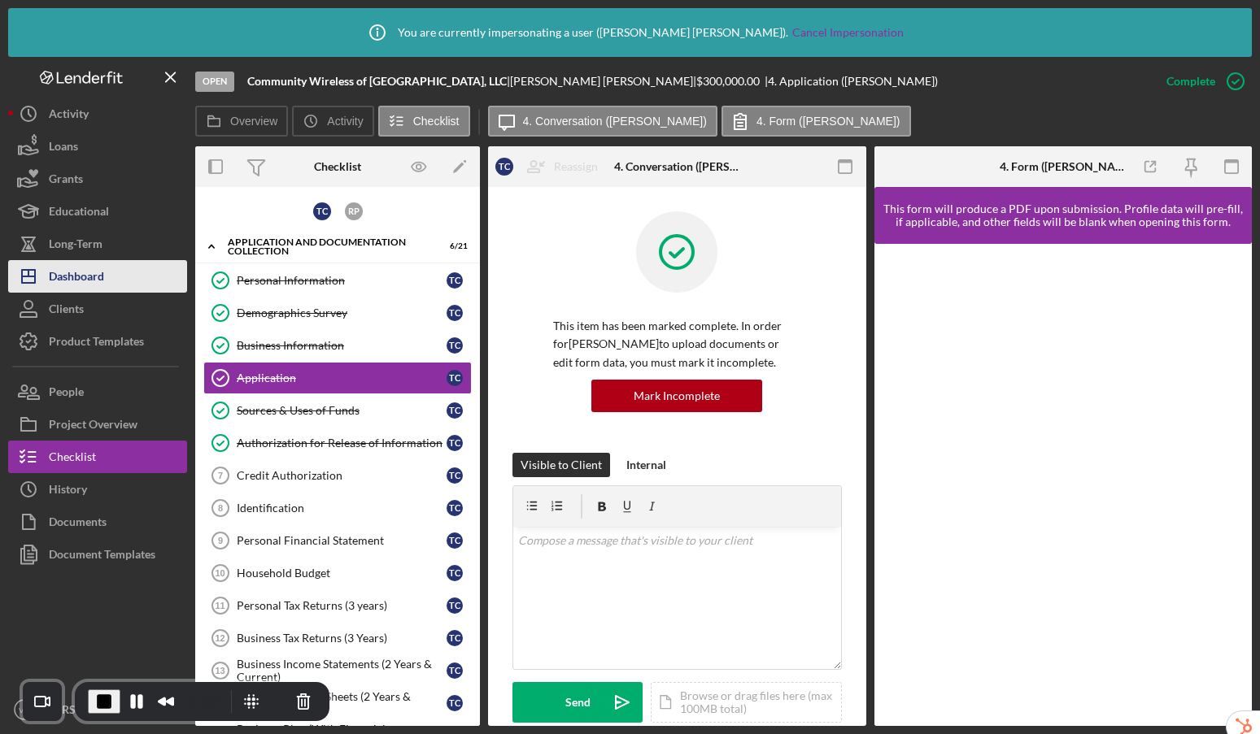
click at [76, 292] on div "Dashboard" at bounding box center [76, 278] width 55 height 37
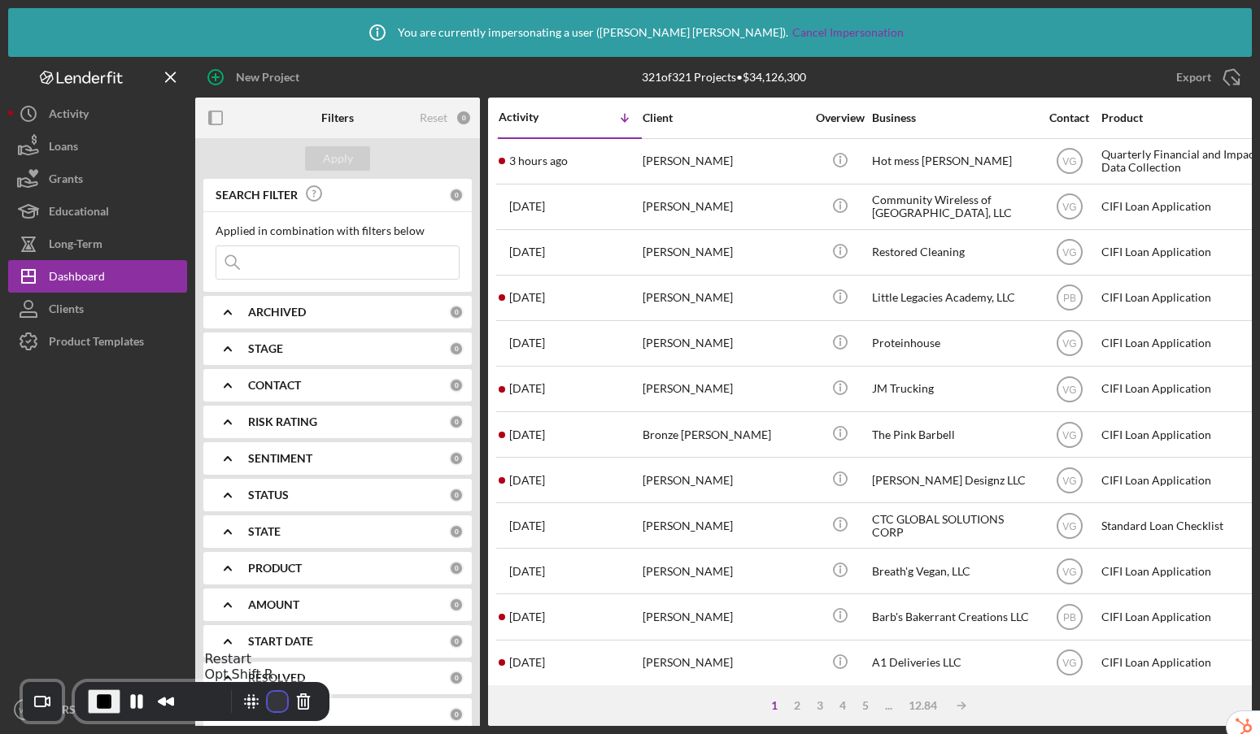
click at [270, 695] on button "Restart Recording" at bounding box center [278, 702] width 20 height 20
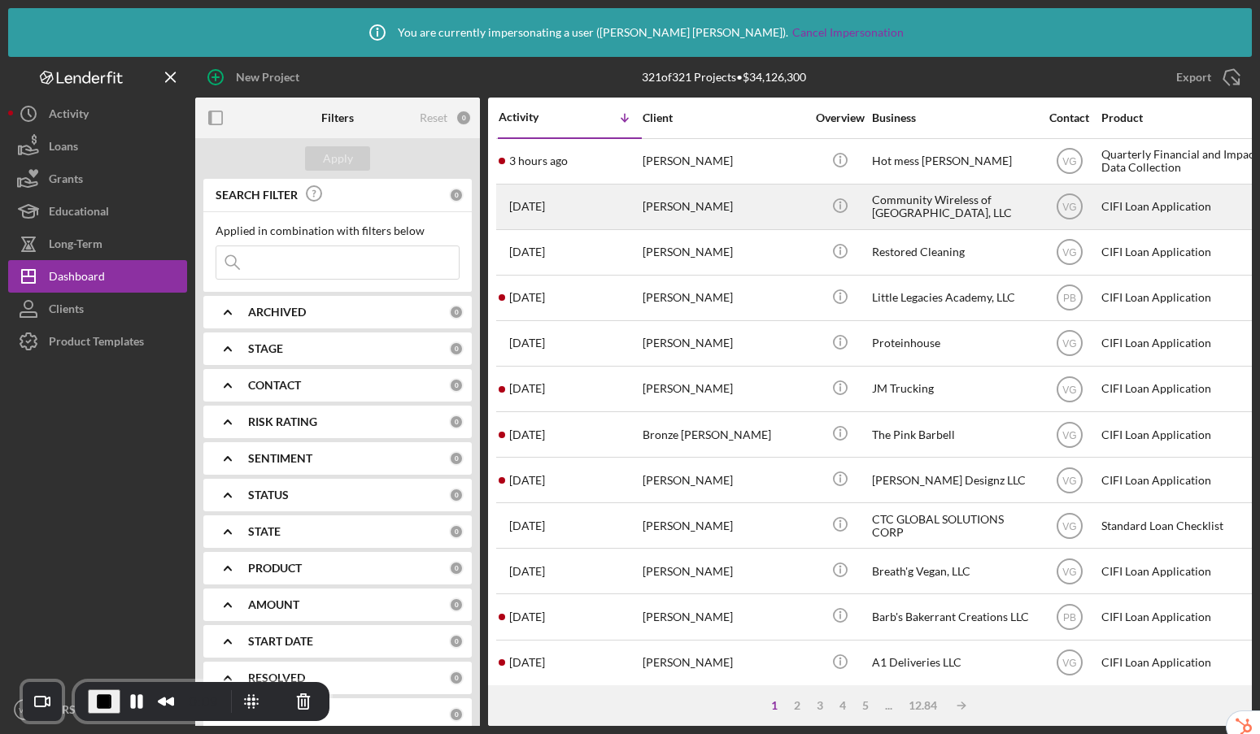
click at [942, 208] on div "Community Wireless of Charlestown, LLC" at bounding box center [953, 206] width 163 height 43
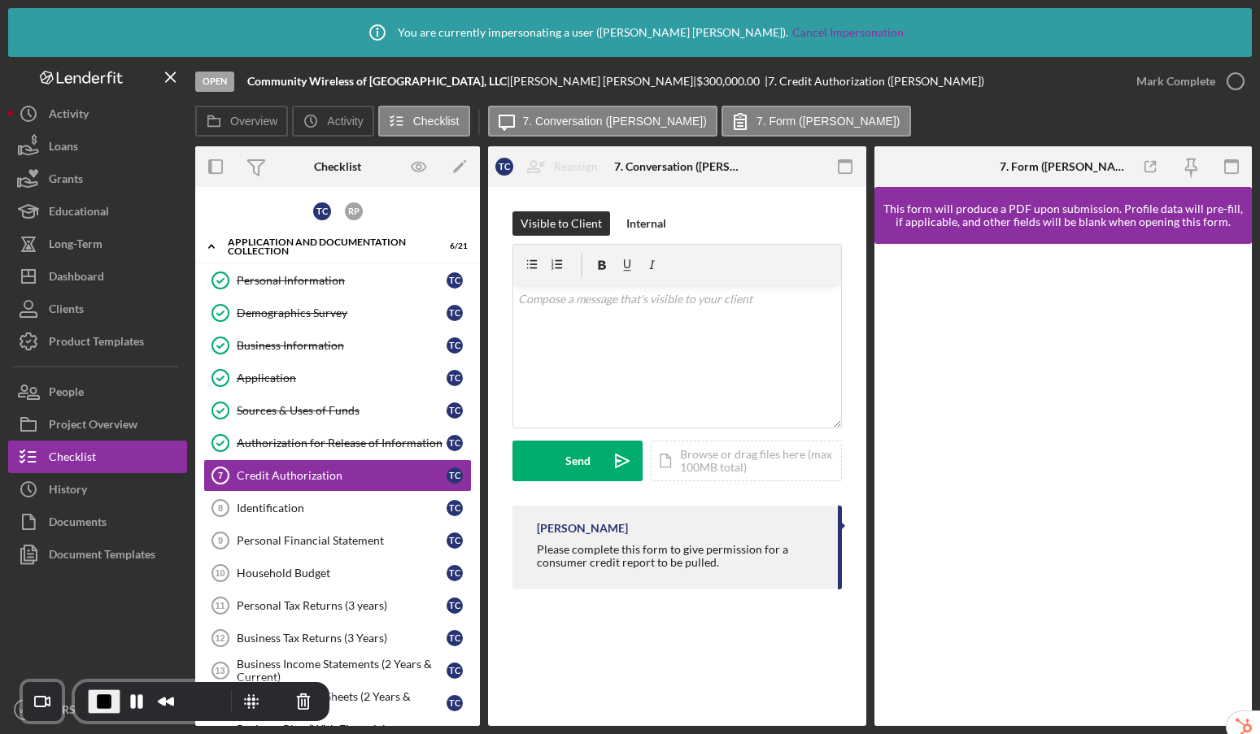
scroll to position [19, 0]
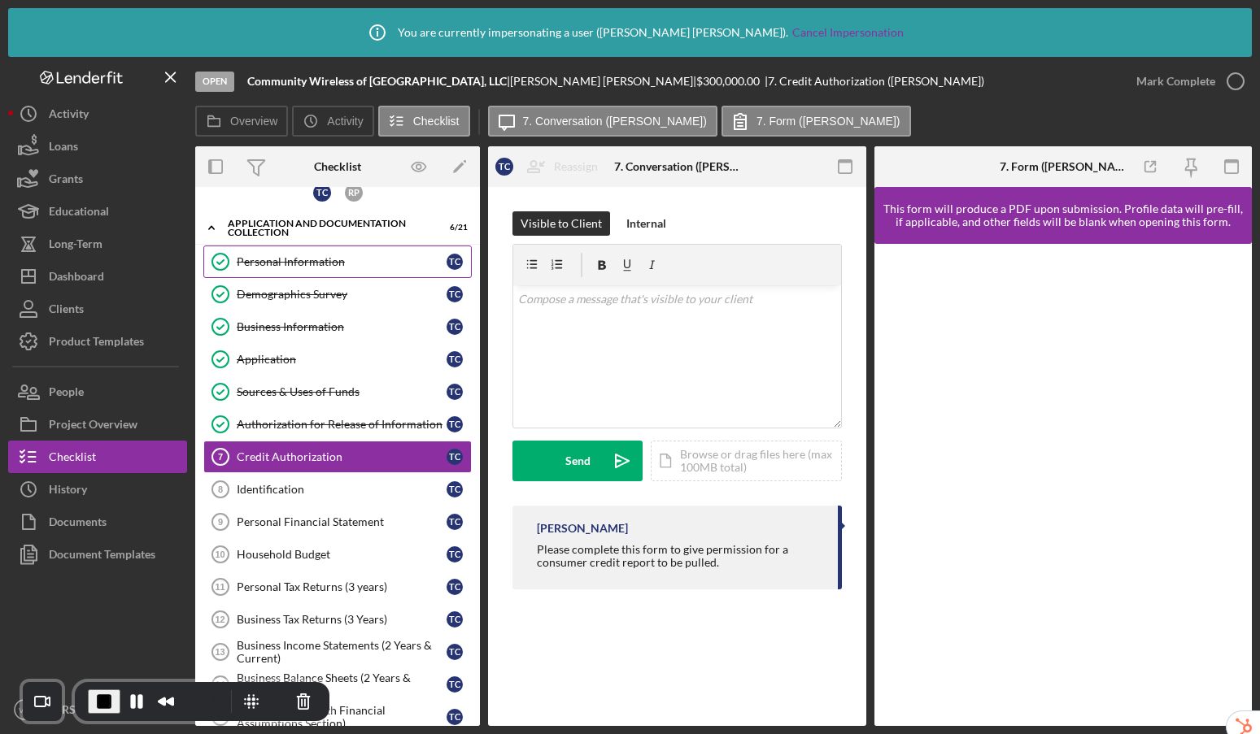
click at [334, 264] on div "Personal Information" at bounding box center [342, 261] width 210 height 13
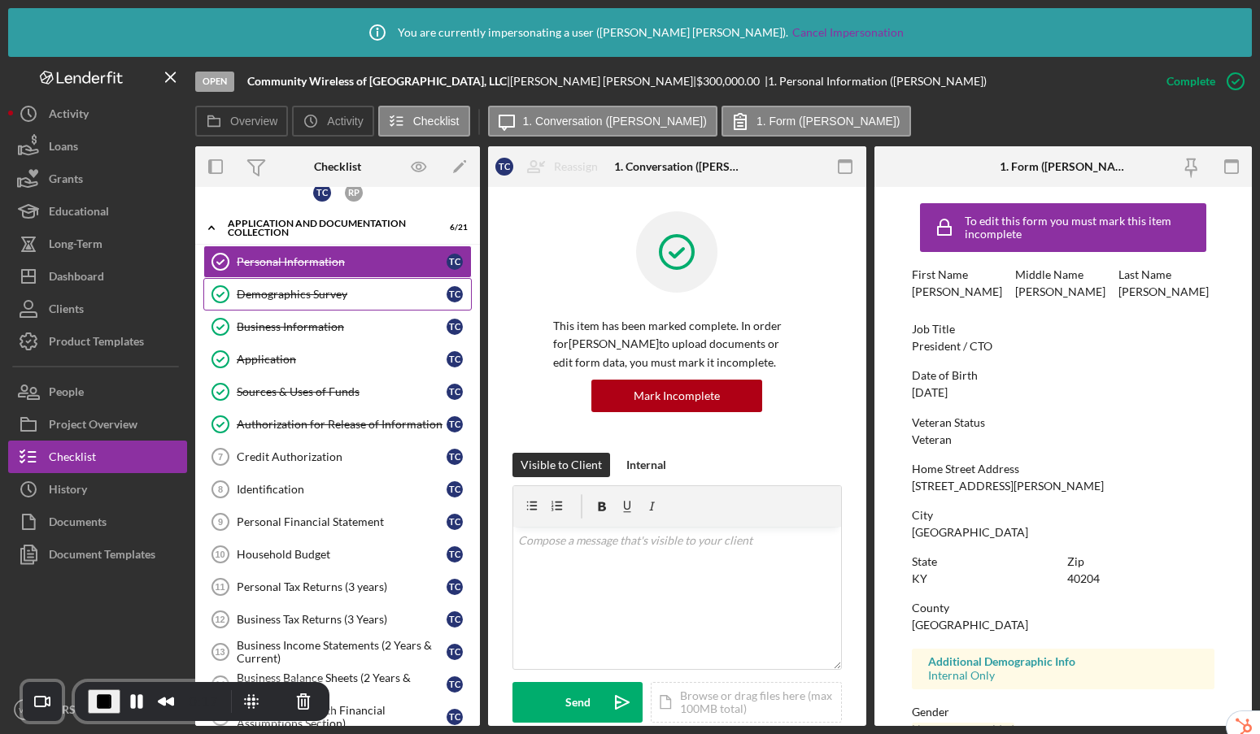
click at [306, 291] on div "Demographics Survey" at bounding box center [342, 294] width 210 height 13
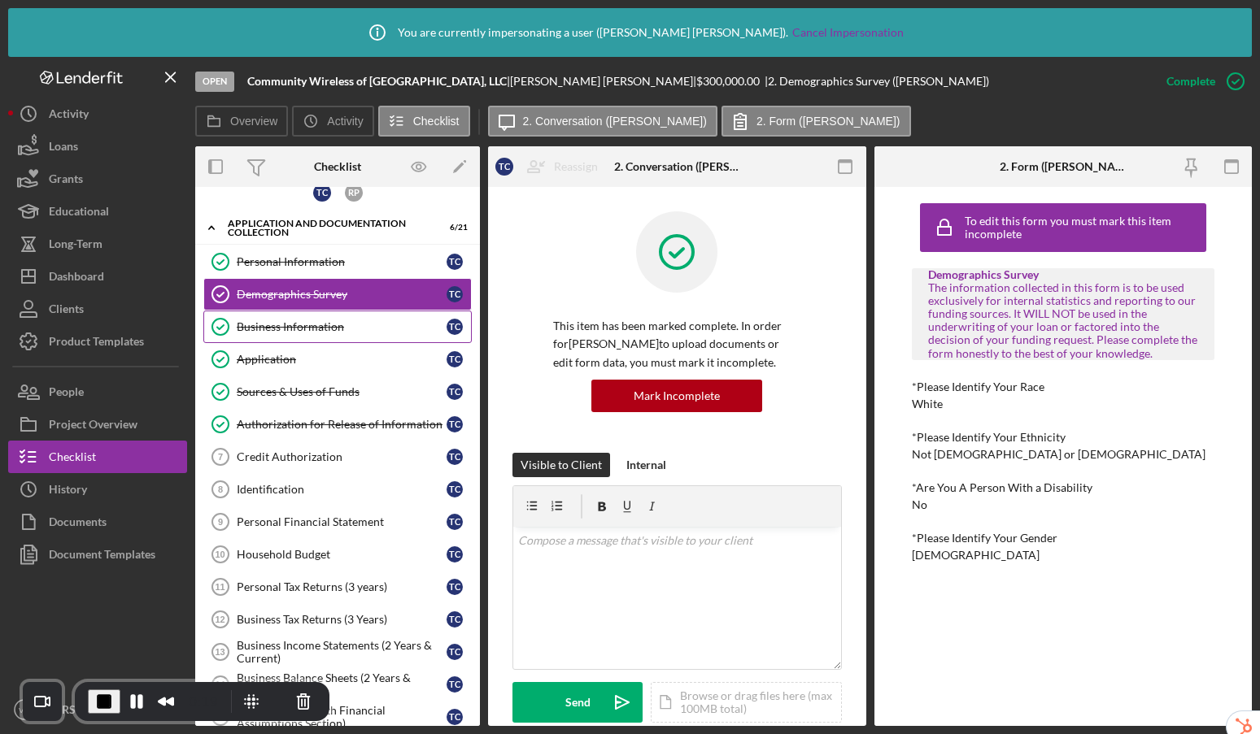
click at [319, 326] on div "Business Information" at bounding box center [342, 326] width 210 height 13
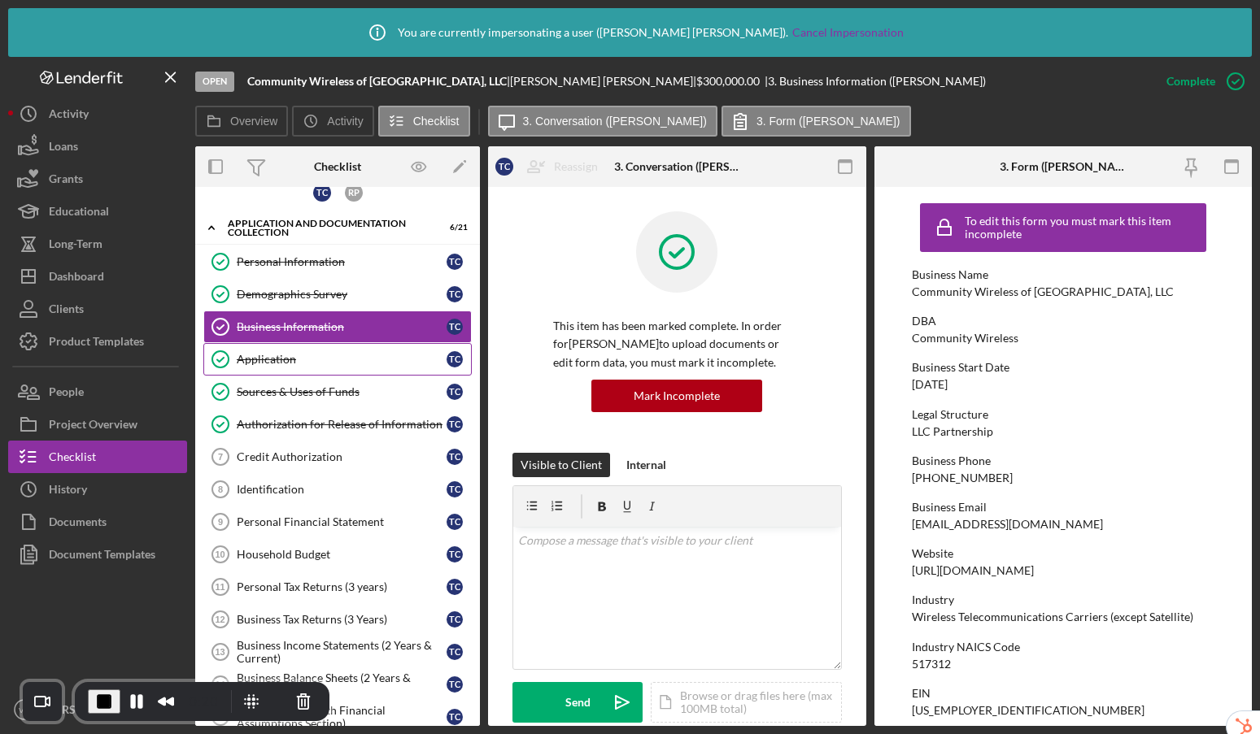
click at [316, 360] on div "Application" at bounding box center [342, 359] width 210 height 13
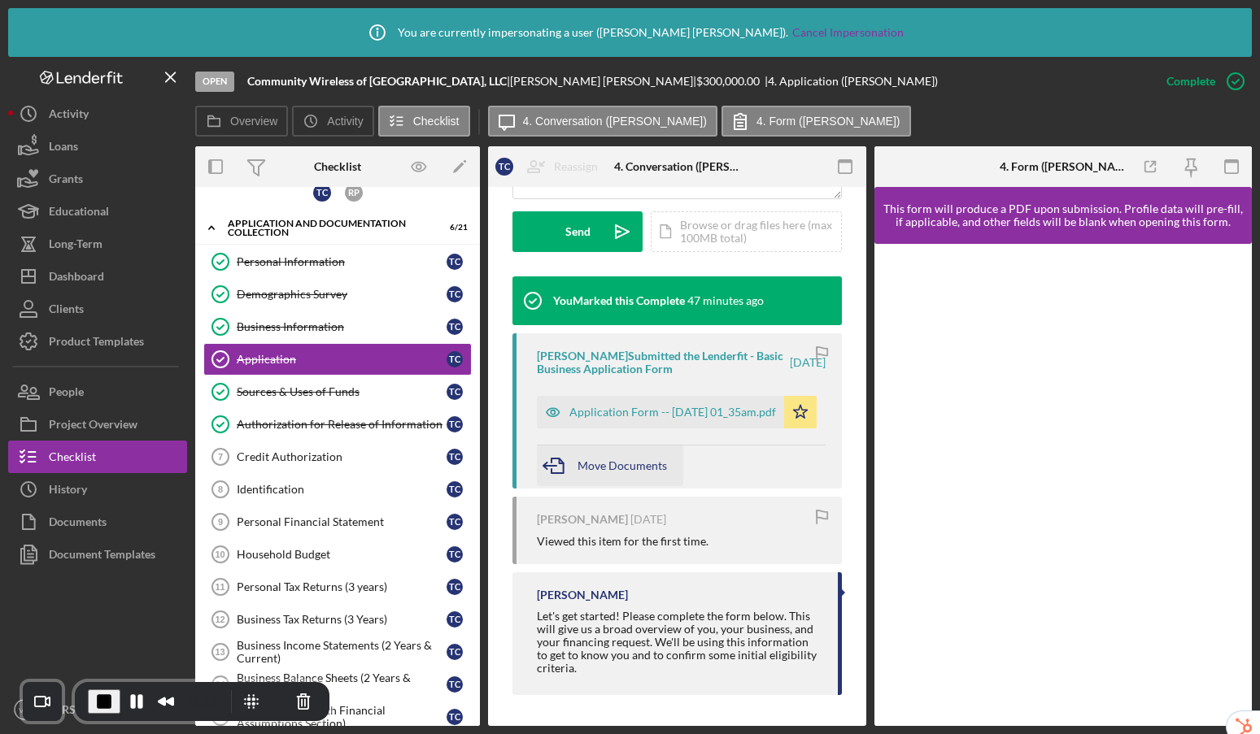
scroll to position [472, 0]
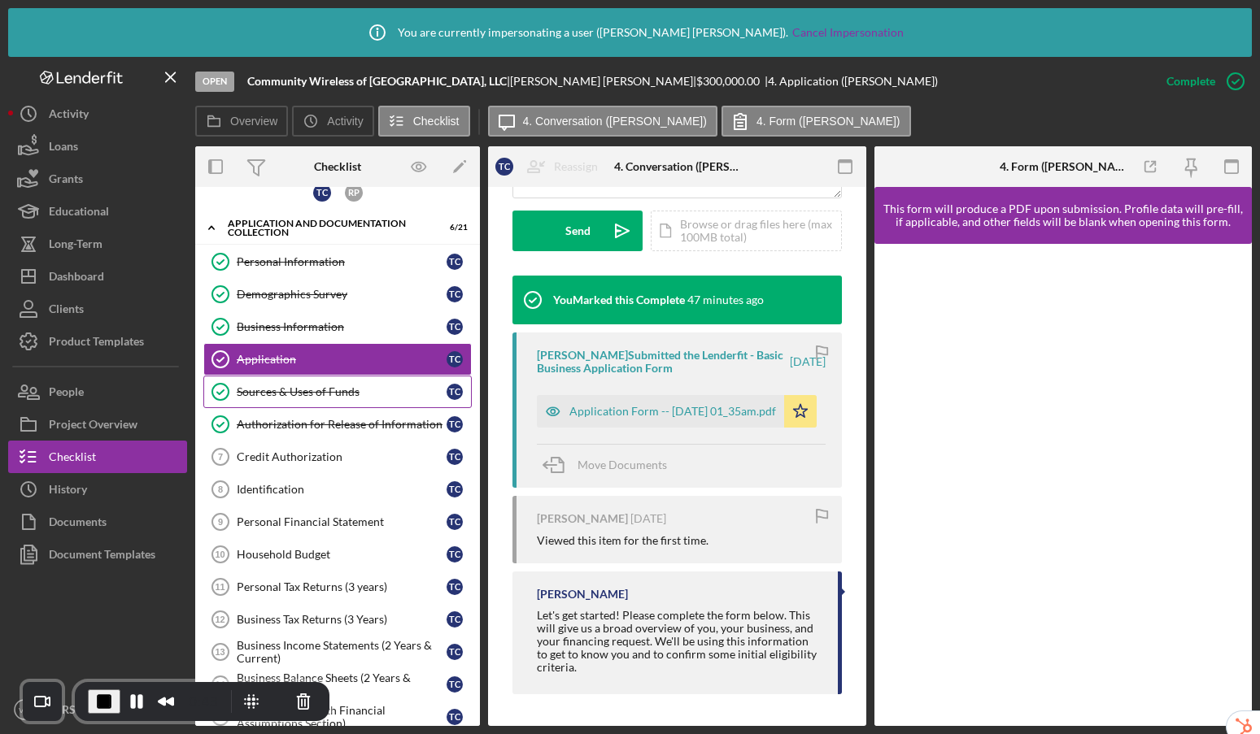
click at [294, 392] on div "Sources & Uses of Funds" at bounding box center [342, 392] width 210 height 13
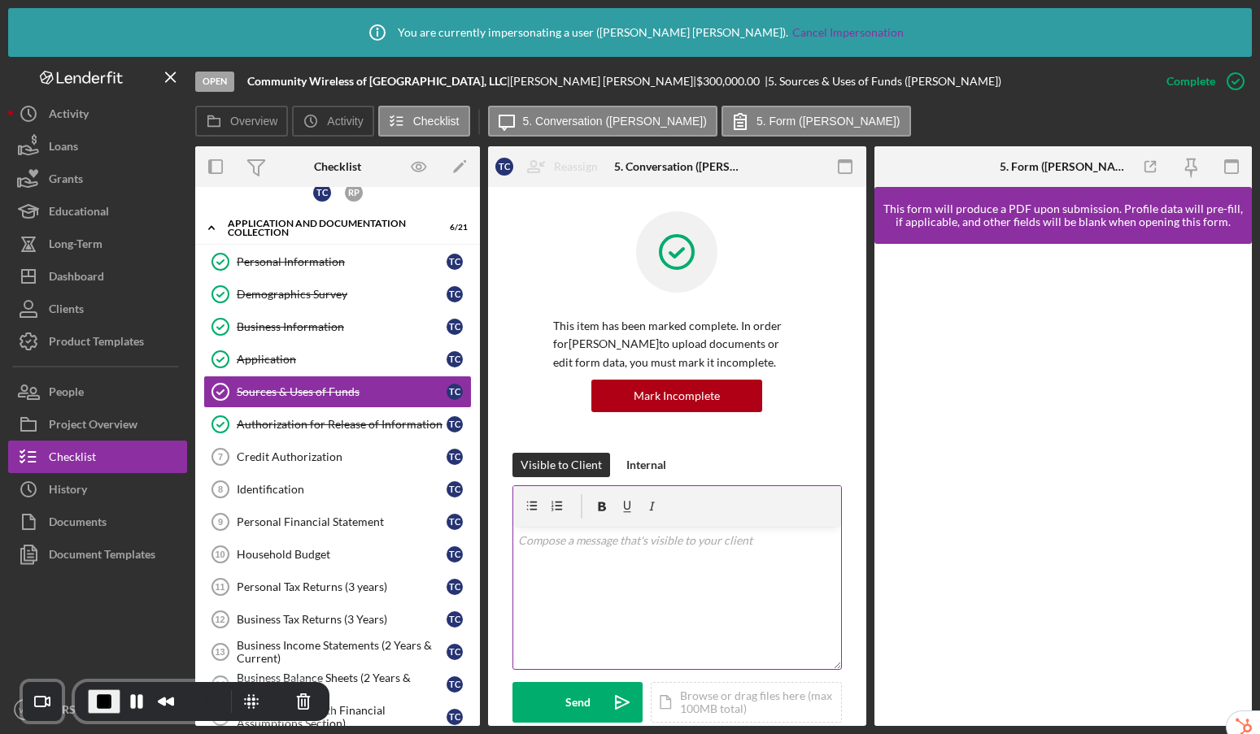
scroll to position [353, 0]
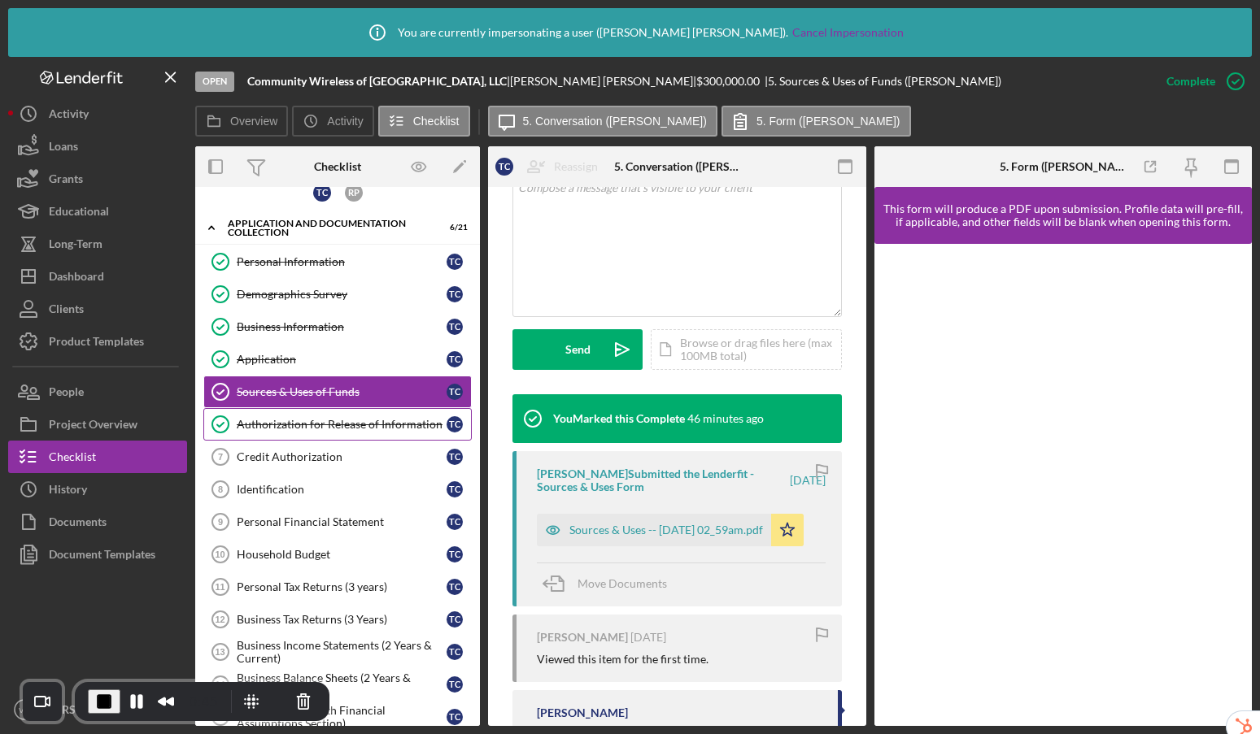
click at [377, 422] on div "Authorization for Release of Information" at bounding box center [342, 424] width 210 height 13
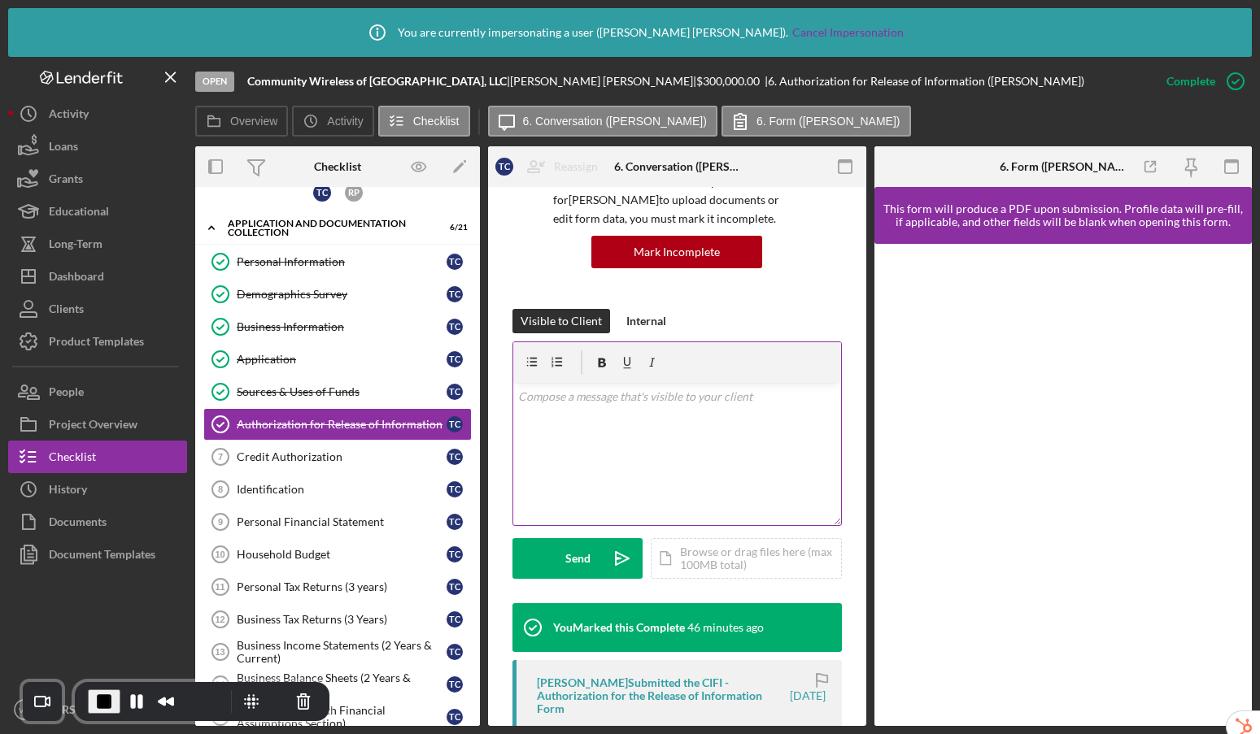
scroll to position [525, 0]
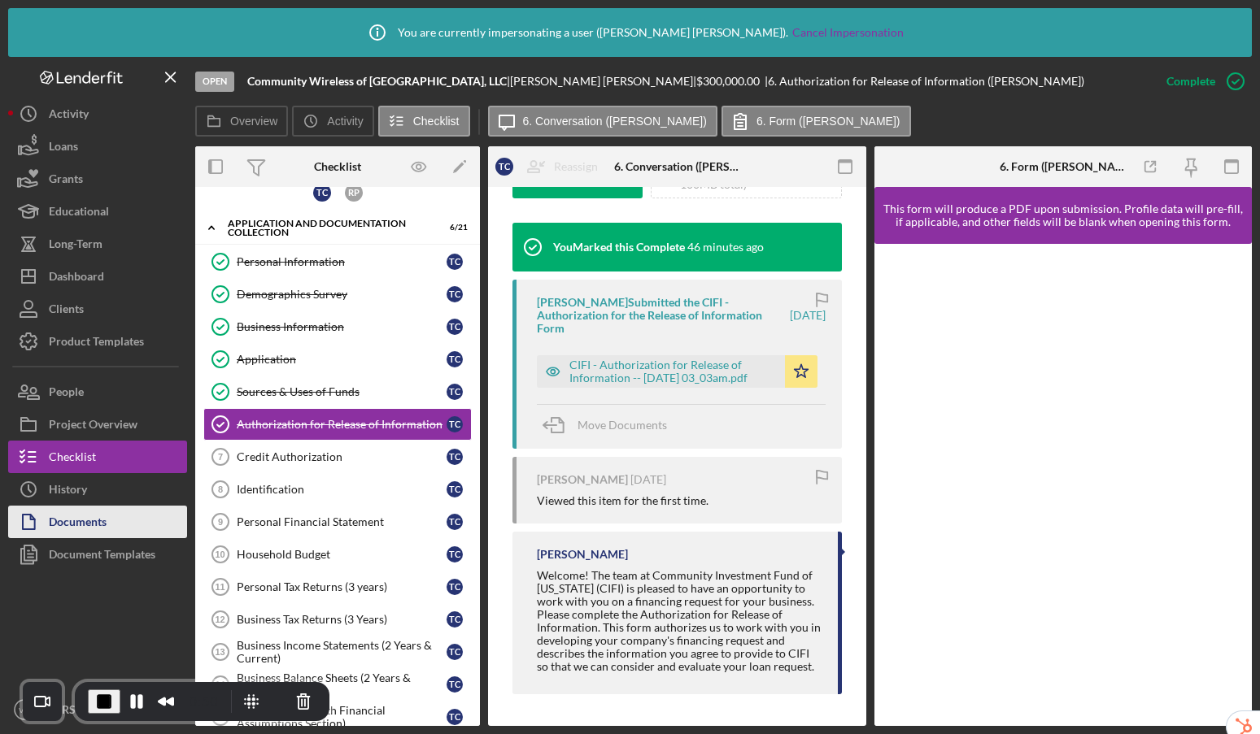
click at [91, 523] on div "Documents" at bounding box center [78, 524] width 58 height 37
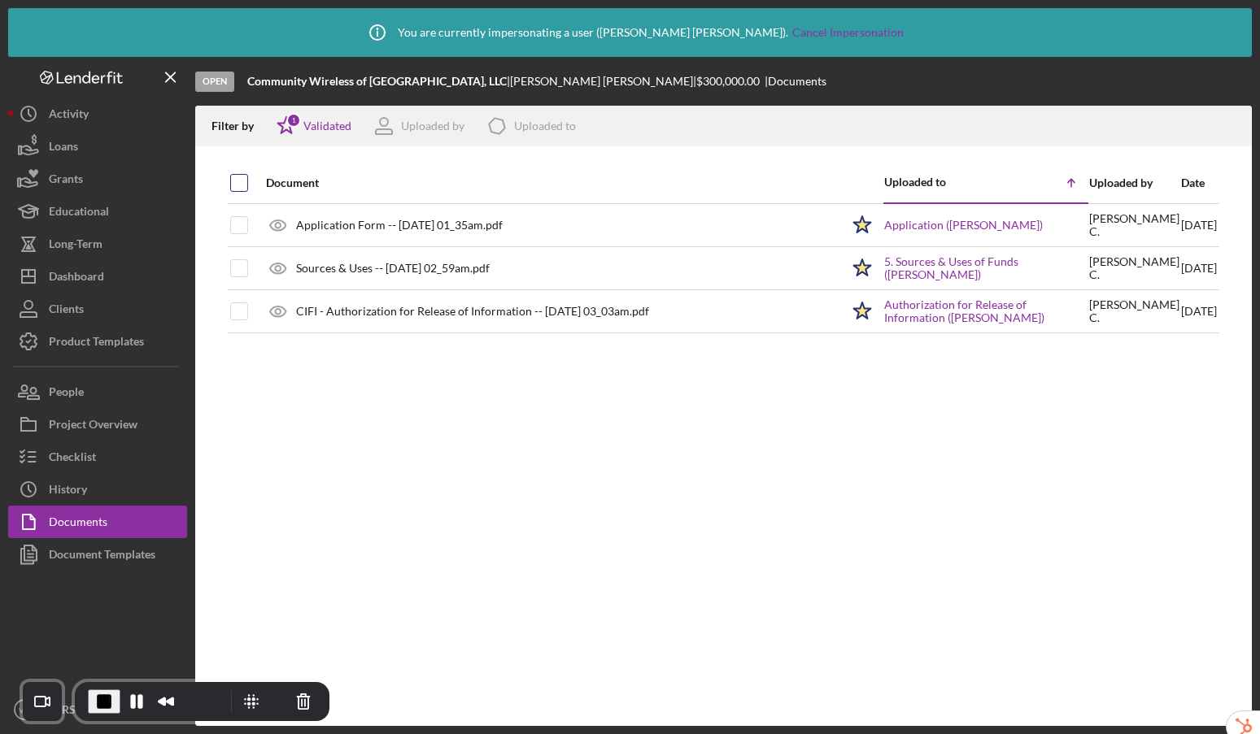
click at [237, 183] on input "checkbox" at bounding box center [239, 183] width 16 height 16
checkbox input "true"
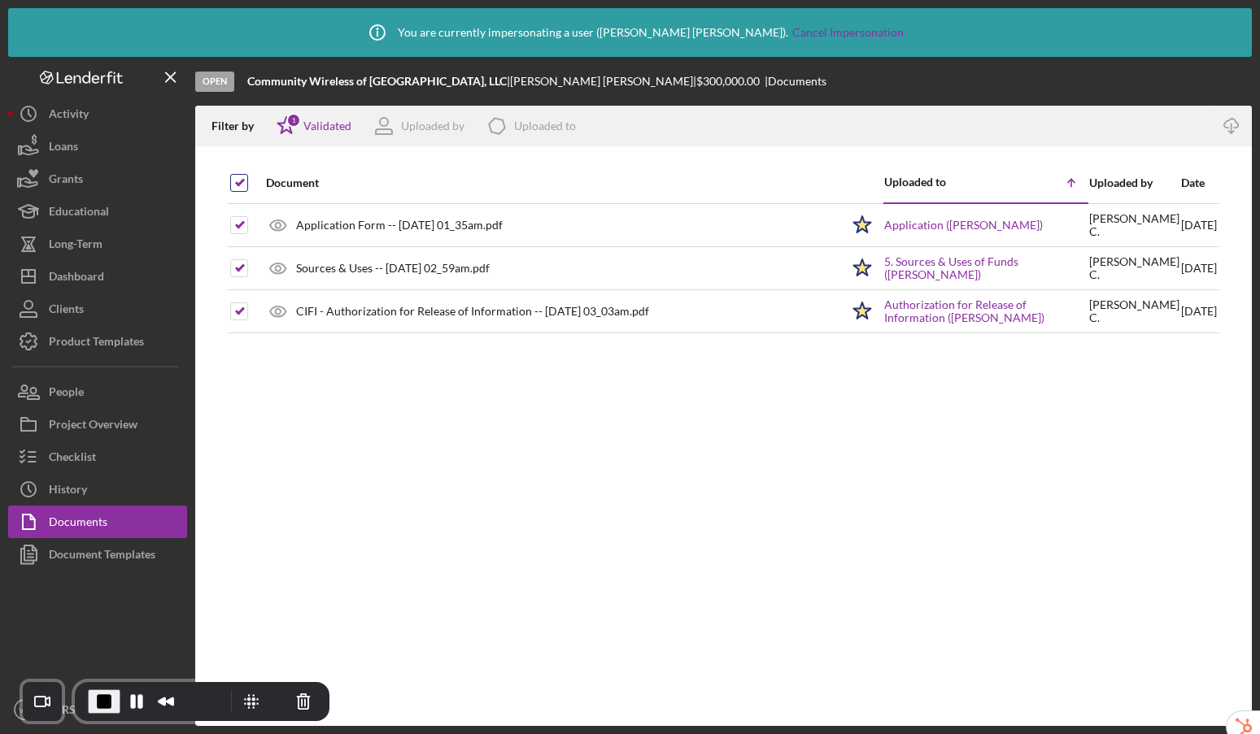
click at [233, 176] on input "checkbox" at bounding box center [239, 183] width 16 height 16
checkbox input "false"
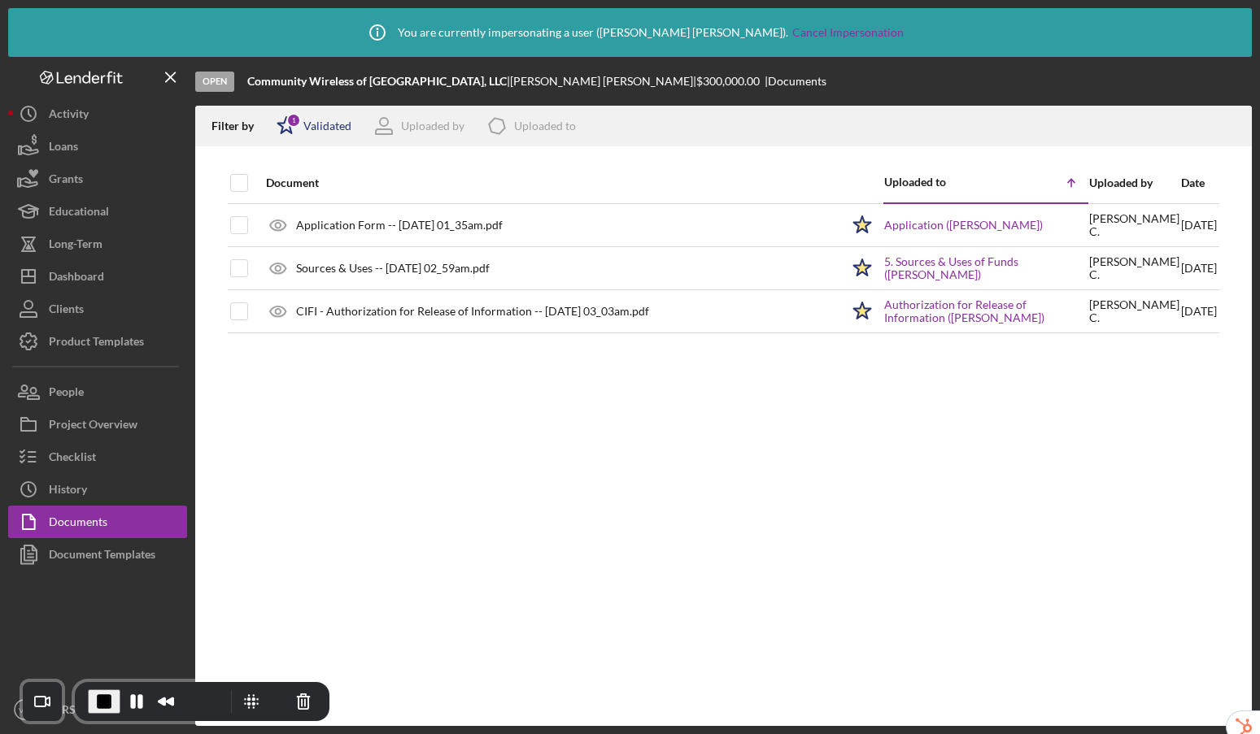
click at [312, 127] on div "Validated" at bounding box center [327, 126] width 48 height 13
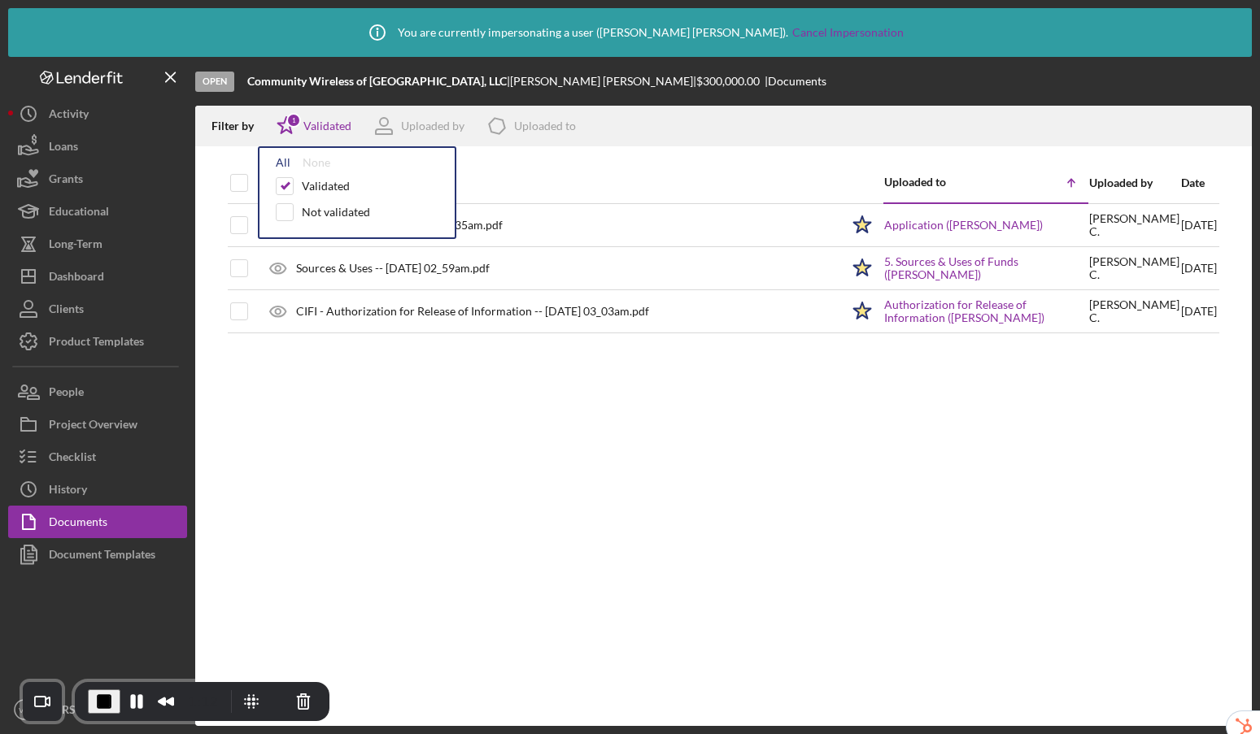
click at [280, 162] on div "All" at bounding box center [283, 162] width 15 height 13
checkbox input "true"
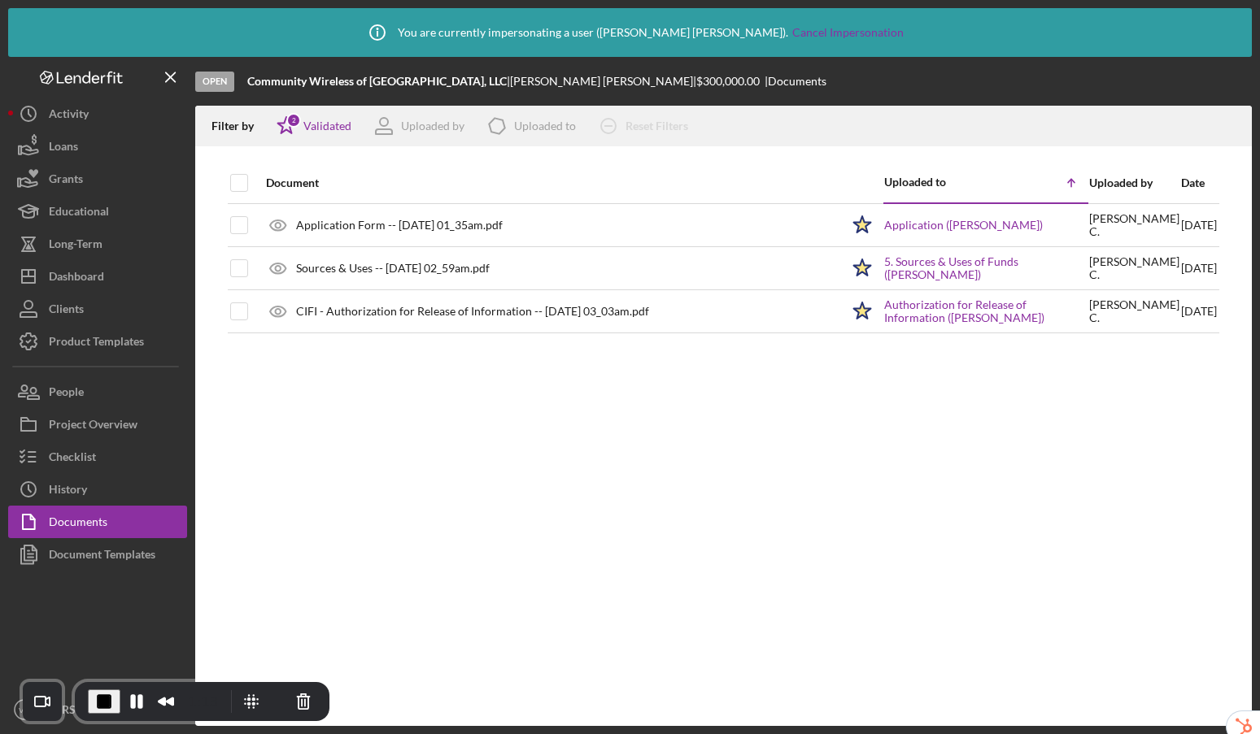
drag, startPoint x: 542, startPoint y: 172, endPoint x: 530, endPoint y: 171, distance: 11.4
click at [542, 171] on div "Document" at bounding box center [553, 182] width 574 height 39
click at [85, 275] on div "Dashboard" at bounding box center [76, 278] width 55 height 37
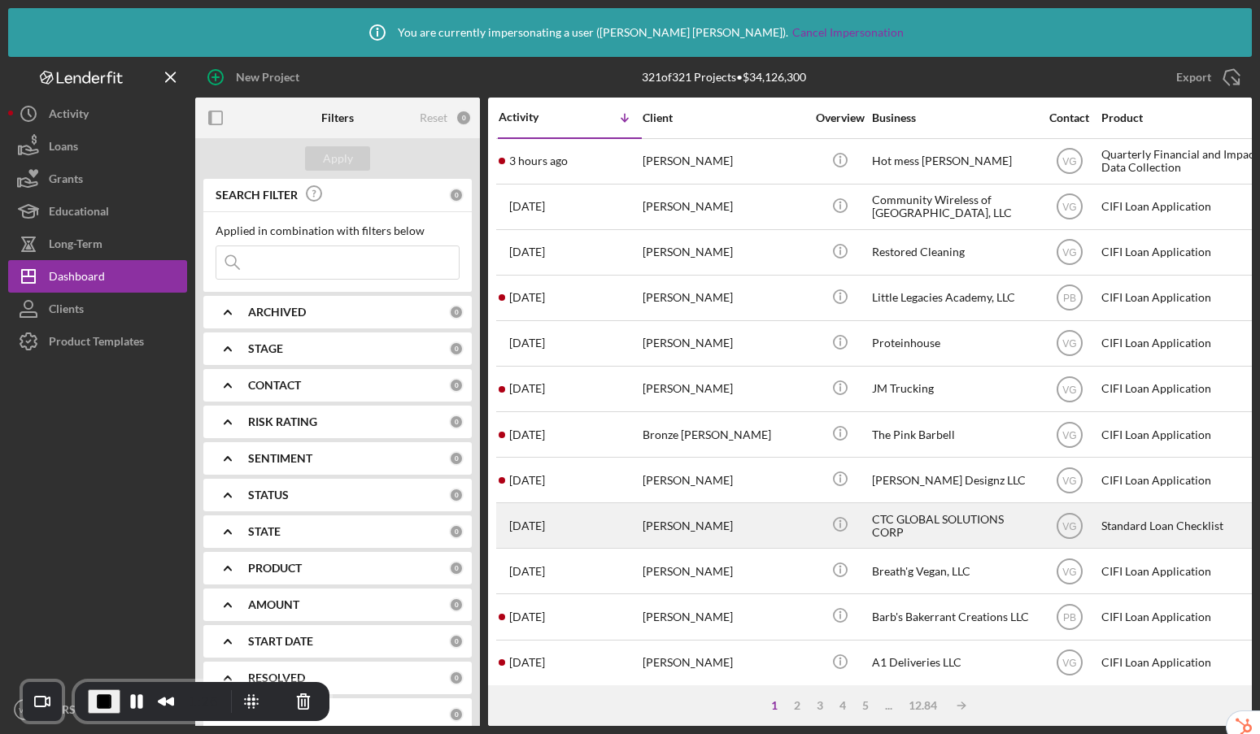
click at [691, 513] on div "Shamara Majekodunmi" at bounding box center [724, 525] width 163 height 43
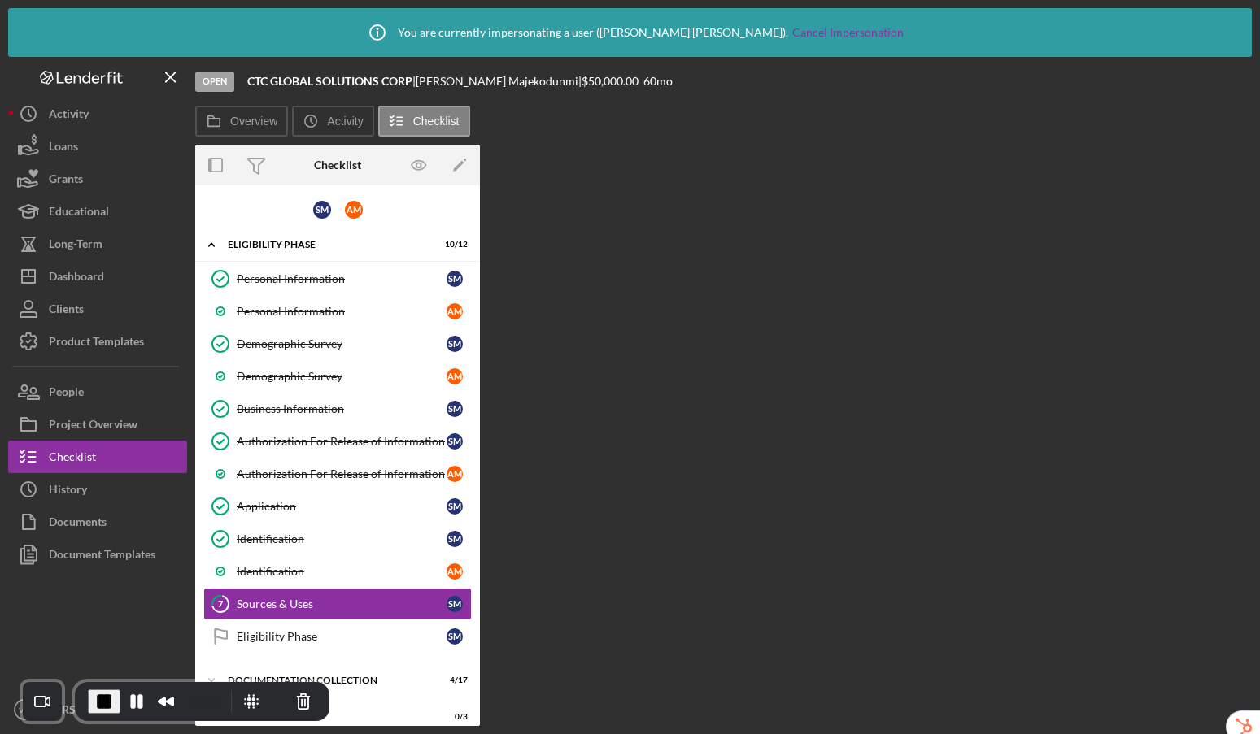
scroll to position [89, 0]
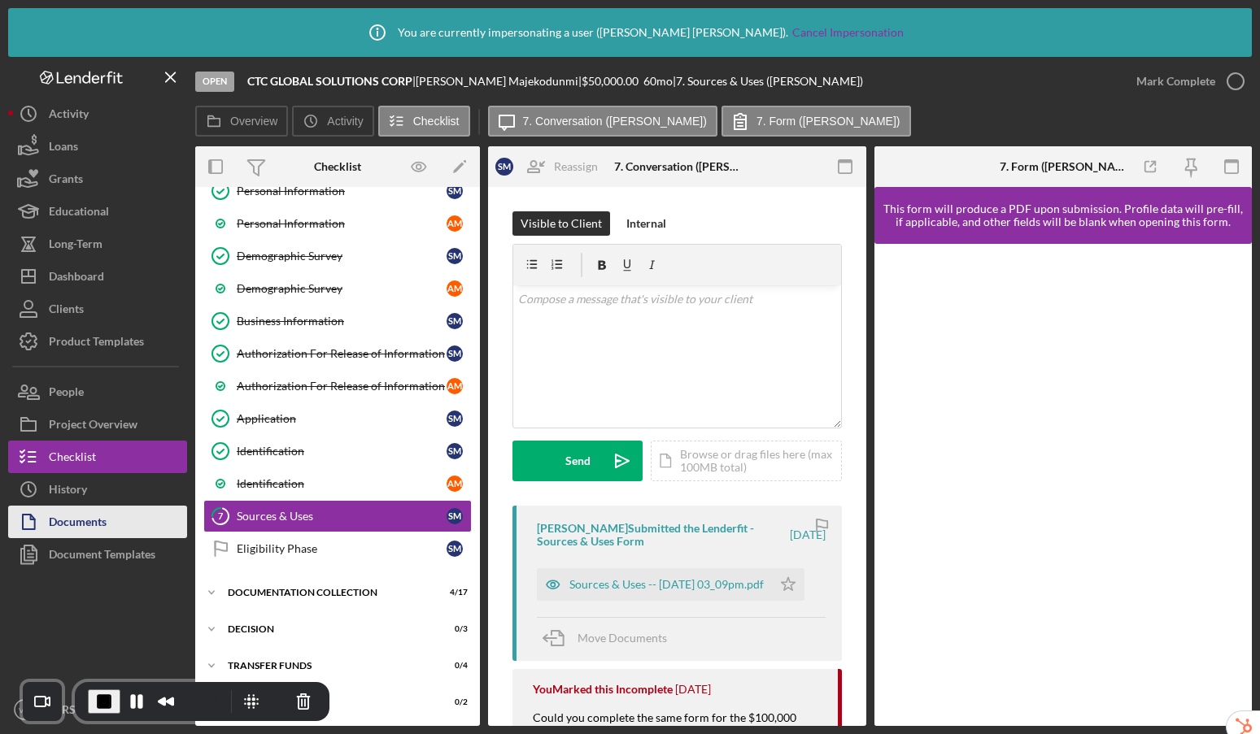
click at [80, 519] on div "Documents" at bounding box center [78, 524] width 58 height 37
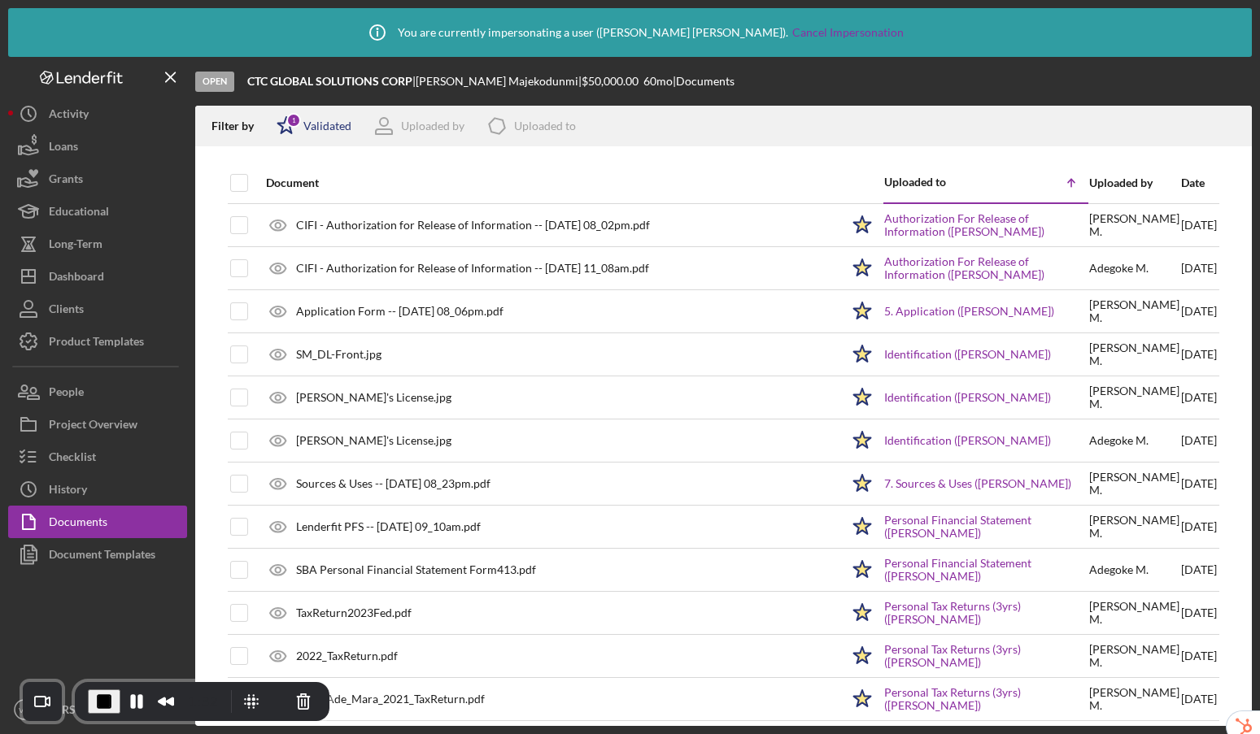
click at [312, 131] on div "Validated" at bounding box center [327, 126] width 48 height 13
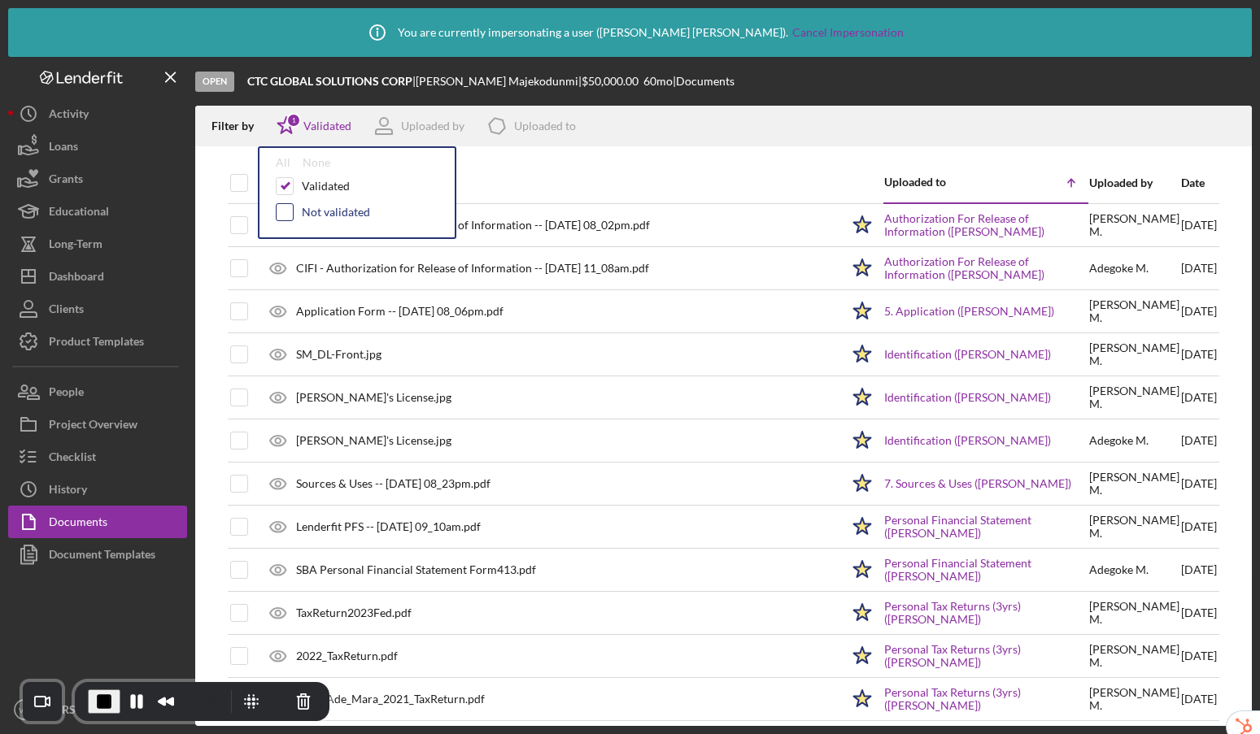
click at [287, 211] on input "checkbox" at bounding box center [285, 212] width 16 height 16
checkbox input "true"
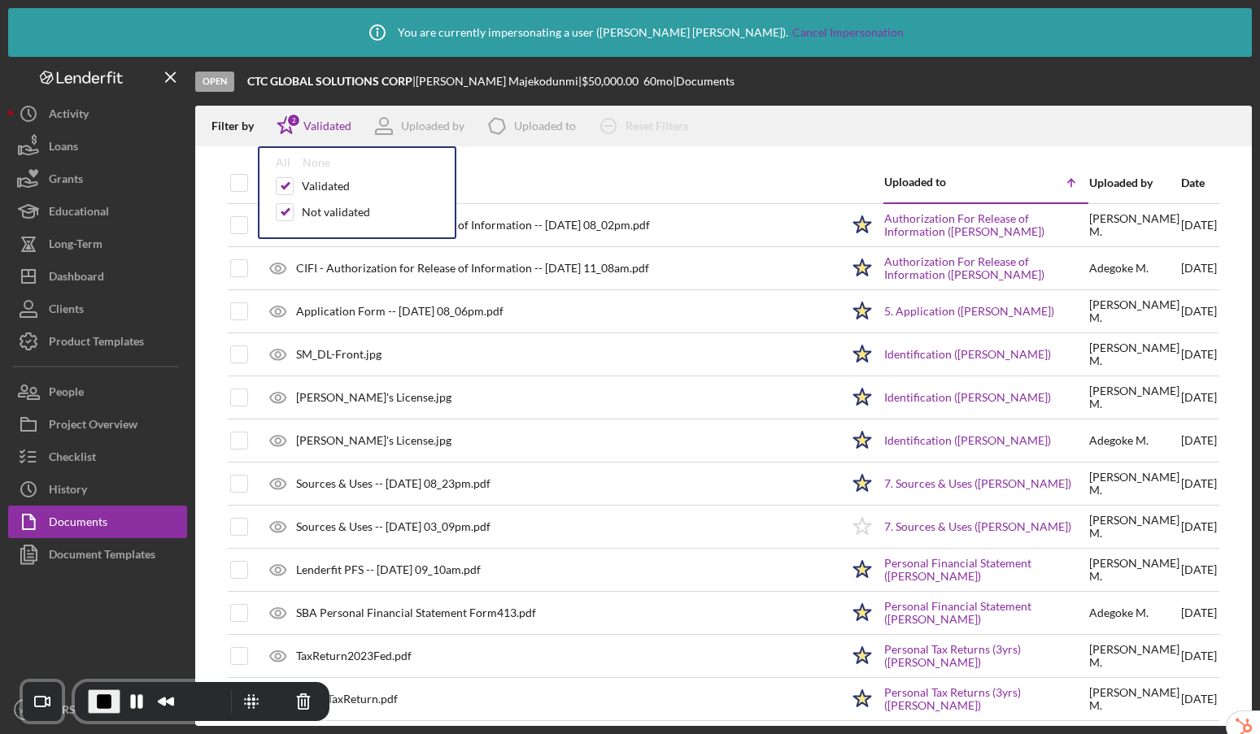
click at [560, 172] on div "Document" at bounding box center [553, 182] width 574 height 39
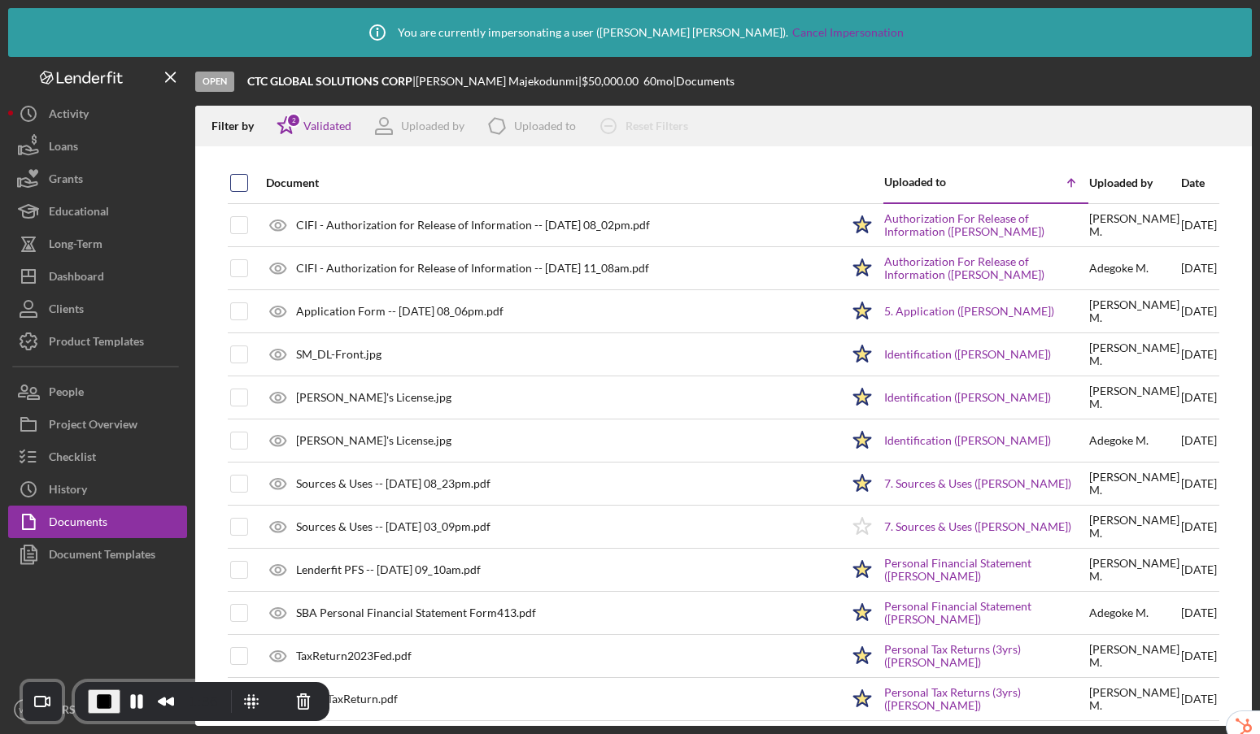
click at [242, 181] on input "checkbox" at bounding box center [239, 183] width 16 height 16
checkbox input "true"
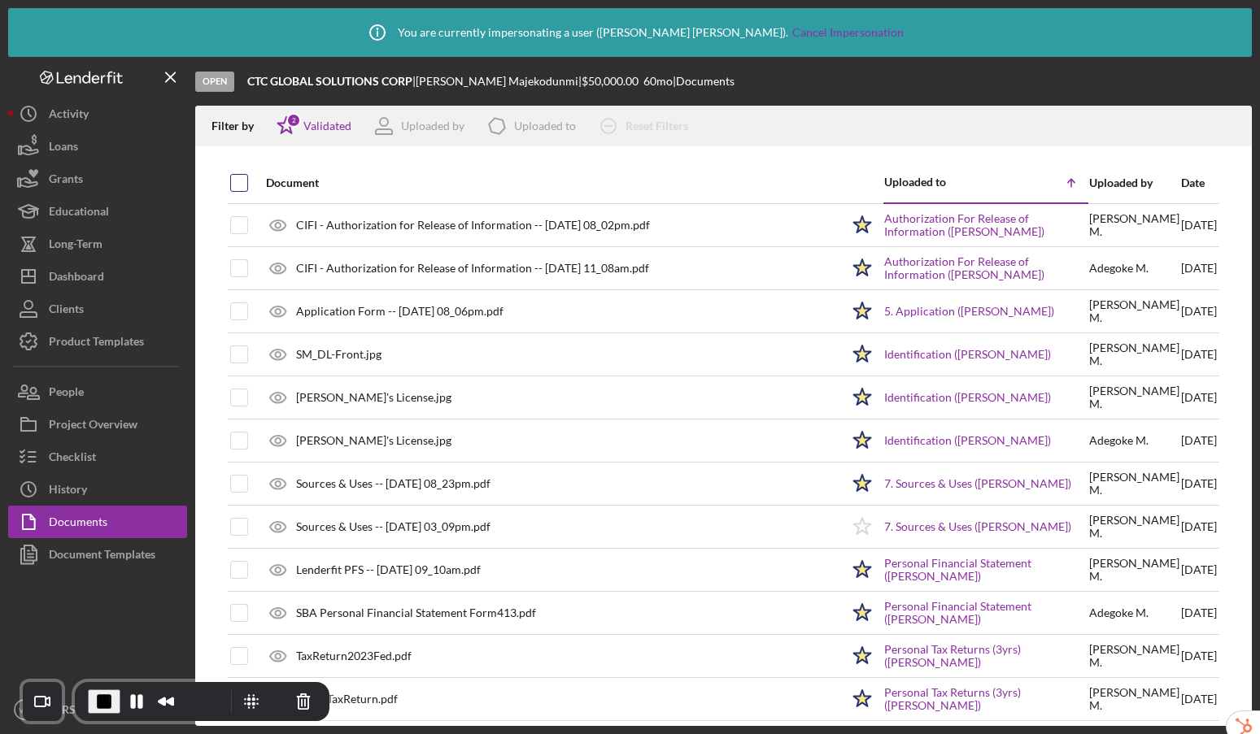
checkbox input "true"
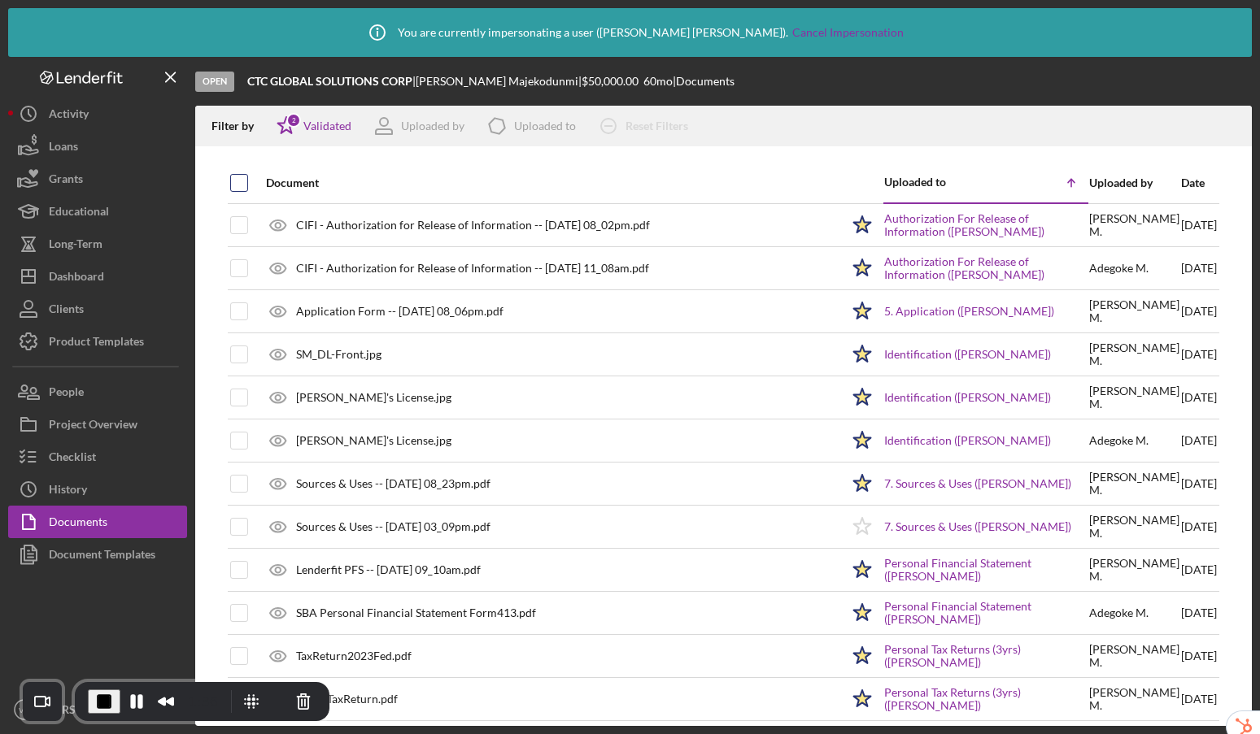
checkbox input "true"
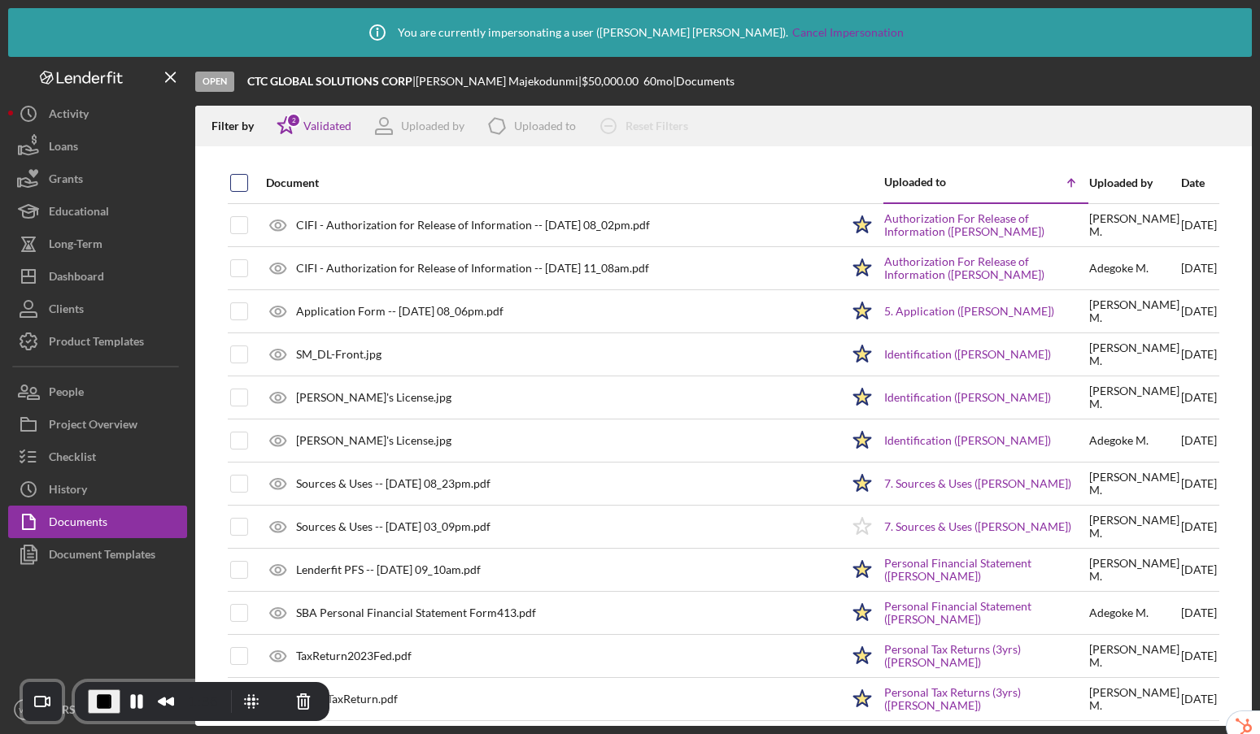
checkbox input "true"
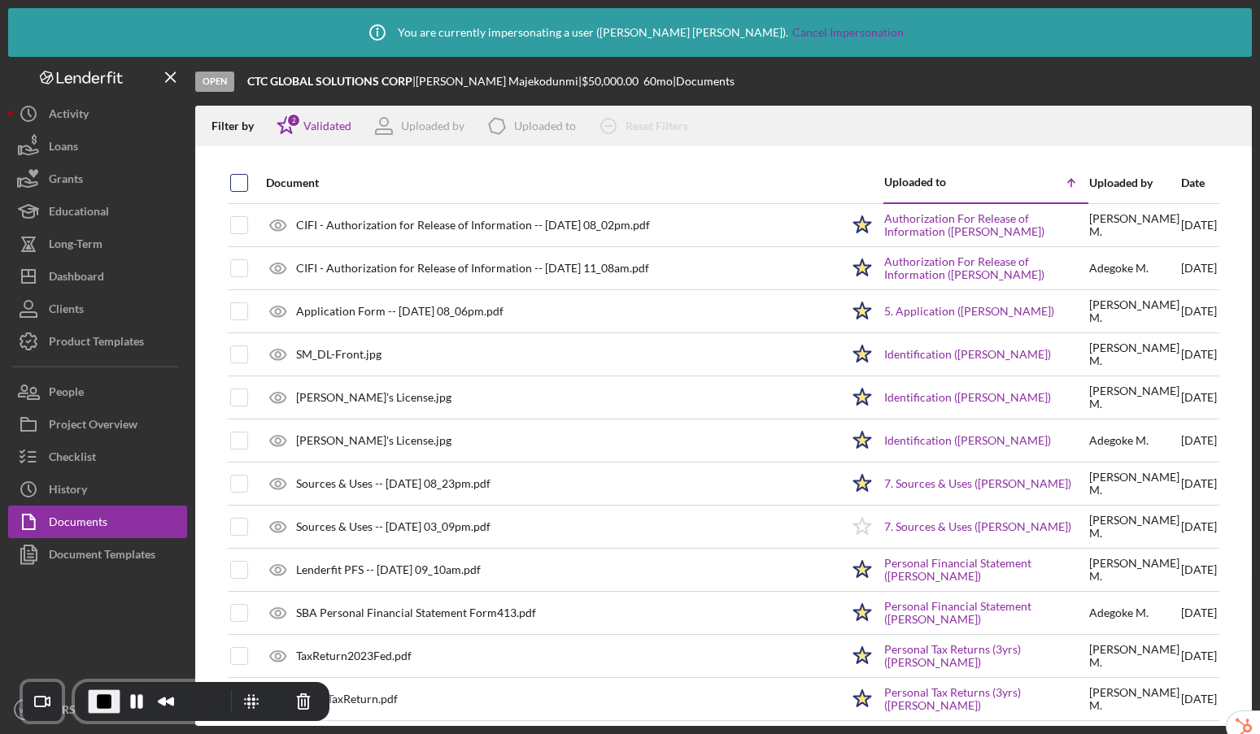
checkbox input "true"
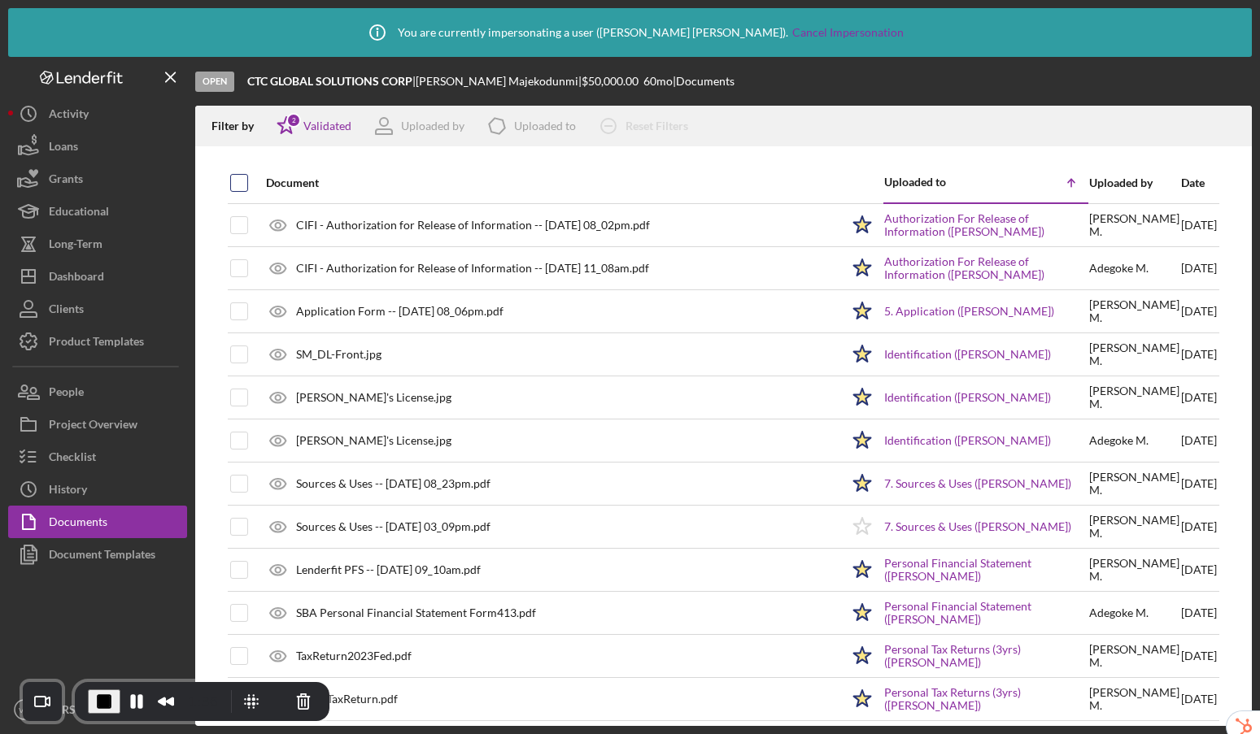
checkbox input "true"
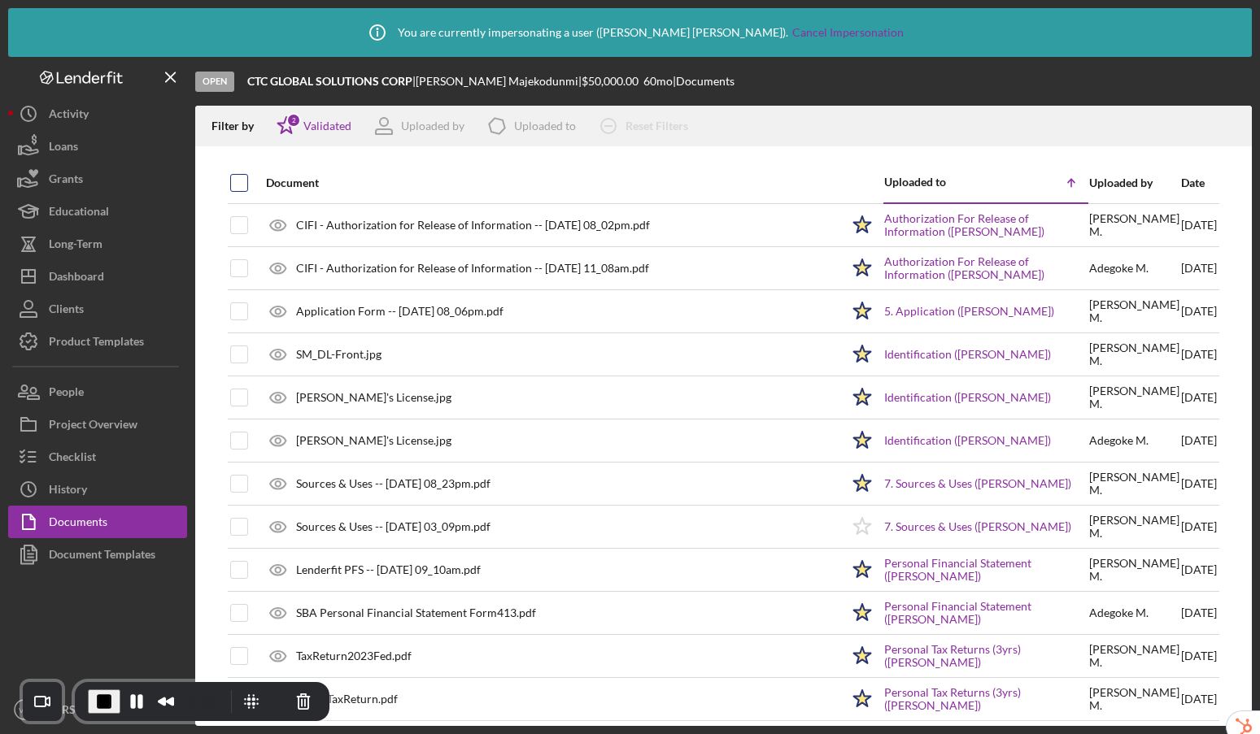
checkbox input "true"
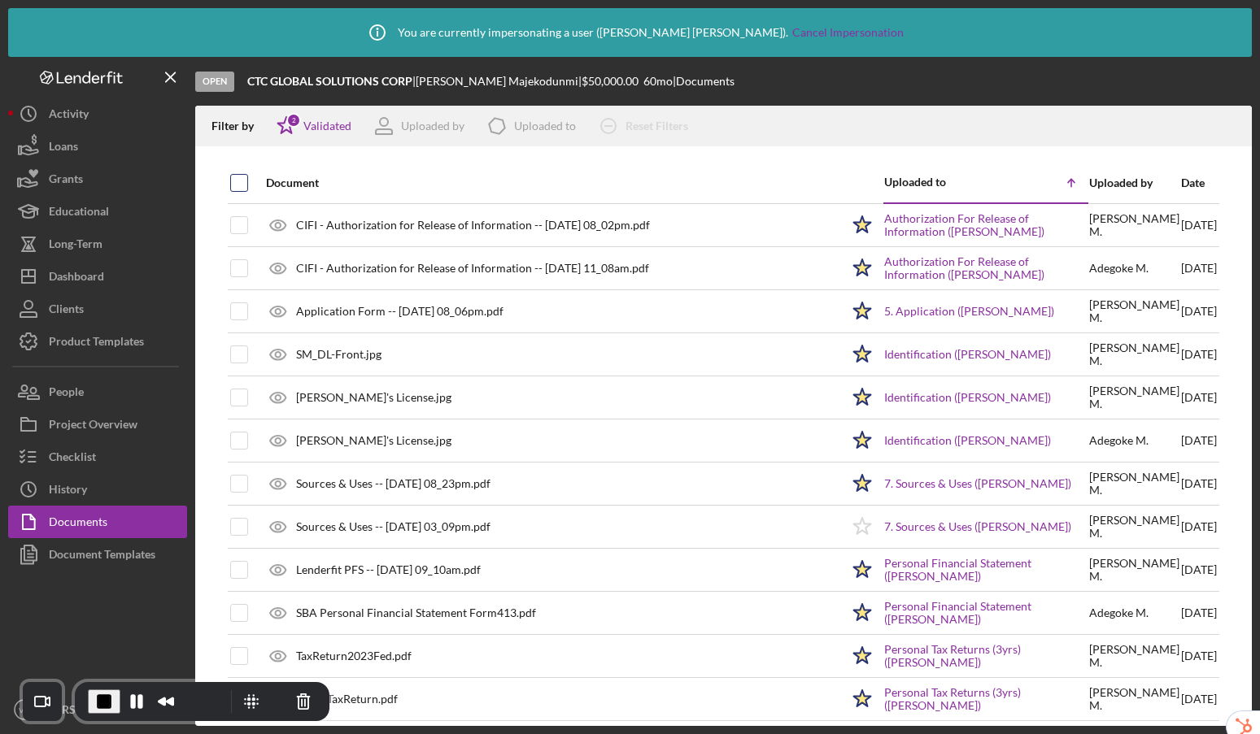
checkbox input "true"
click at [63, 268] on div "Dashboard" at bounding box center [76, 278] width 55 height 37
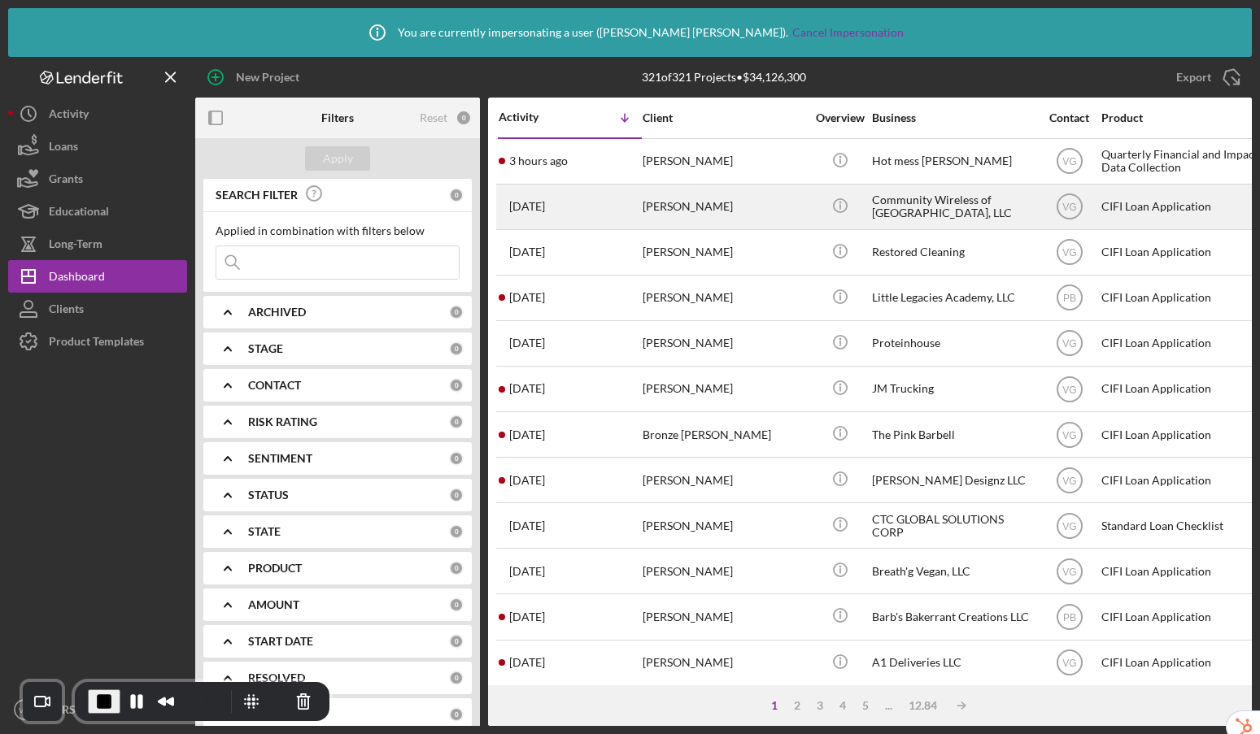
click at [671, 218] on div "Timothy Carpenter" at bounding box center [724, 206] width 163 height 43
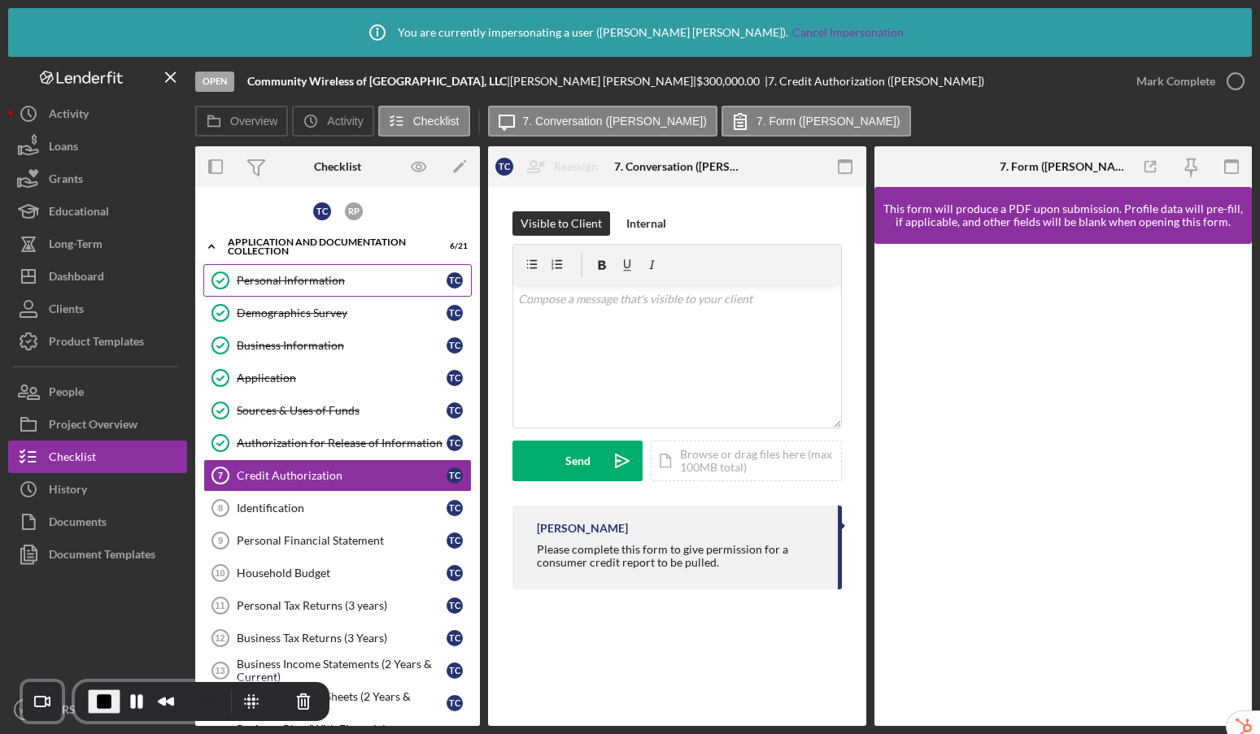
click at [299, 284] on div "Personal Information" at bounding box center [342, 280] width 210 height 13
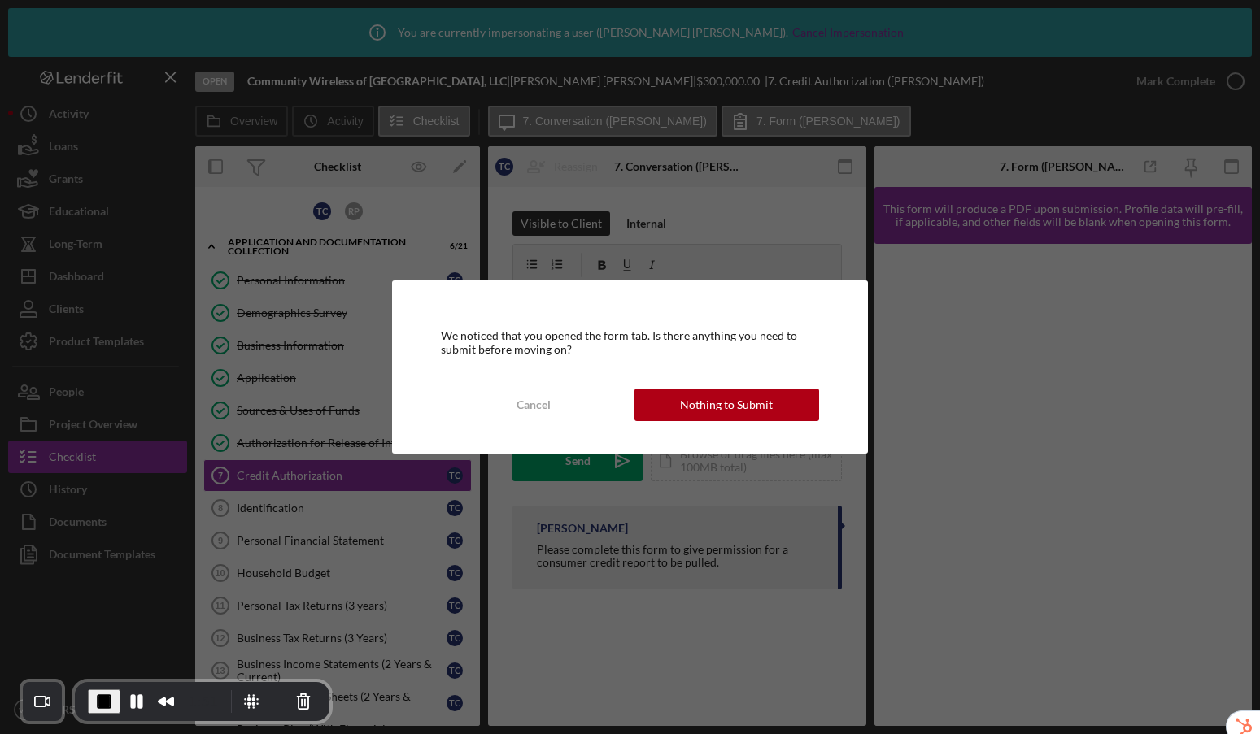
click at [774, 402] on button "Nothing to Submit" at bounding box center [726, 405] width 185 height 33
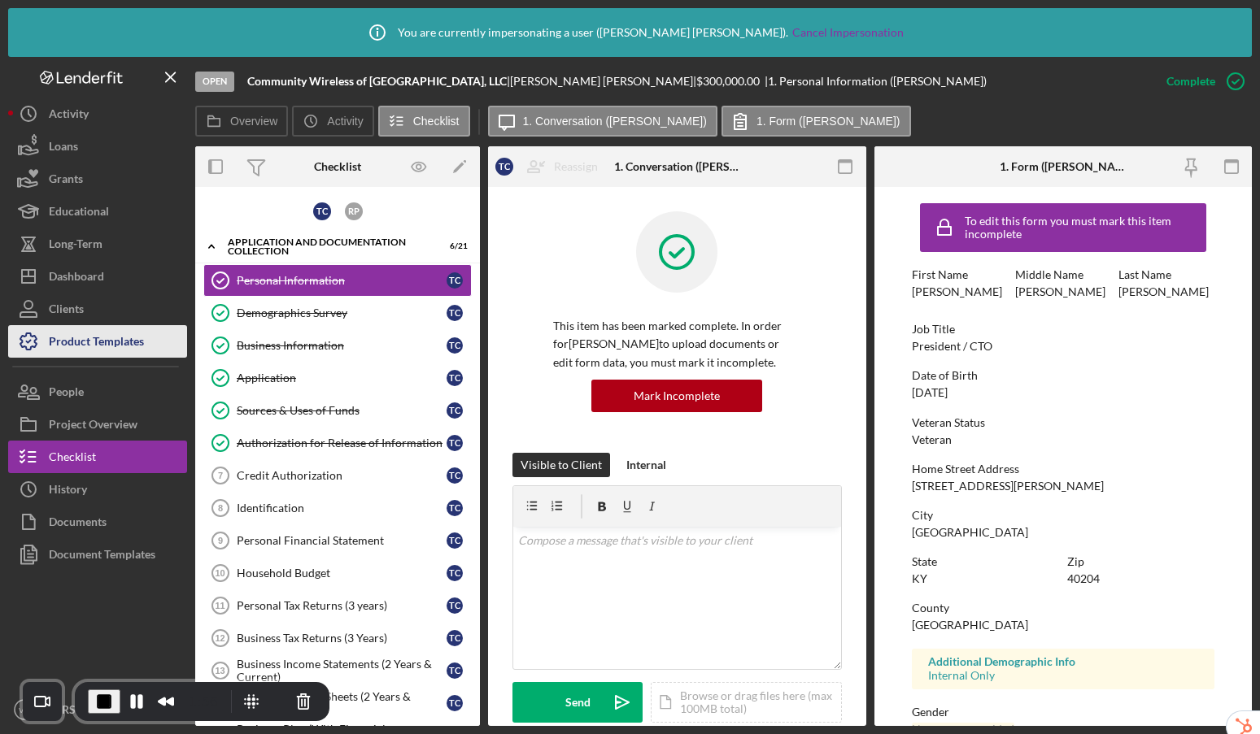
click at [129, 353] on div "Product Templates" at bounding box center [96, 343] width 95 height 37
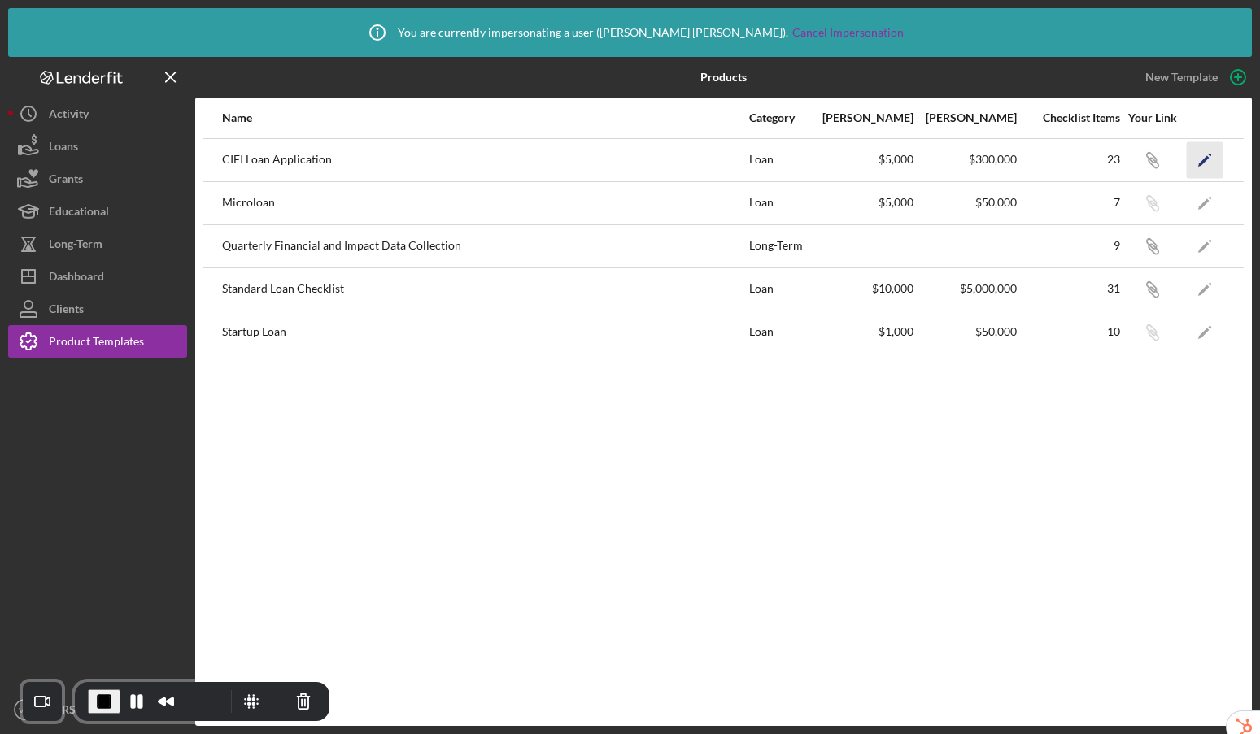
click at [1212, 160] on icon "Icon/Edit" at bounding box center [1205, 160] width 37 height 37
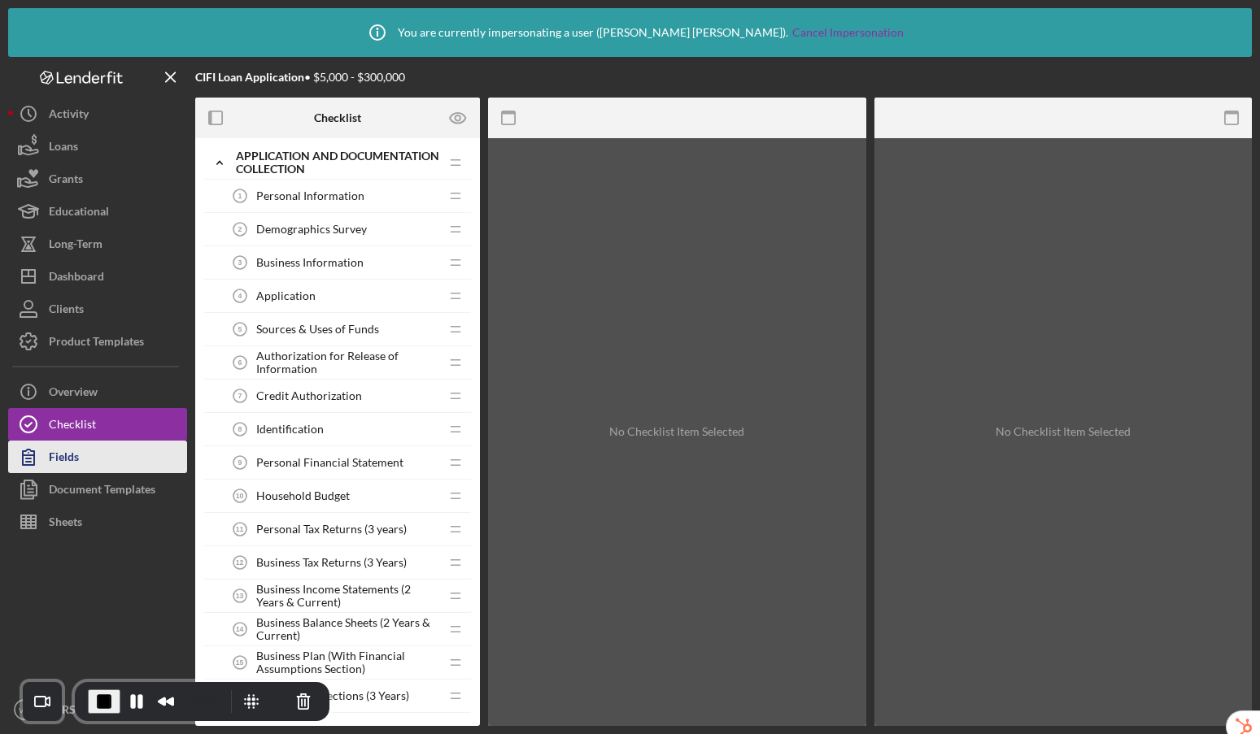
click at [102, 455] on button "Fields" at bounding box center [97, 457] width 179 height 33
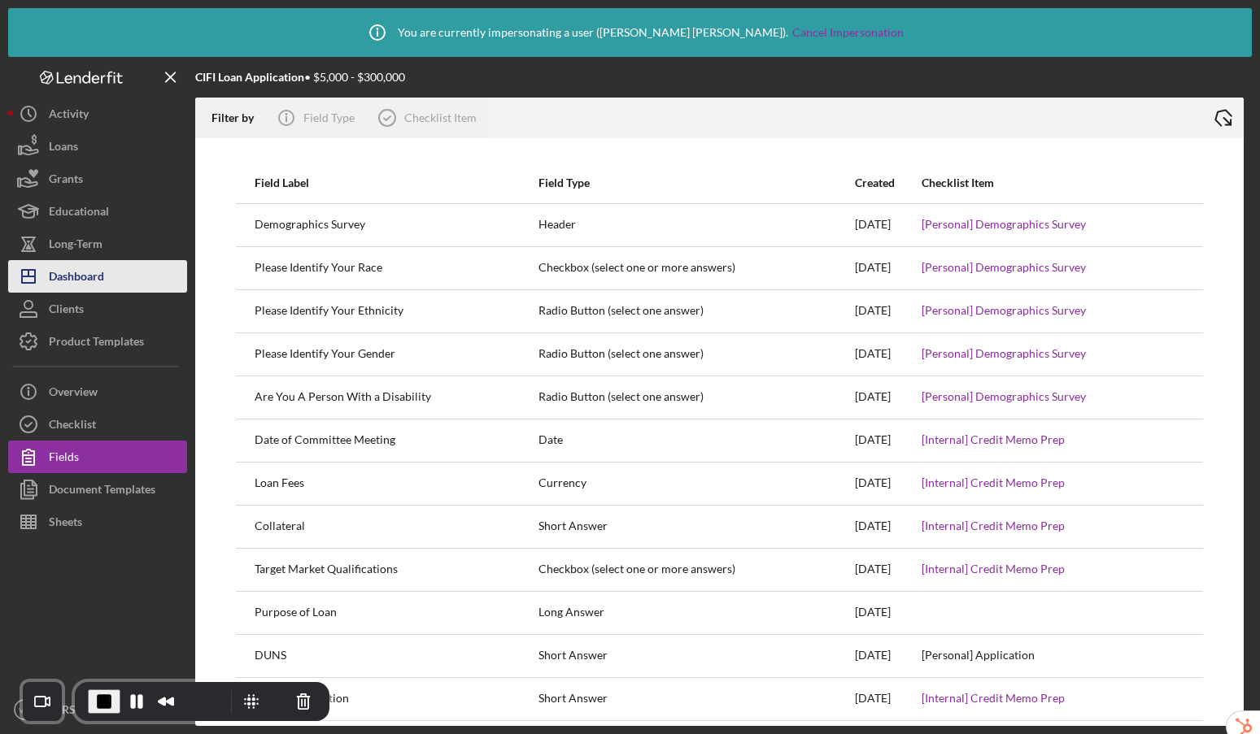
click at [111, 273] on button "Icon/Dashboard Dashboard" at bounding box center [97, 276] width 179 height 33
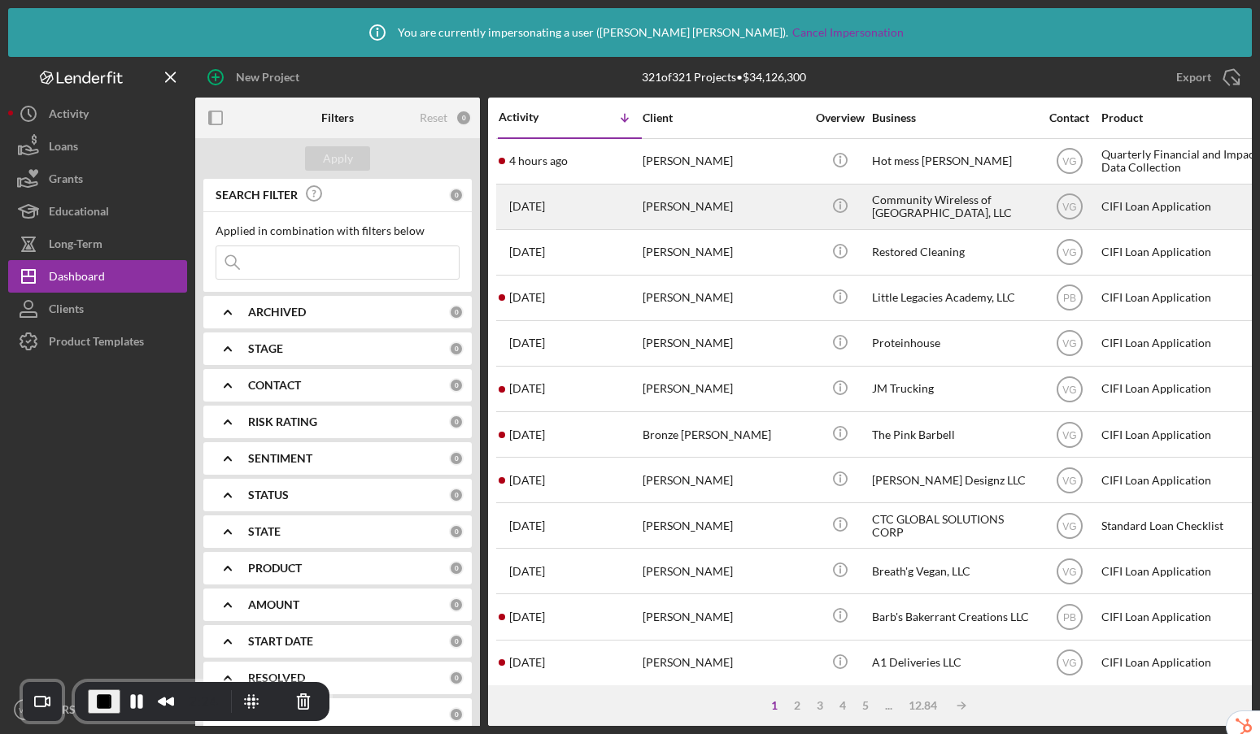
click at [672, 203] on div "Timothy Carpenter" at bounding box center [724, 206] width 163 height 43
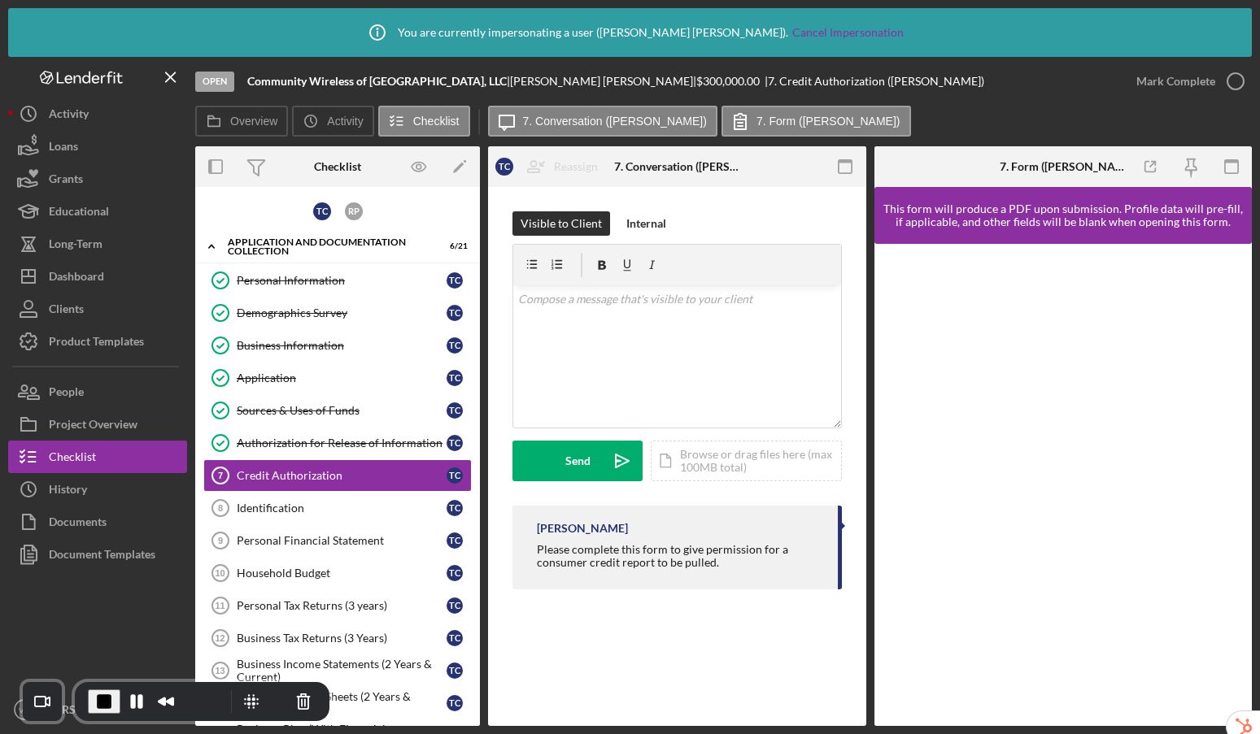
scroll to position [19, 0]
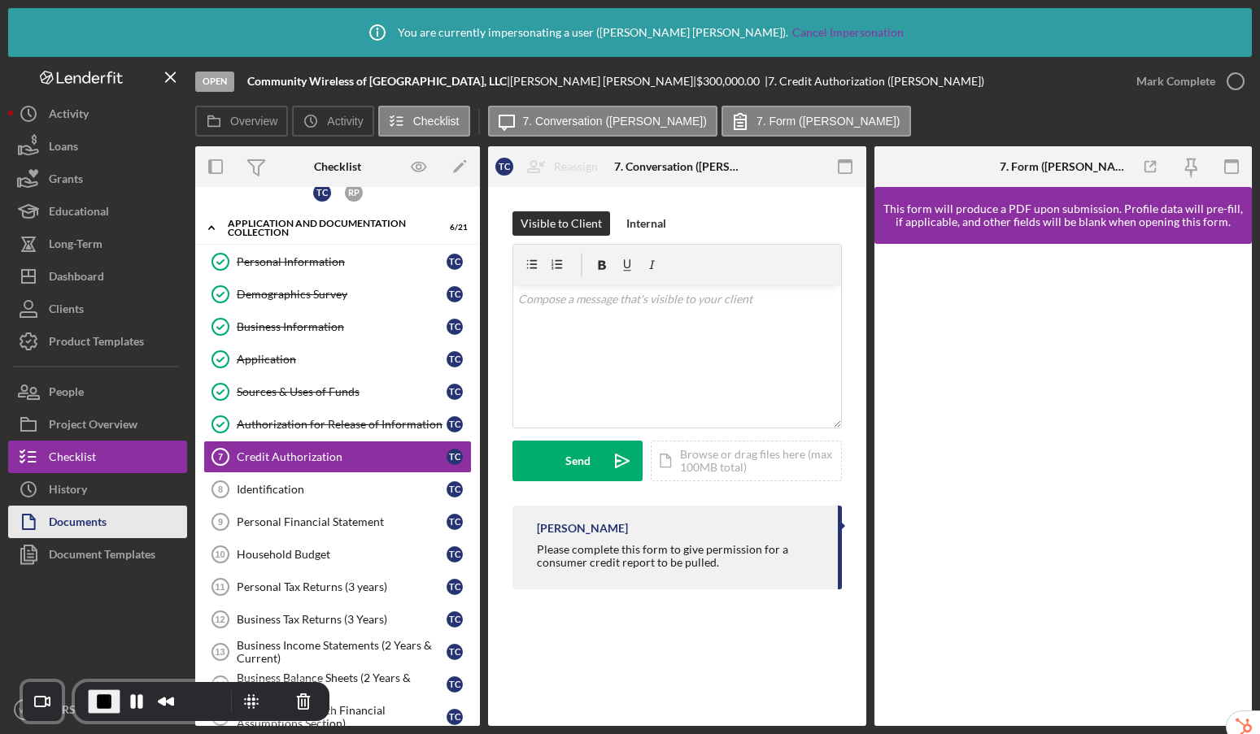
click at [103, 518] on div "Documents" at bounding box center [78, 524] width 58 height 37
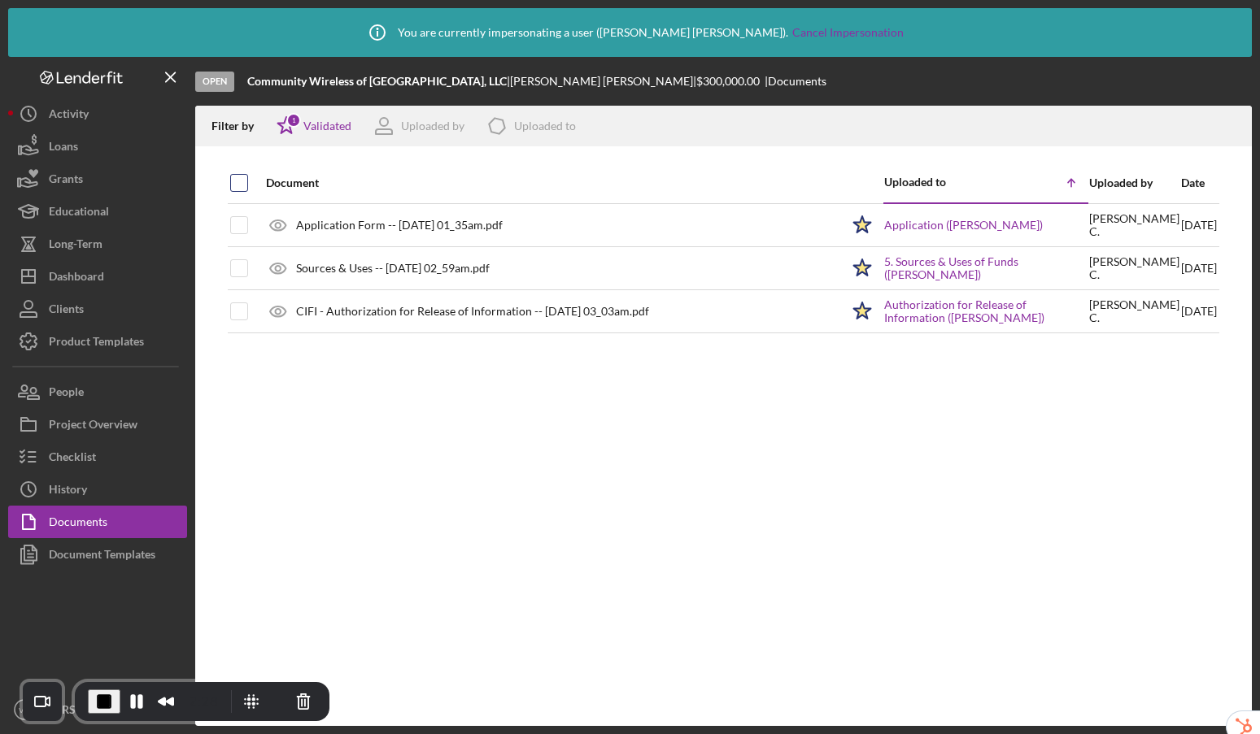
click at [232, 182] on input "checkbox" at bounding box center [239, 183] width 16 height 16
checkbox input "true"
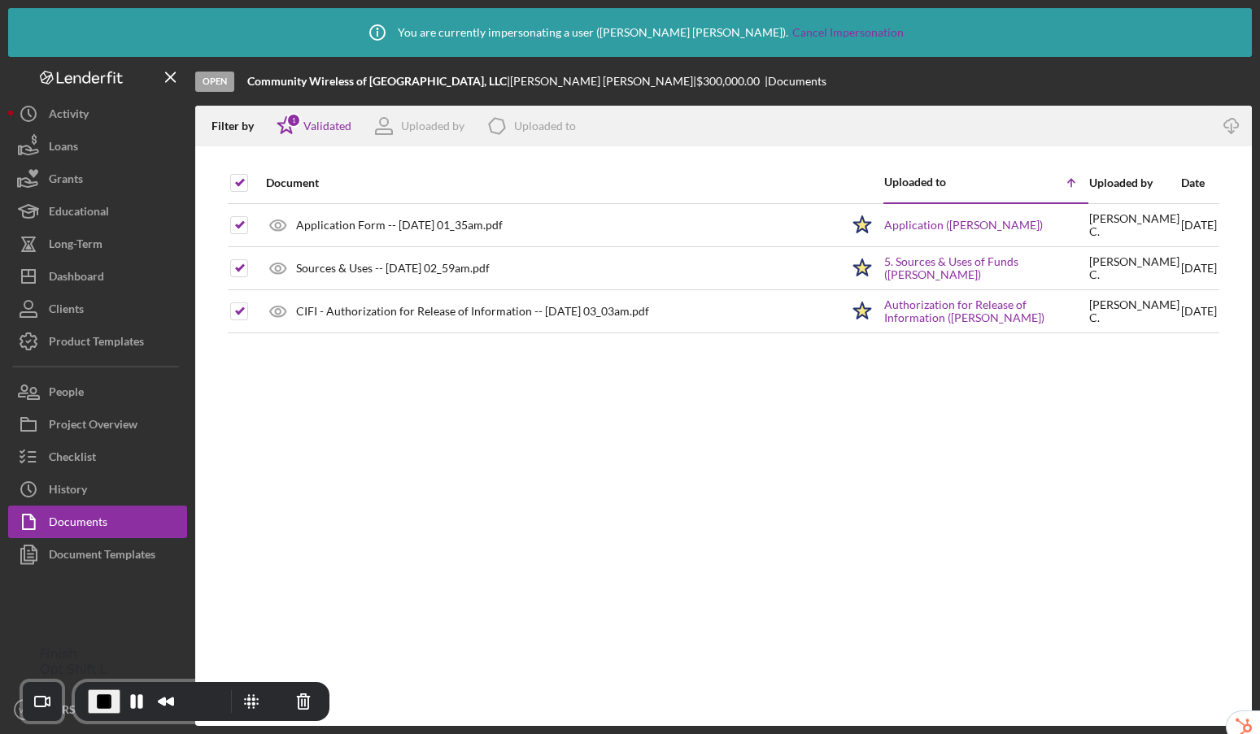
click at [100, 702] on span "End Recording" at bounding box center [104, 702] width 20 height 20
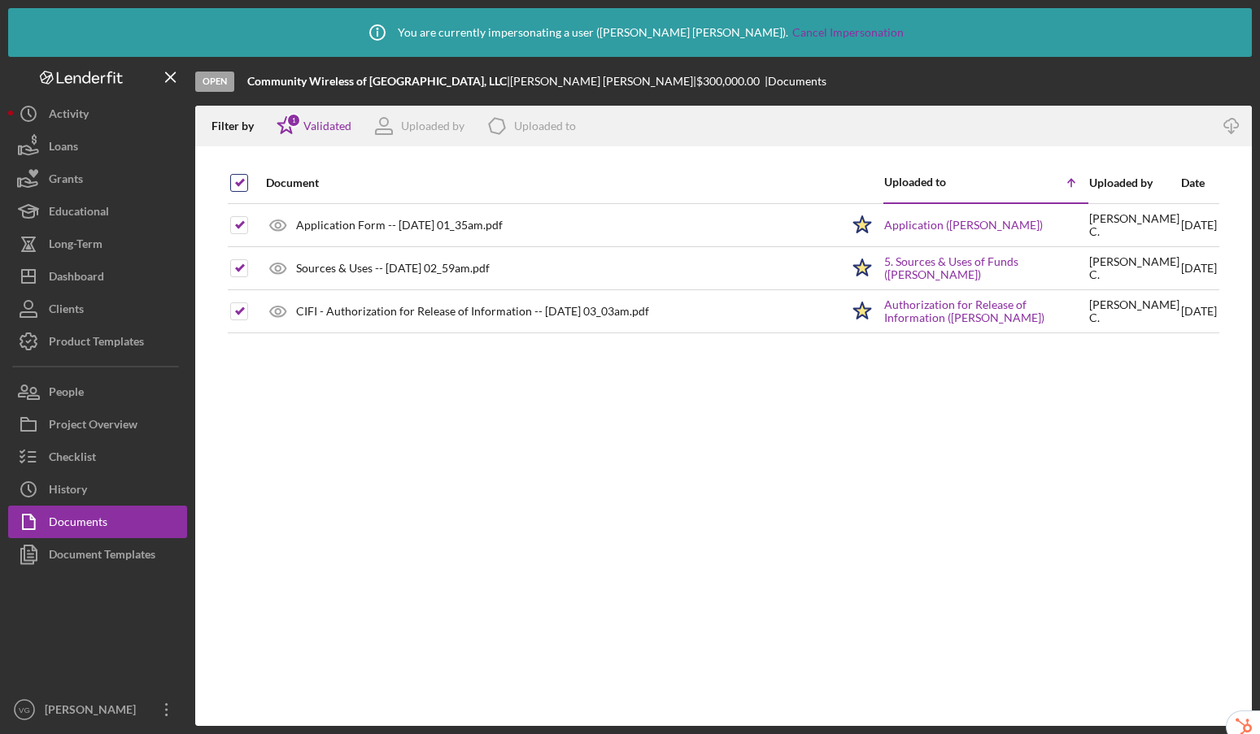
click at [238, 183] on input "checkbox" at bounding box center [239, 183] width 16 height 16
checkbox input "false"
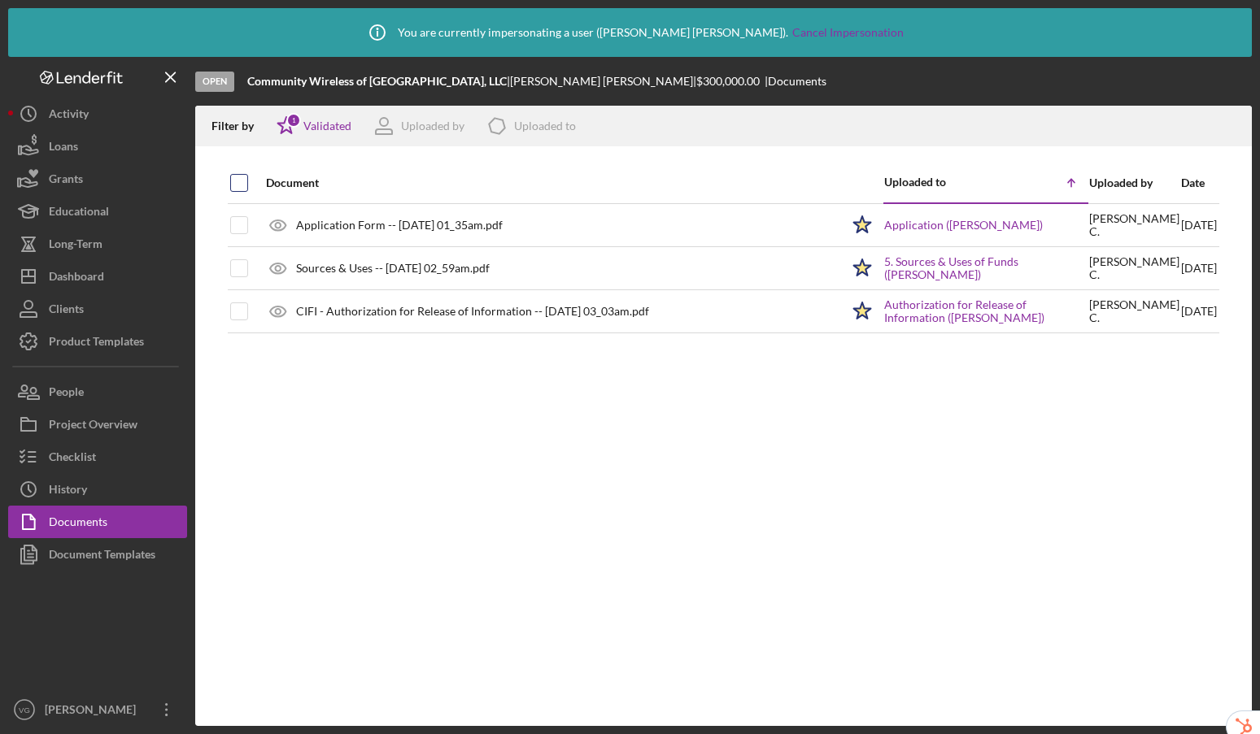
click at [238, 175] on input "checkbox" at bounding box center [239, 183] width 16 height 16
checkbox input "true"
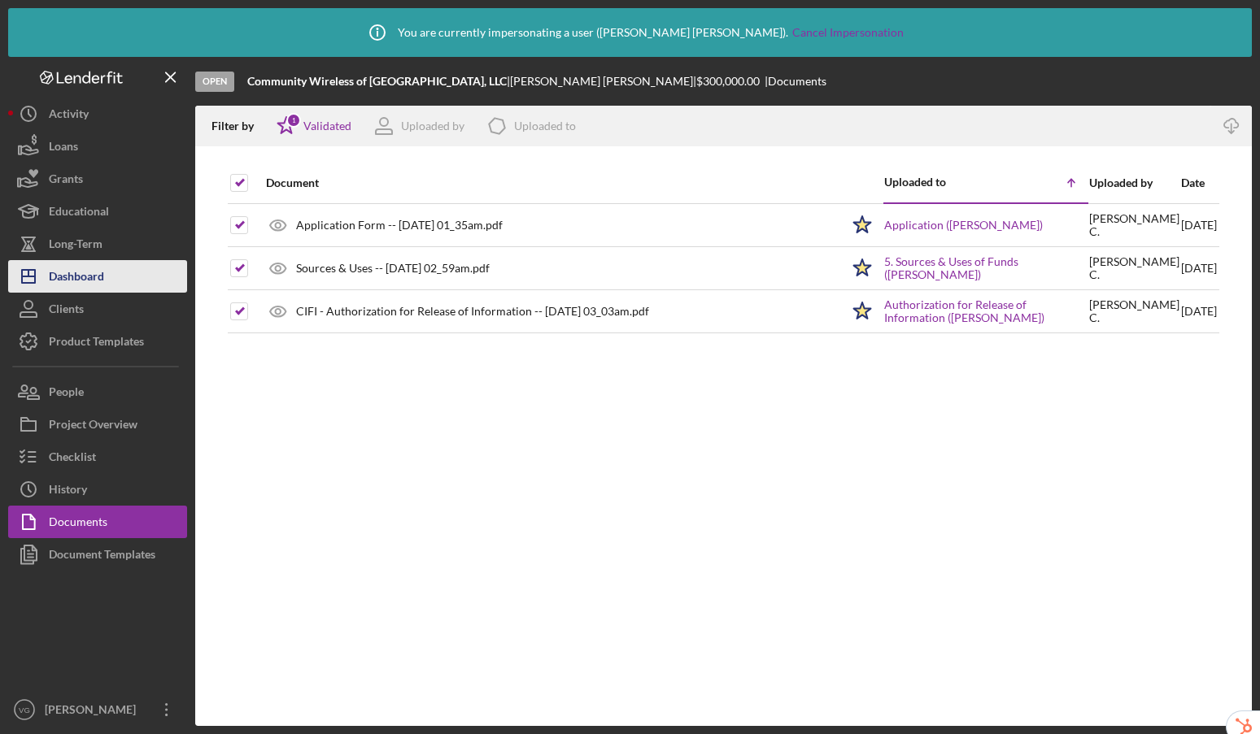
click at [94, 275] on div "Dashboard" at bounding box center [76, 278] width 55 height 37
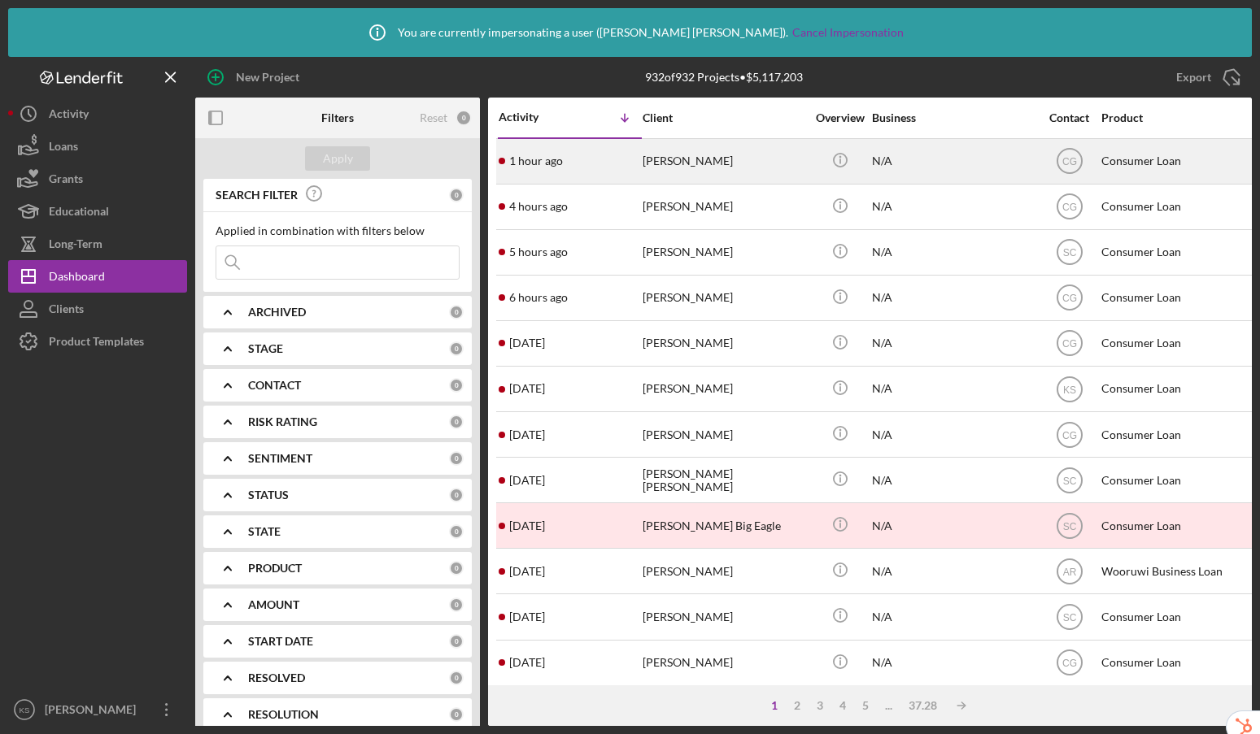
click at [970, 155] on div "N/A" at bounding box center [953, 161] width 163 height 43
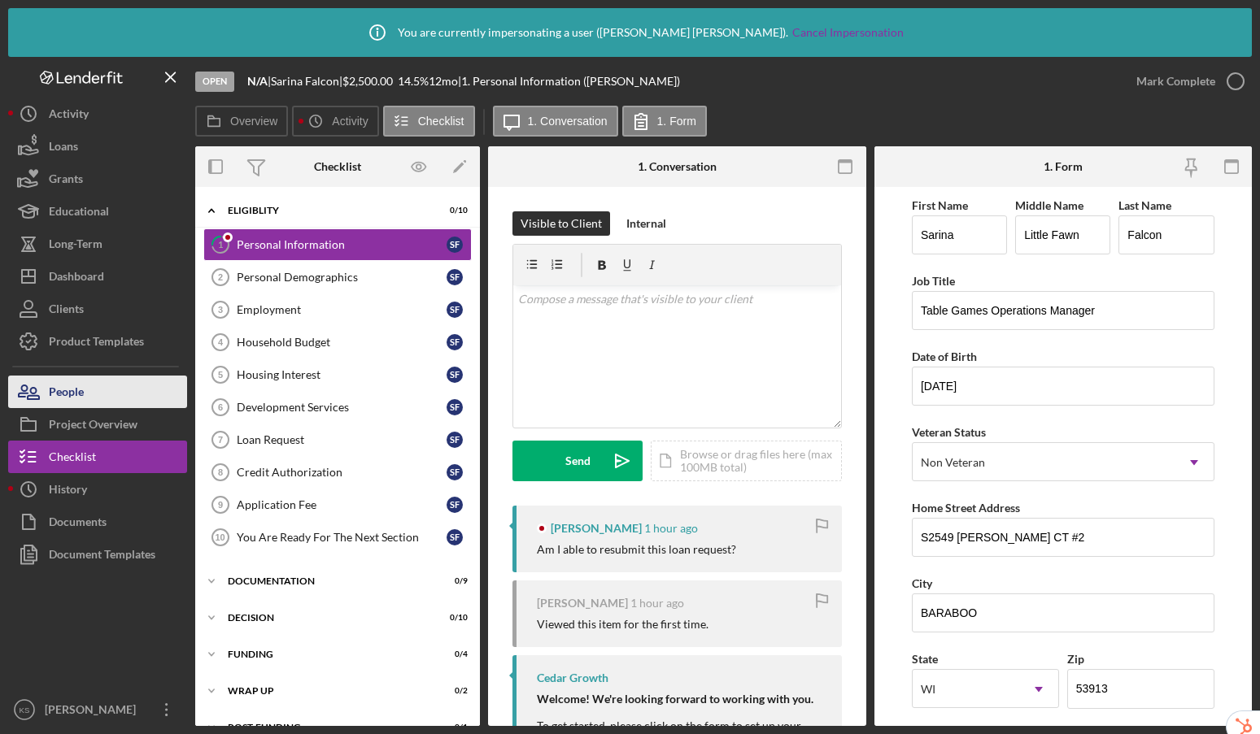
click at [95, 397] on button "People" at bounding box center [97, 392] width 179 height 33
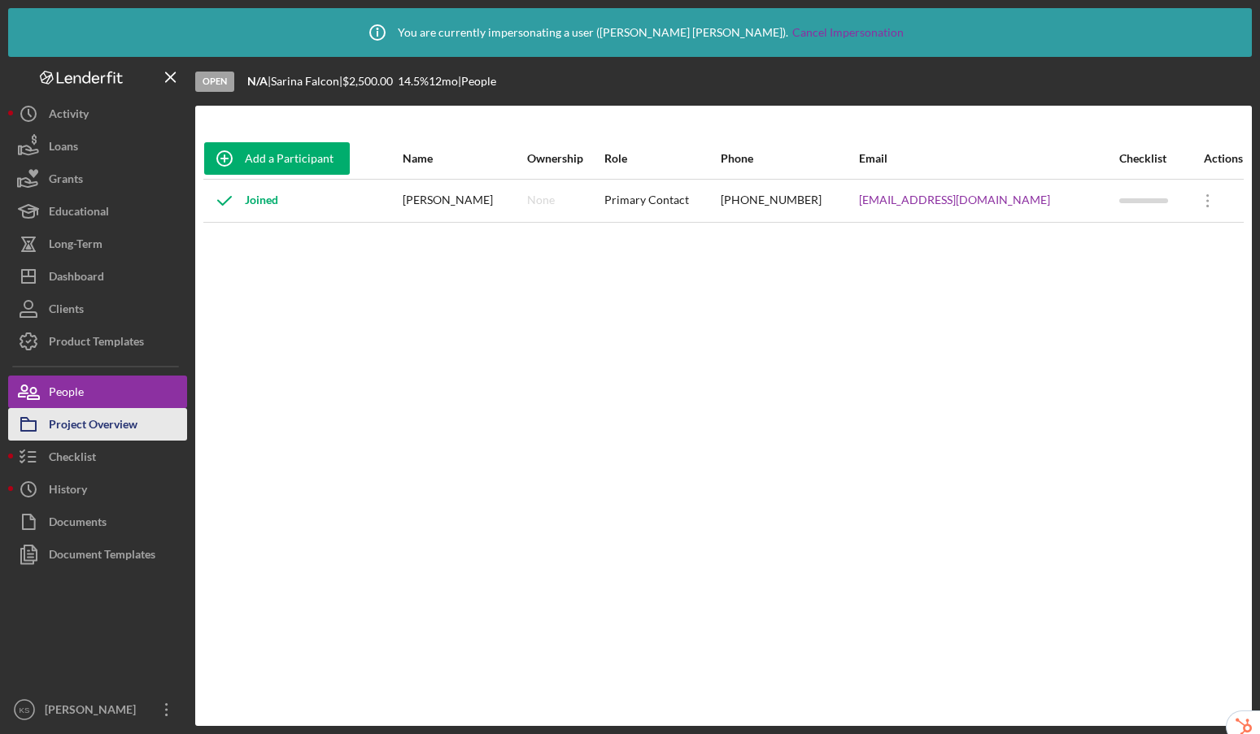
click at [98, 428] on div "Project Overview" at bounding box center [93, 426] width 89 height 37
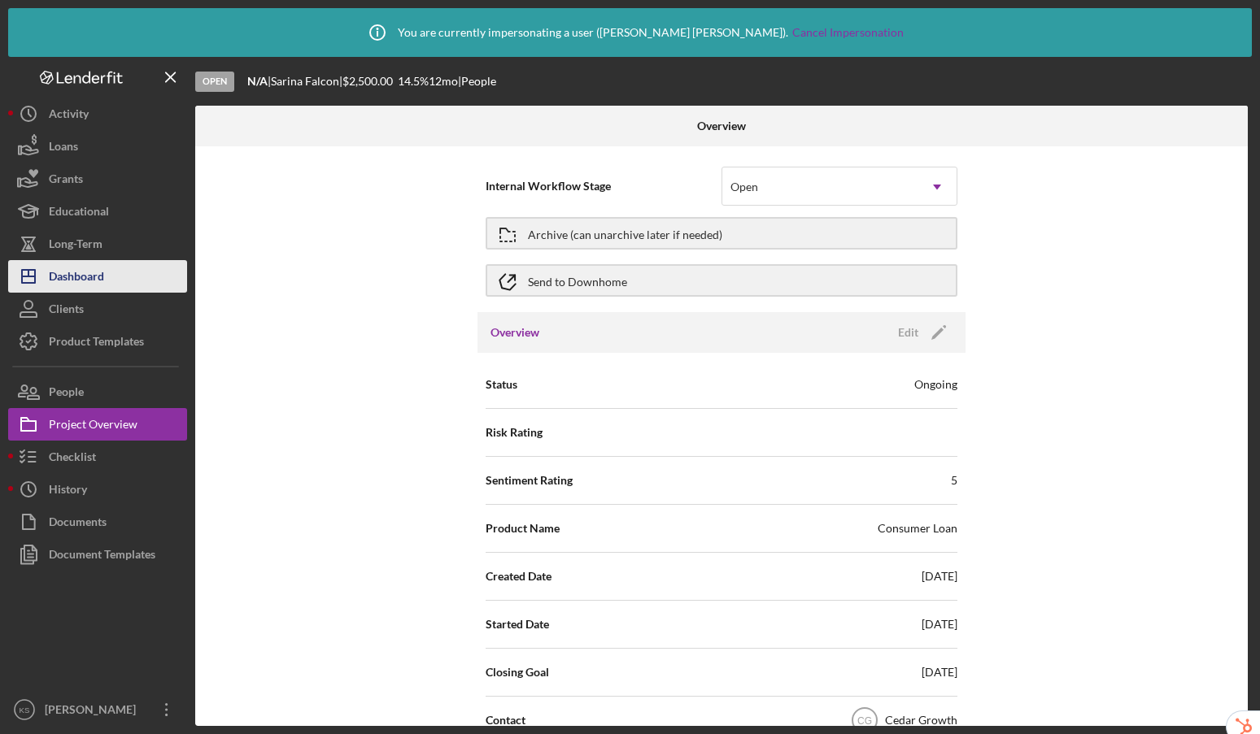
drag, startPoint x: 105, startPoint y: 281, endPoint x: 106, endPoint y: 273, distance: 8.2
click at [105, 281] on button "Icon/Dashboard Dashboard" at bounding box center [97, 276] width 179 height 33
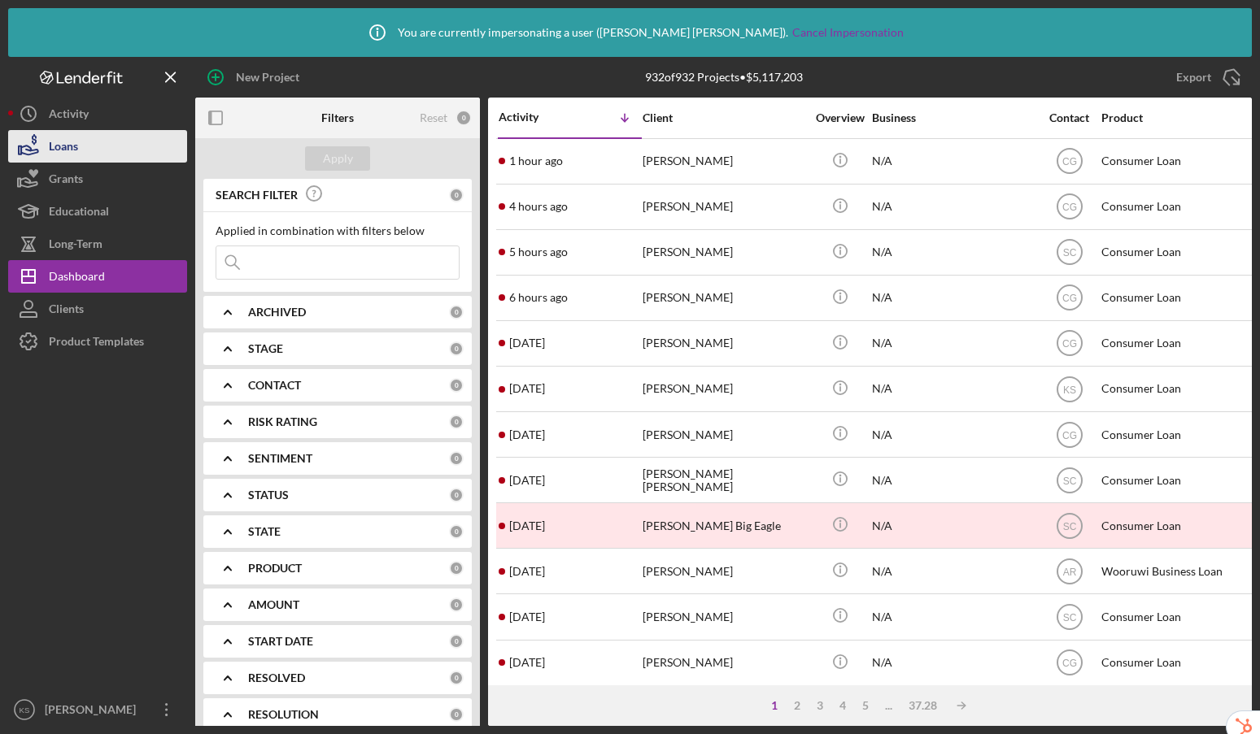
click at [69, 136] on div "Loans" at bounding box center [63, 148] width 29 height 37
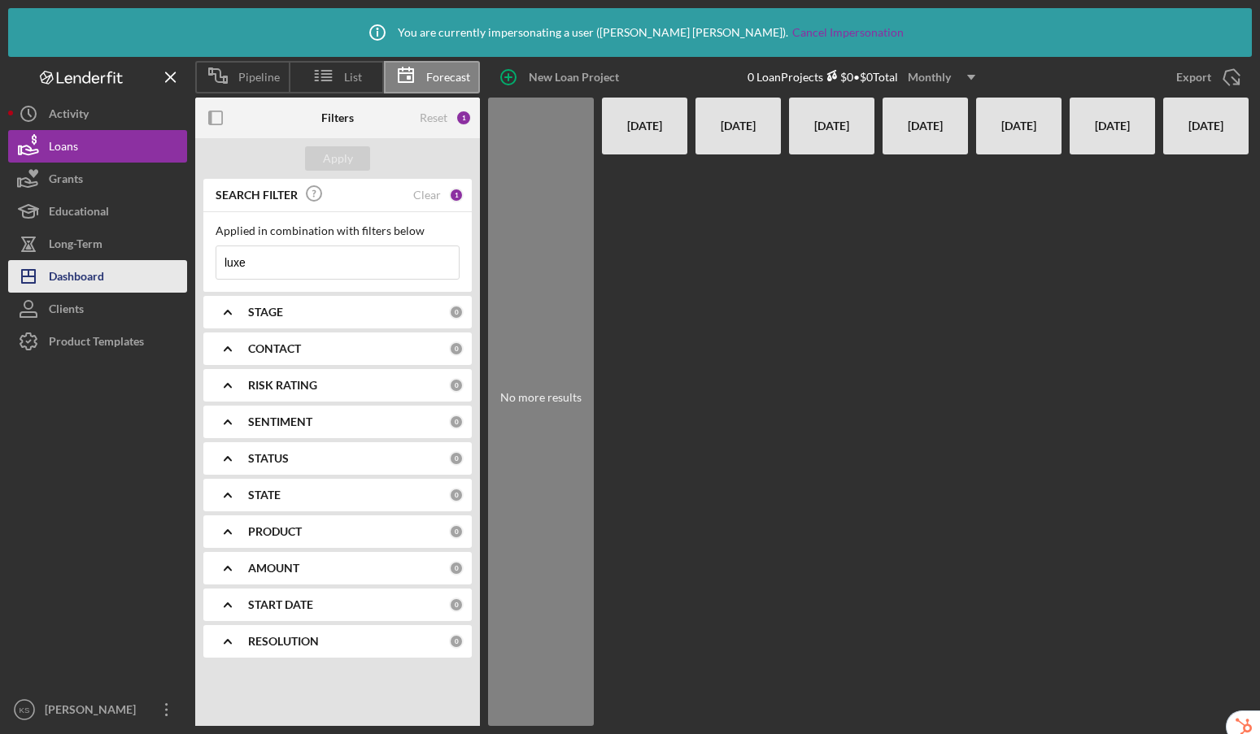
click at [98, 287] on div "Dashboard" at bounding box center [76, 278] width 55 height 37
